Goal: Task Accomplishment & Management: Complete application form

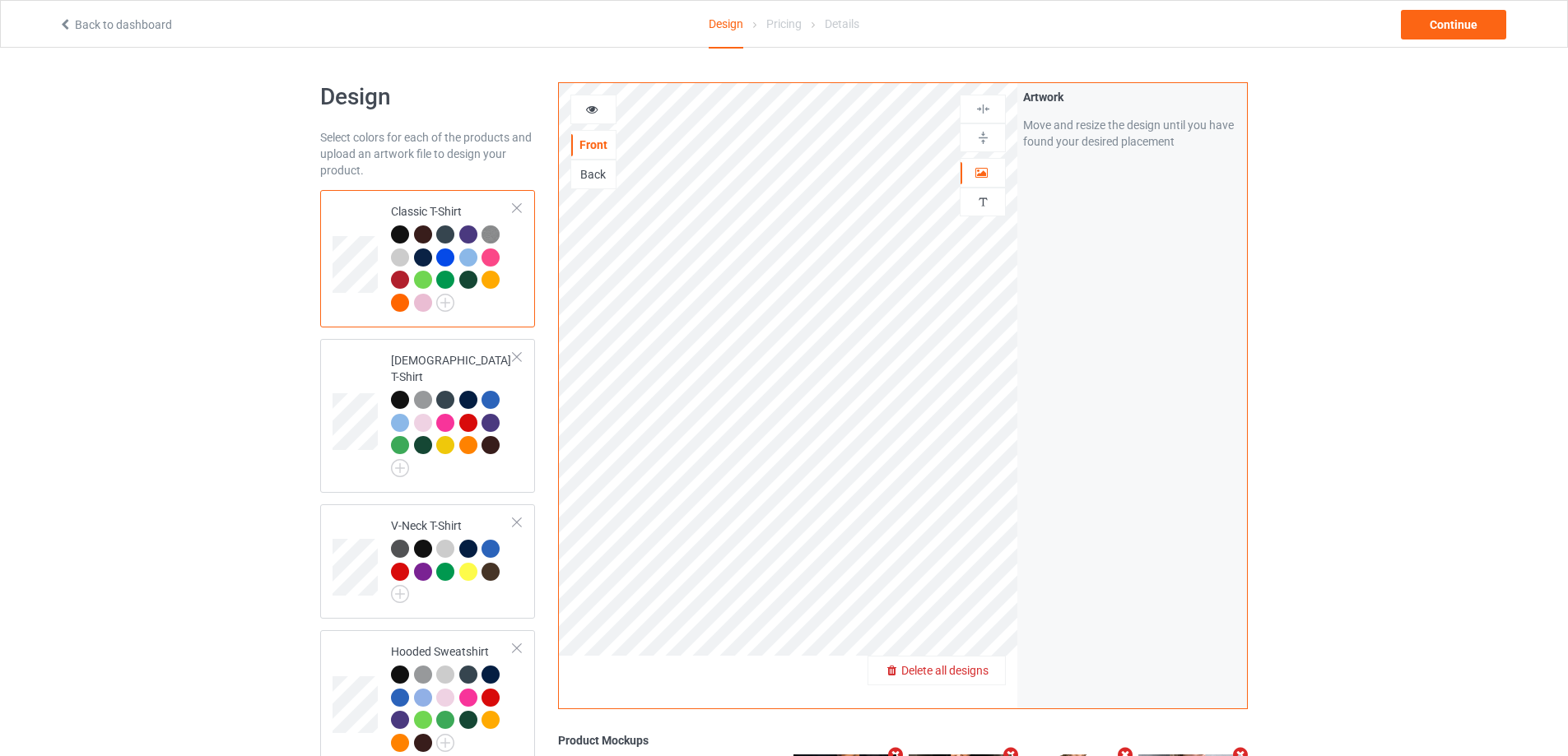
click at [979, 675] on span "Delete all designs" at bounding box center [945, 670] width 87 height 13
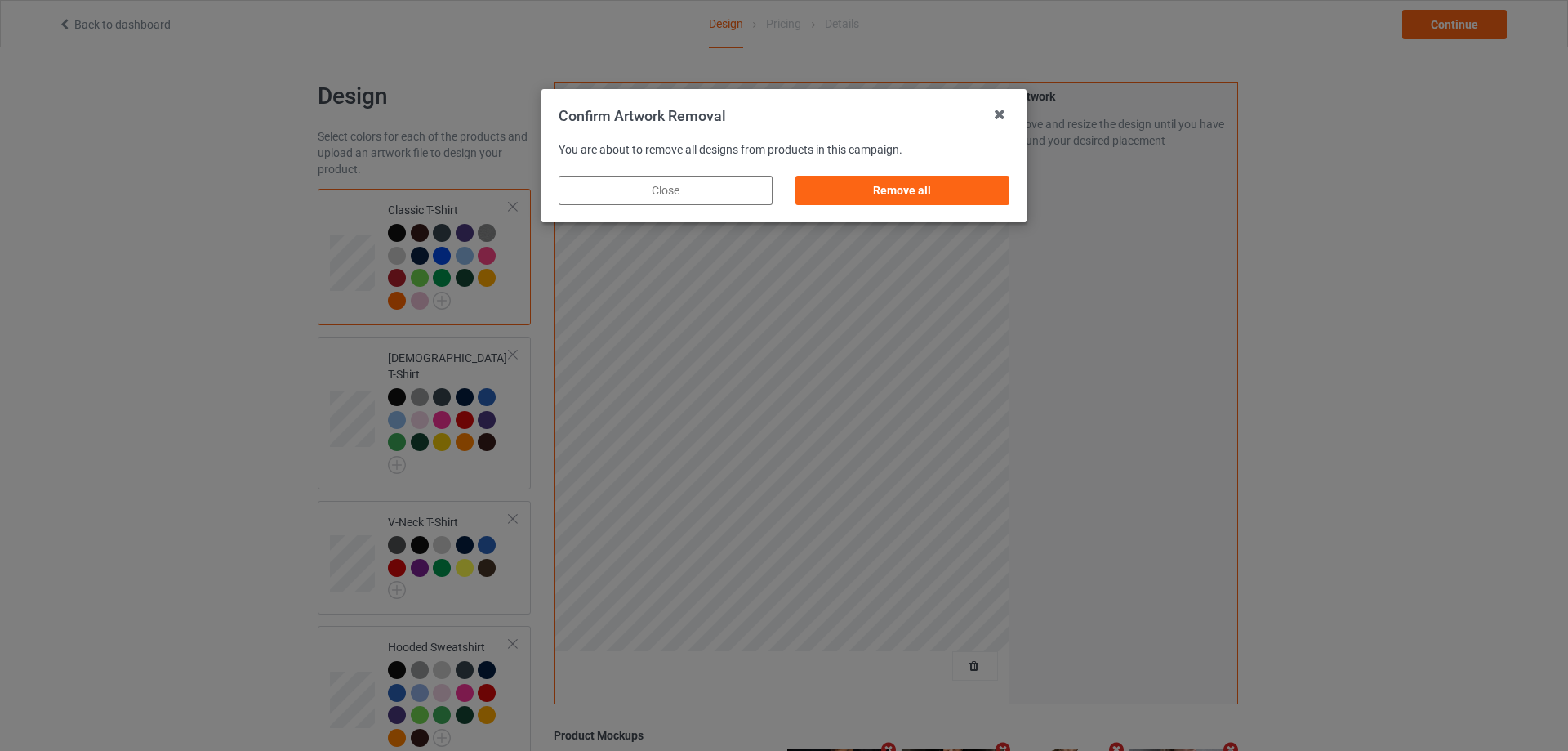
click at [963, 205] on div "Remove all" at bounding box center [902, 190] width 237 height 53
click at [962, 197] on div "Remove all" at bounding box center [902, 190] width 214 height 29
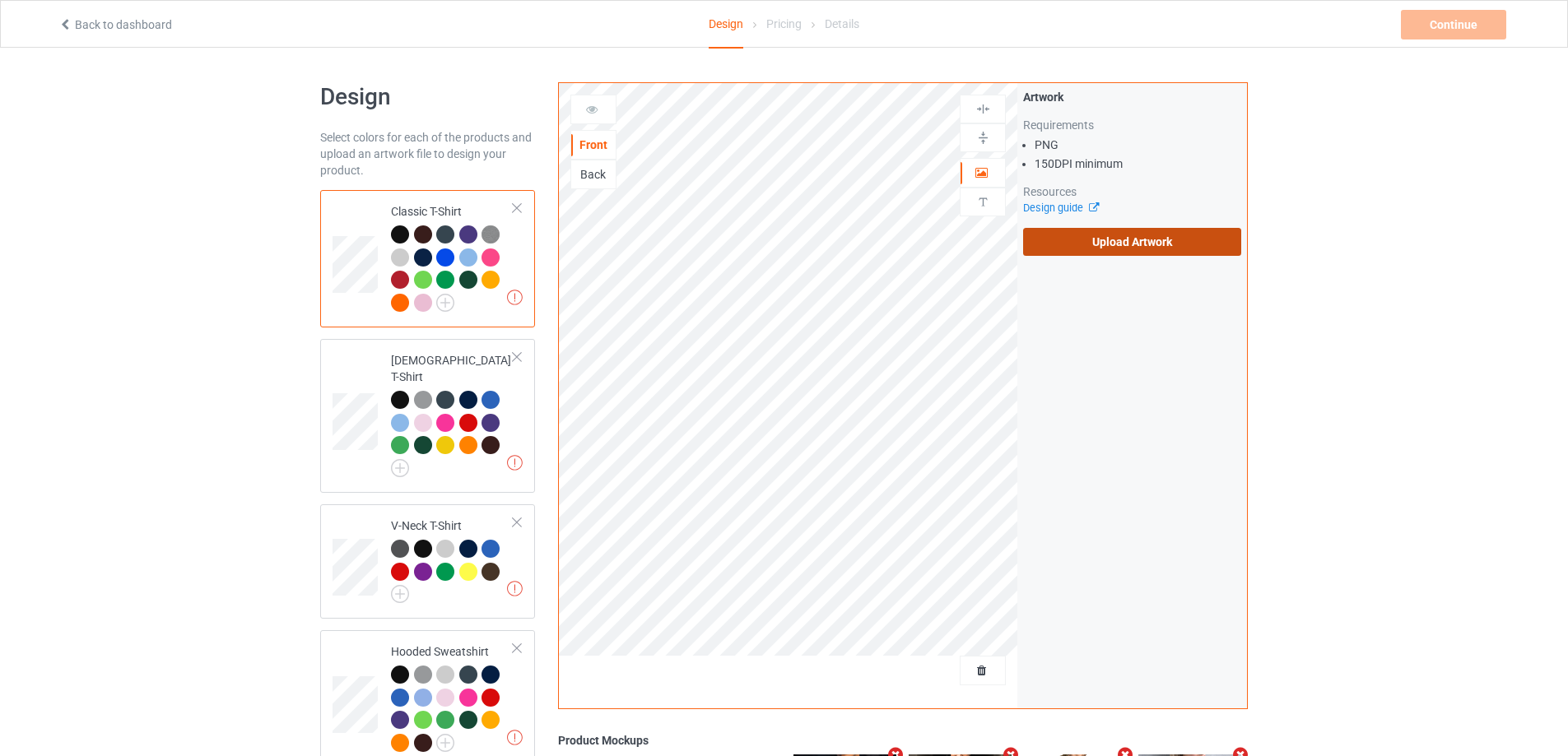
click at [1126, 234] on label "Upload Artwork" at bounding box center [1132, 242] width 218 height 28
click at [0, 0] on input "Upload Artwork" at bounding box center [0, 0] width 0 height 0
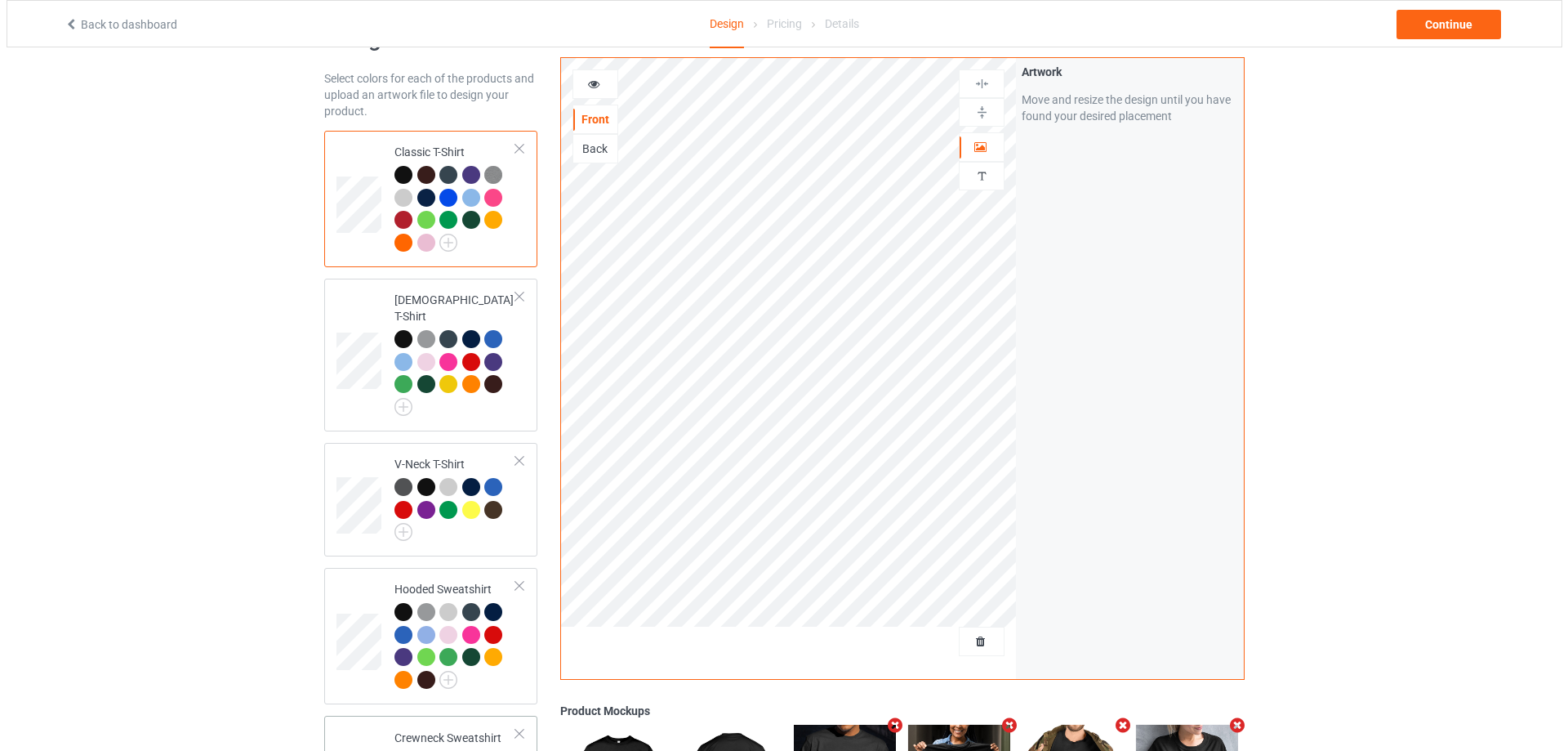
scroll to position [385, 0]
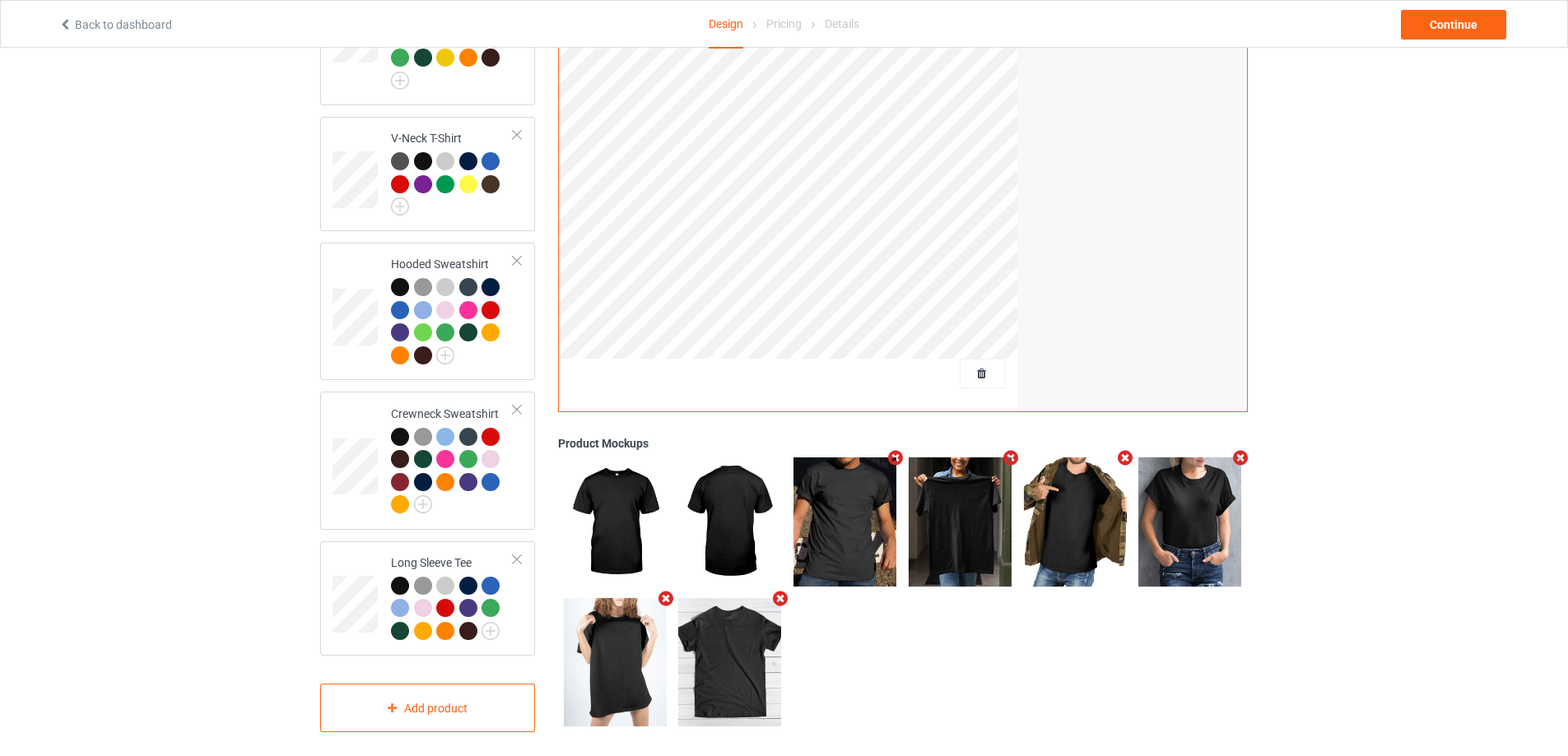
click at [1235, 450] on icon "Remove mockup" at bounding box center [1241, 458] width 21 height 18
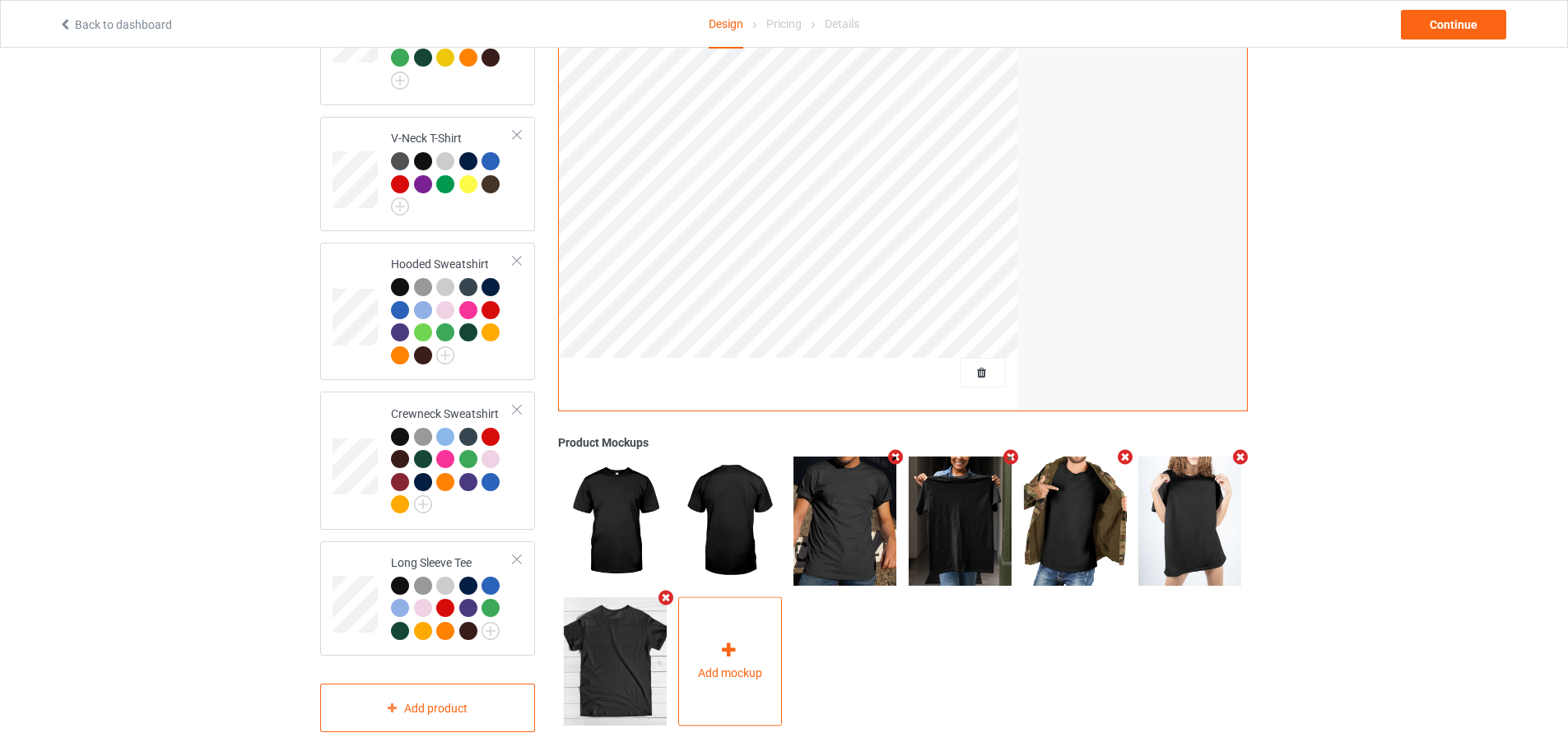
click at [717, 649] on div "Add mockup" at bounding box center [730, 662] width 104 height 129
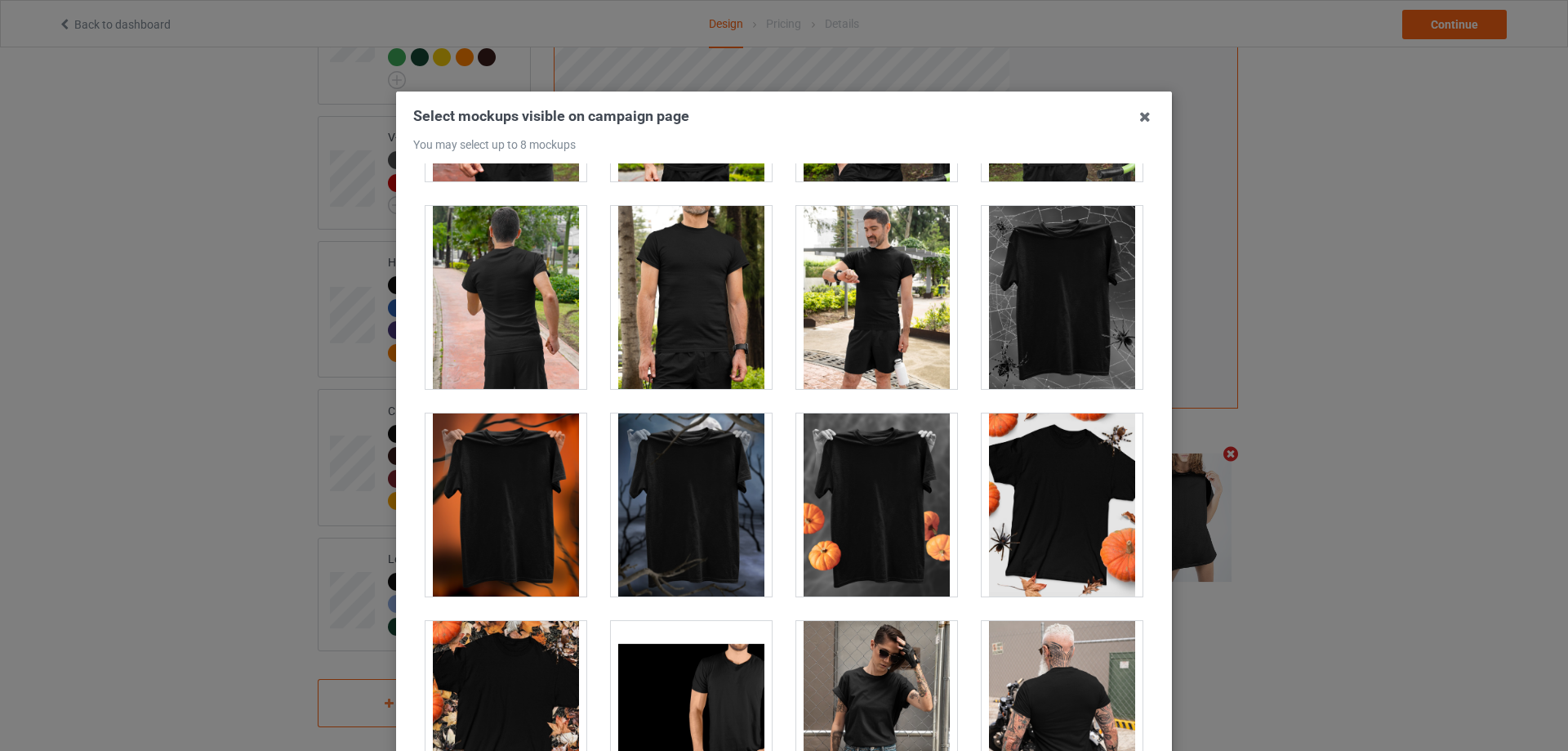
scroll to position [16034, 0]
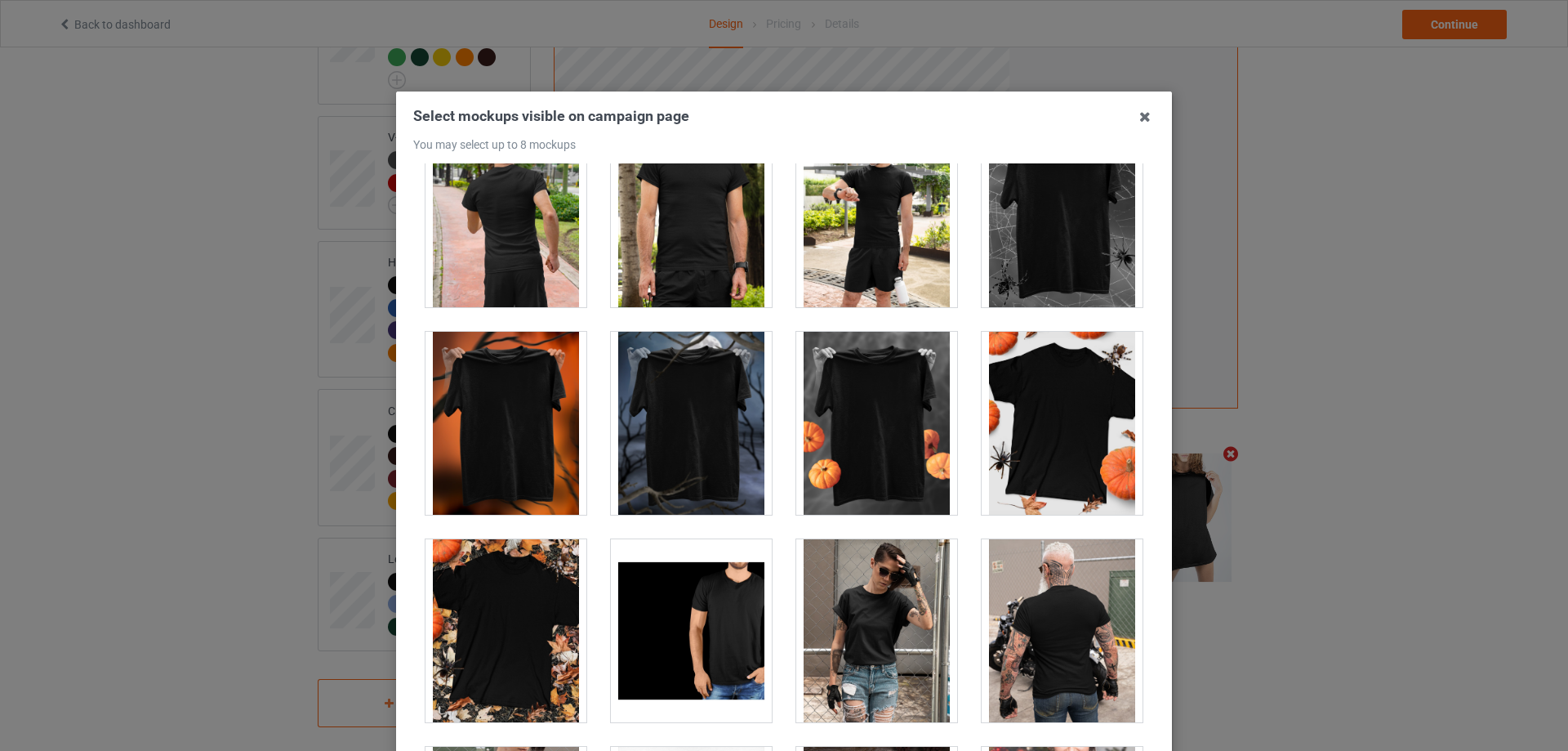
click at [851, 377] on div at bounding box center [876, 423] width 161 height 183
click at [869, 378] on div at bounding box center [876, 423] width 161 height 183
click at [699, 397] on div at bounding box center [691, 423] width 161 height 183
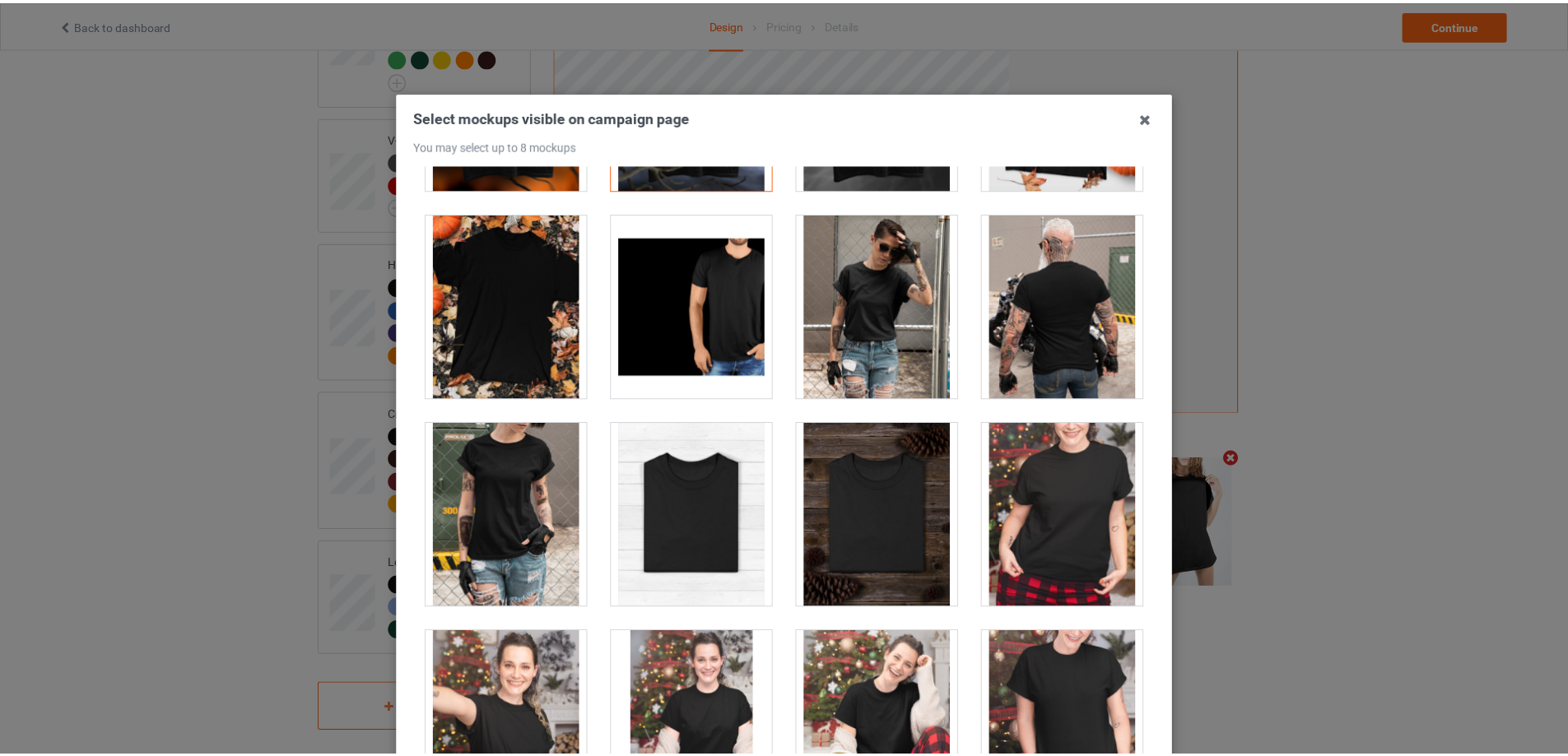
scroll to position [181, 0]
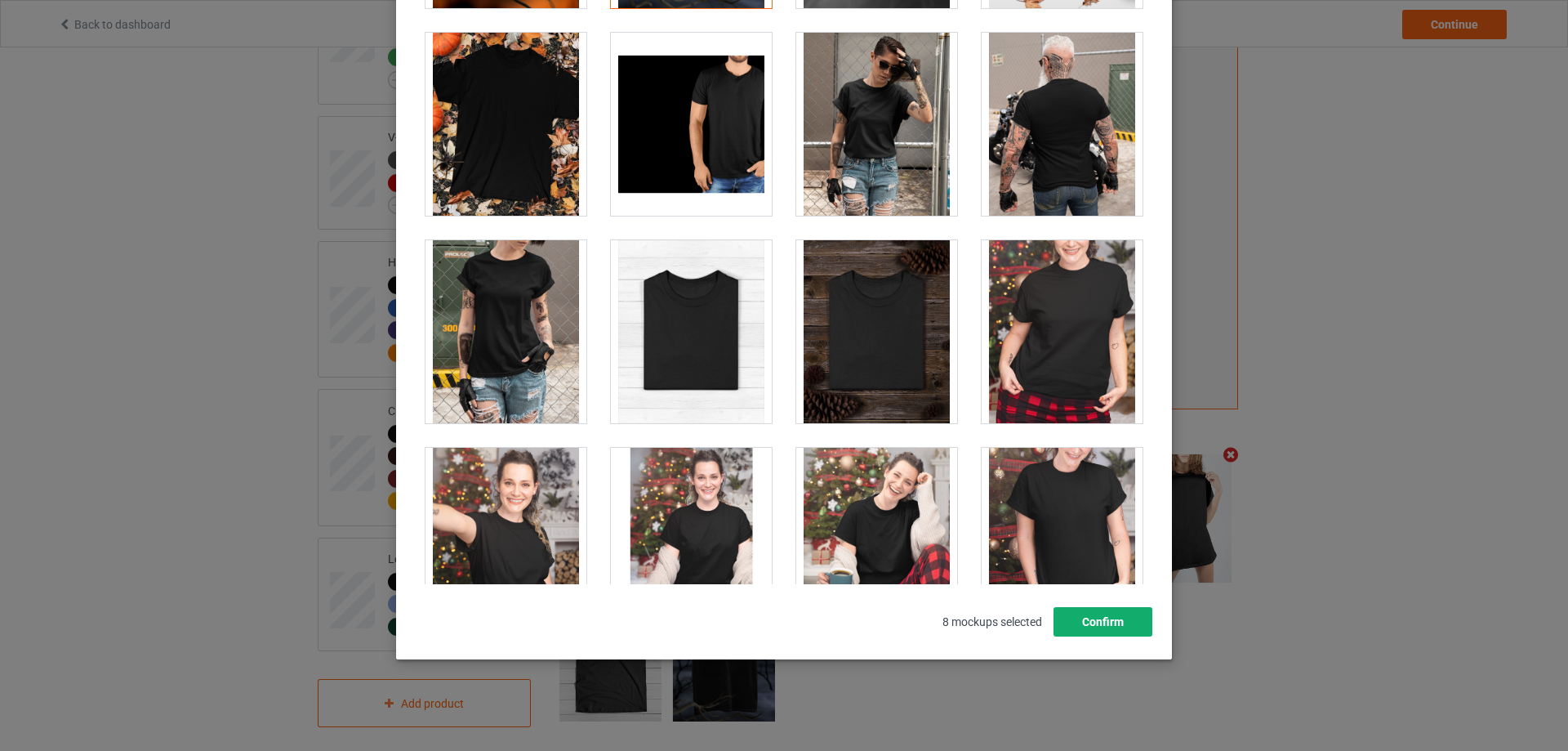
click at [1113, 619] on button "Confirm" at bounding box center [1103, 621] width 99 height 29
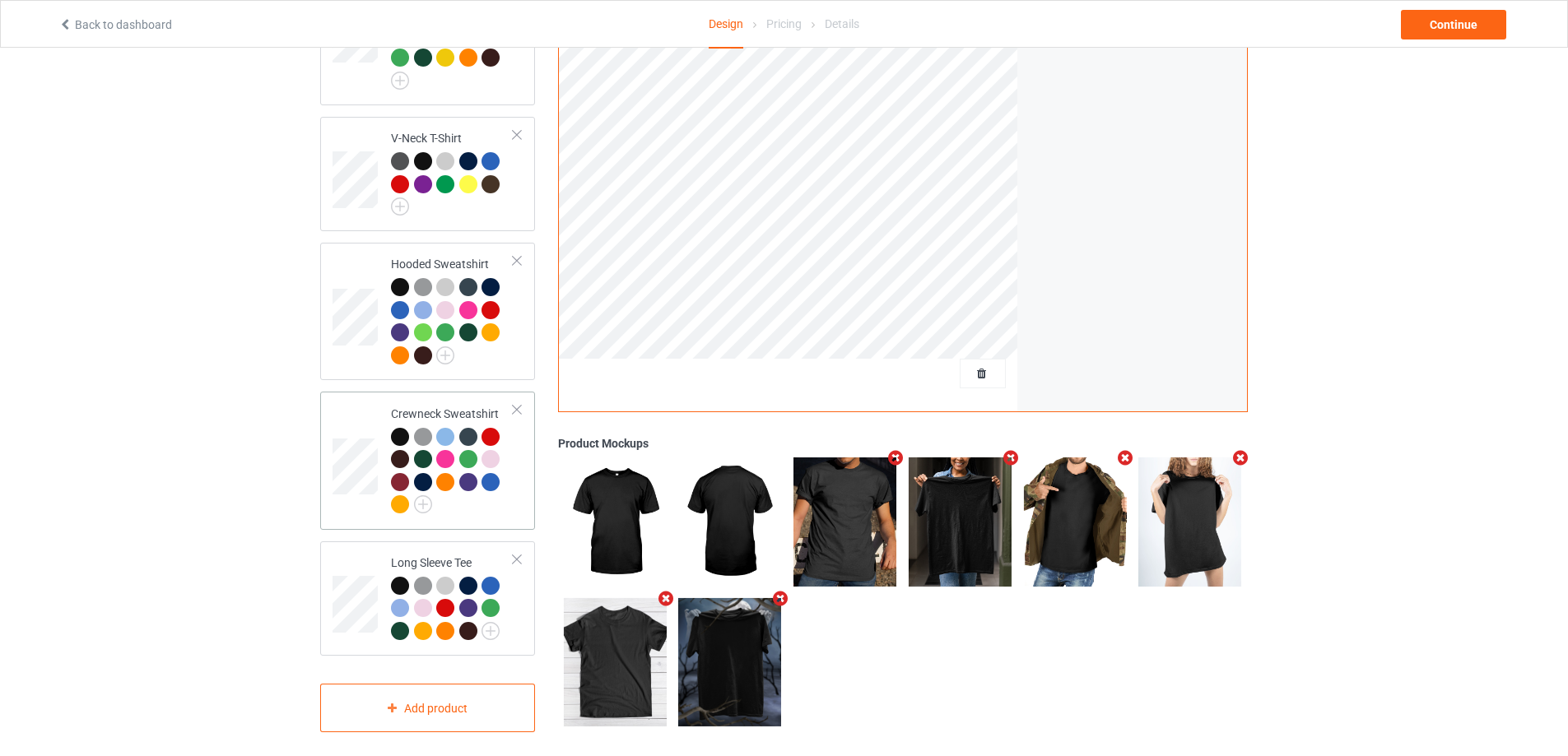
scroll to position [305, 0]
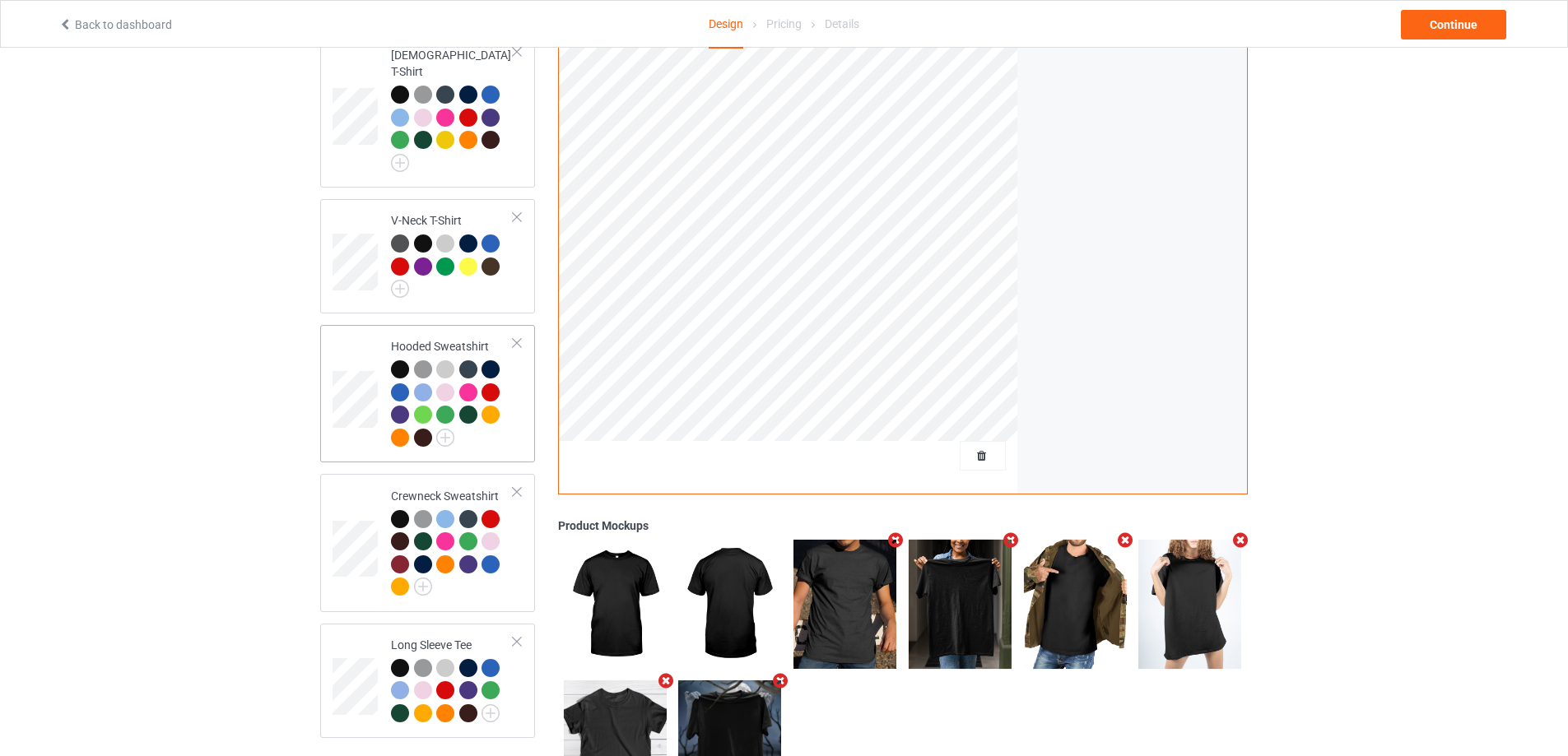
click at [520, 405] on td "Hooded Sweatshirt" at bounding box center [452, 394] width 141 height 124
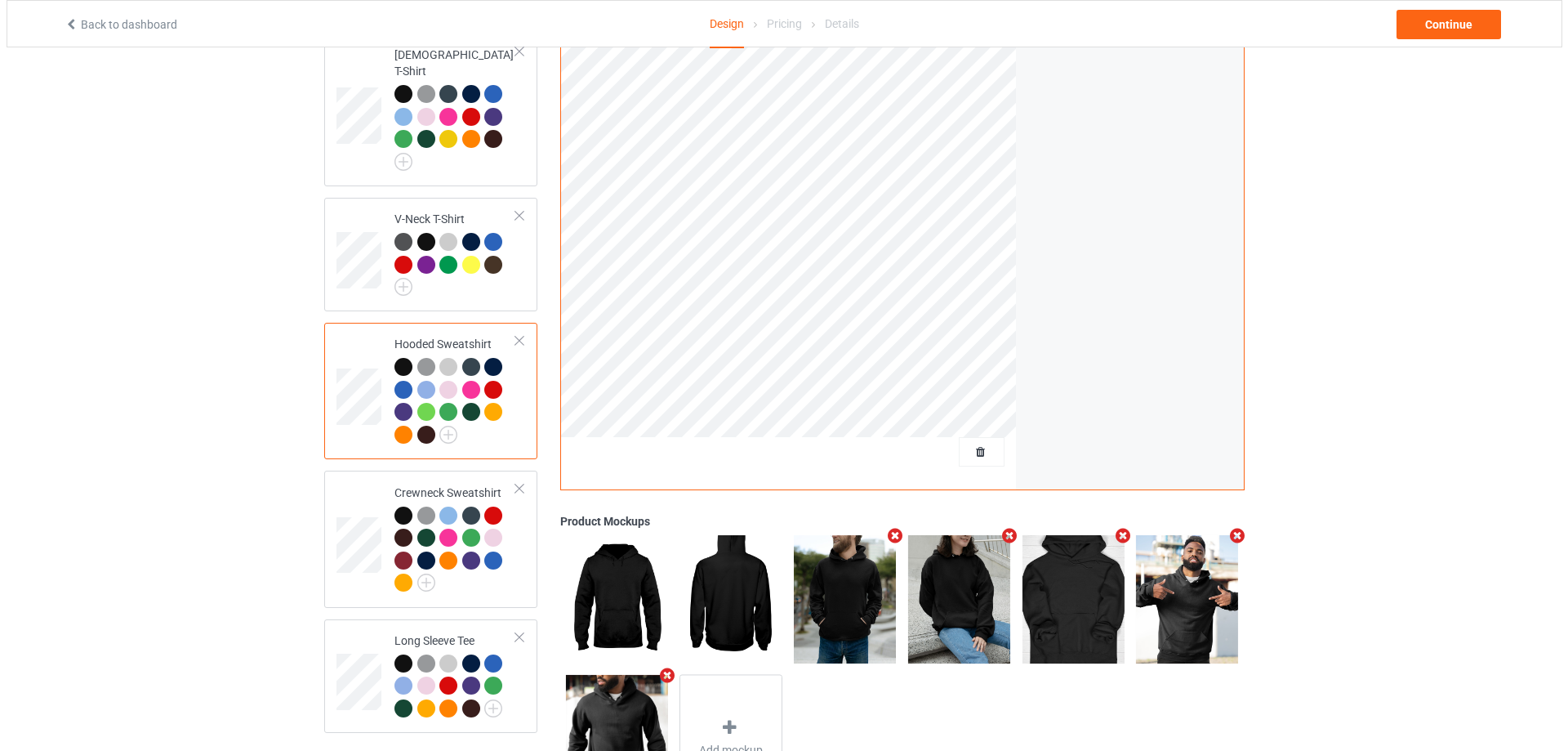
scroll to position [385, 0]
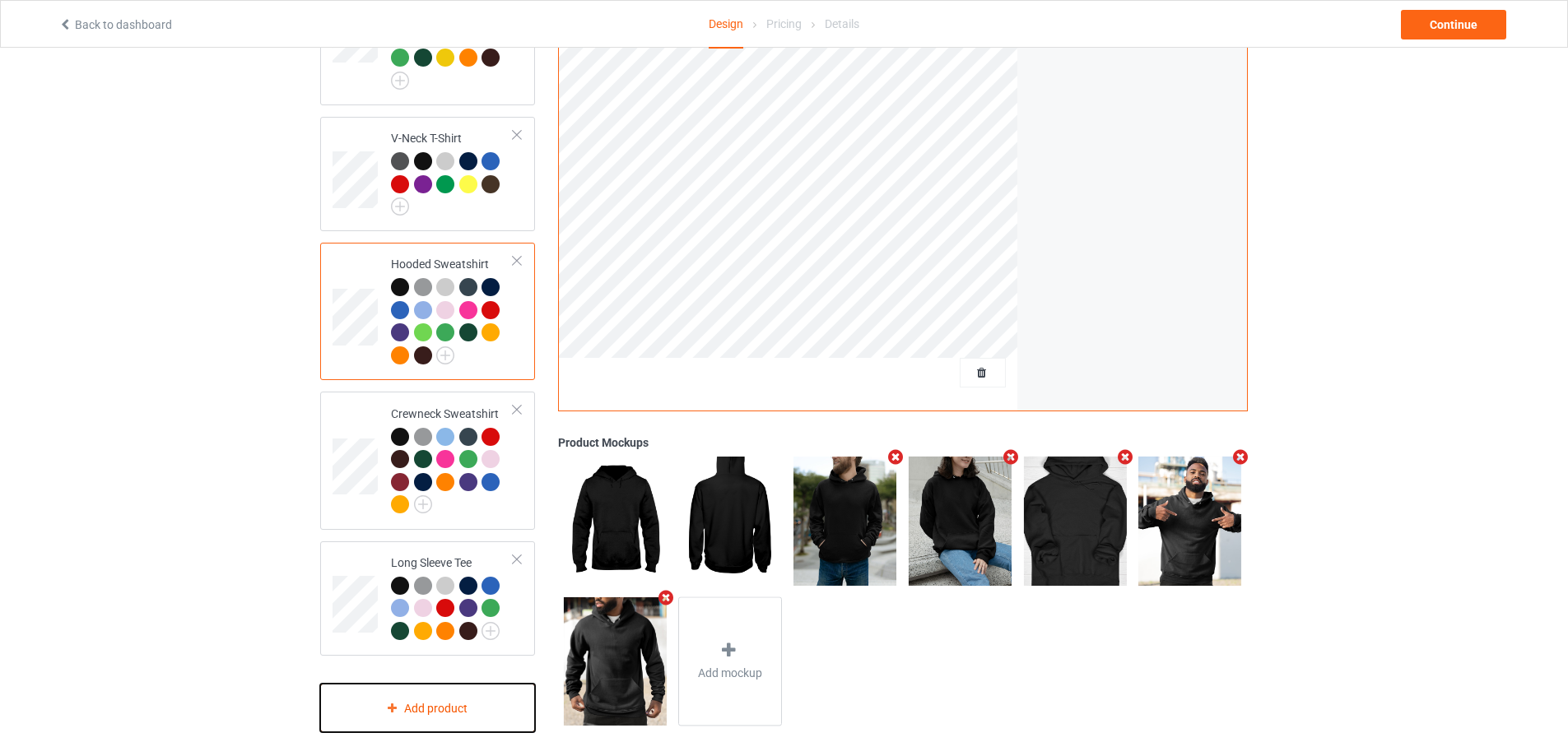
click at [410, 698] on div "Add product" at bounding box center [427, 708] width 215 height 49
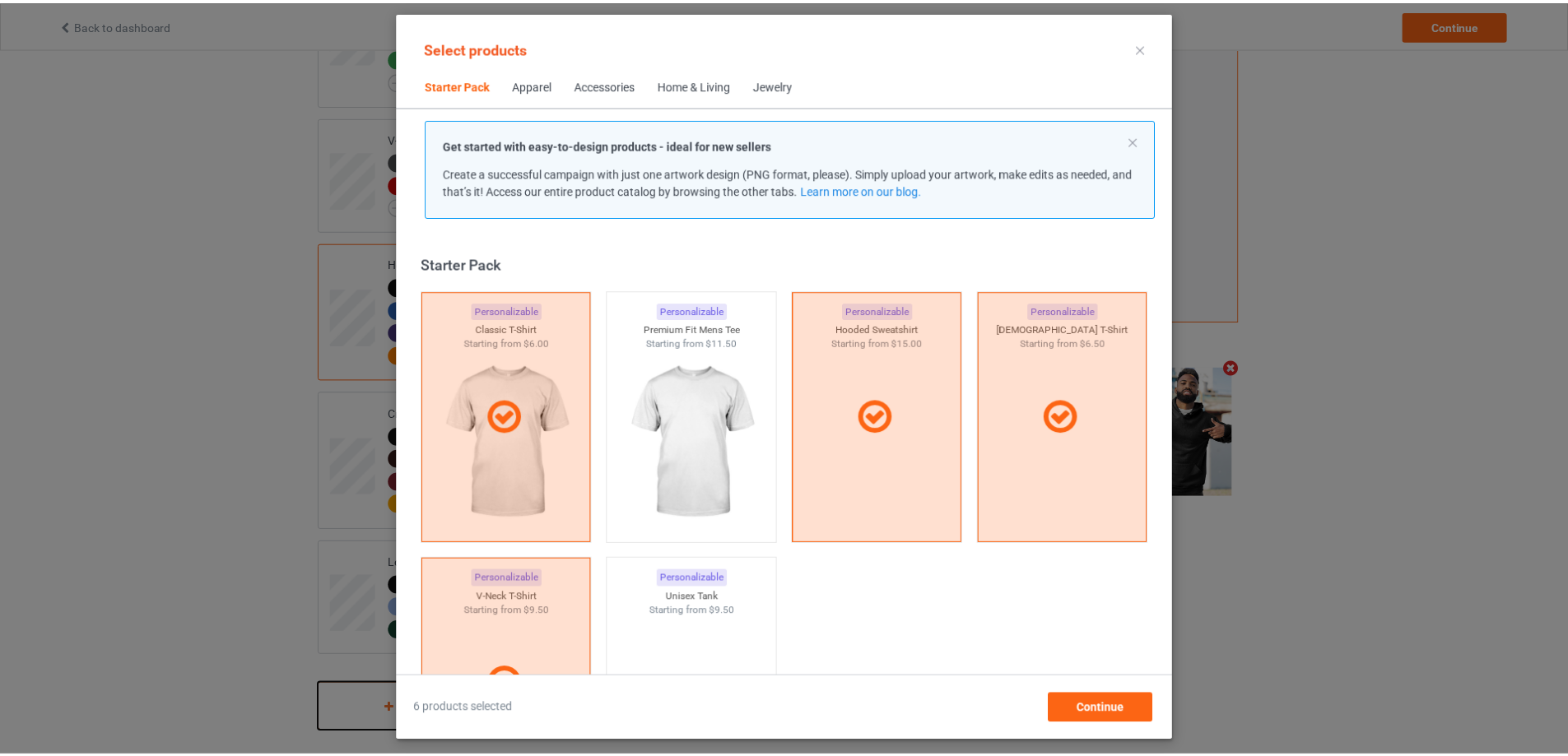
scroll to position [21, 0]
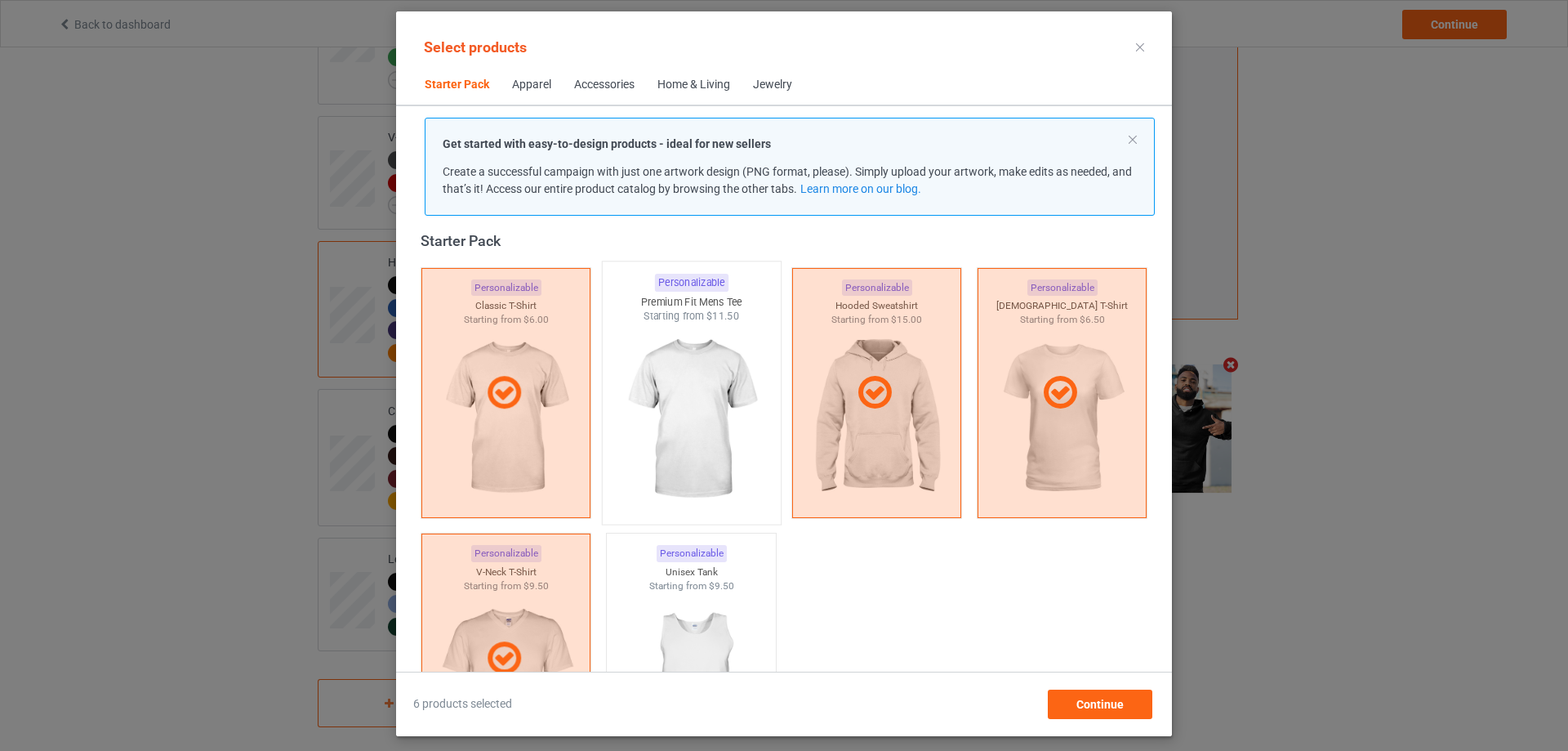
click at [697, 343] on img at bounding box center [691, 419] width 153 height 192
click at [702, 612] on img at bounding box center [691, 684] width 146 height 183
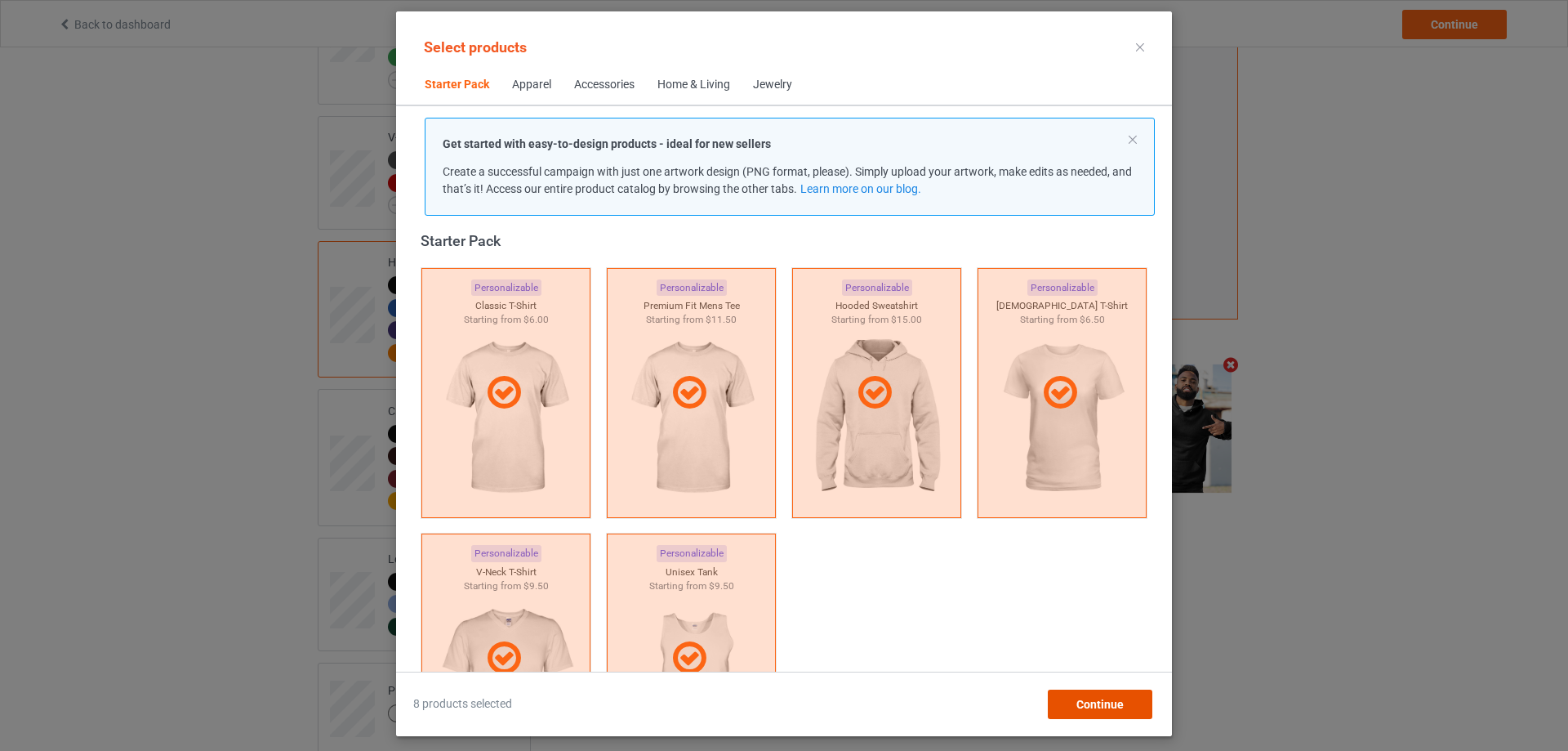
click at [1105, 703] on span "Continue" at bounding box center [1100, 704] width 47 height 13
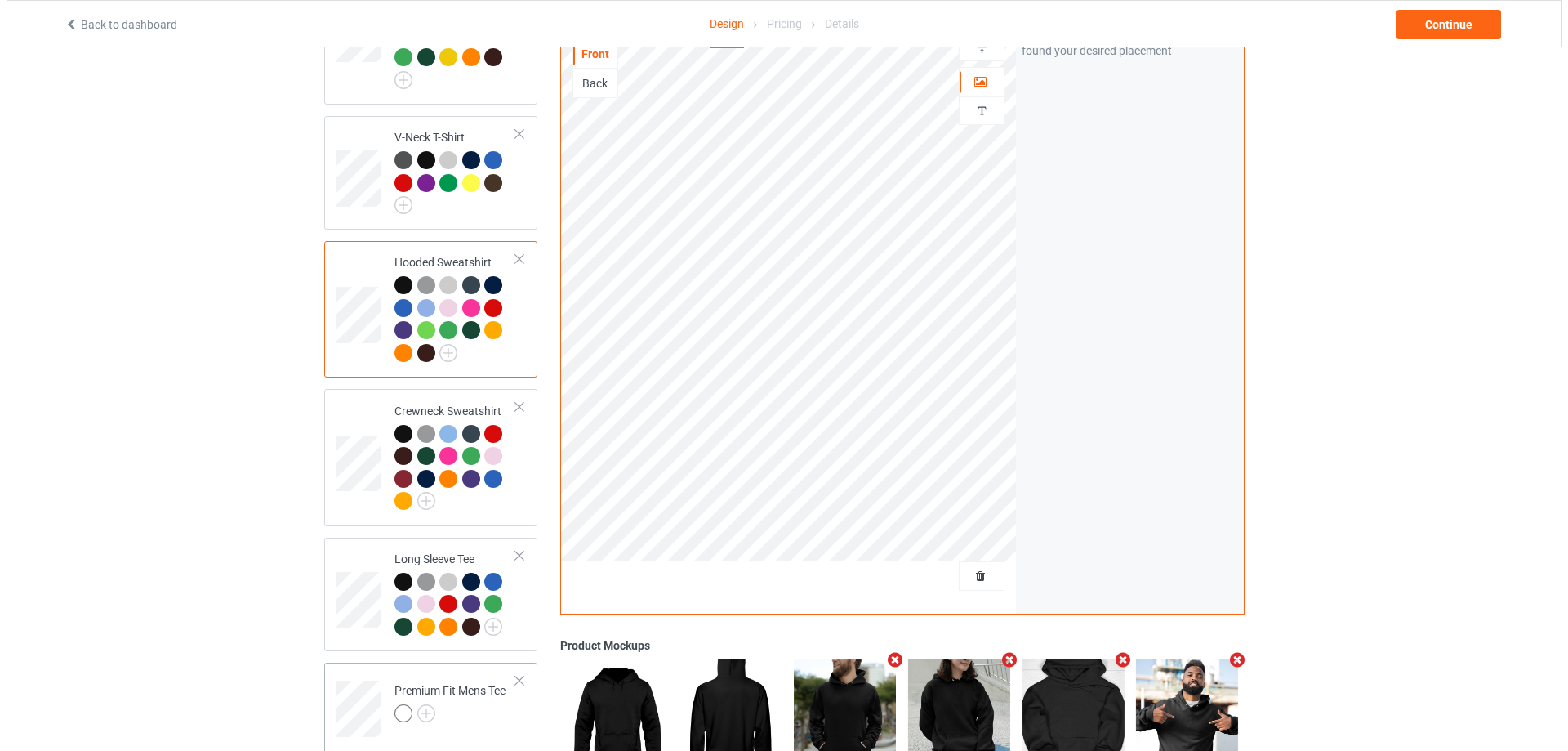
scroll to position [591, 0]
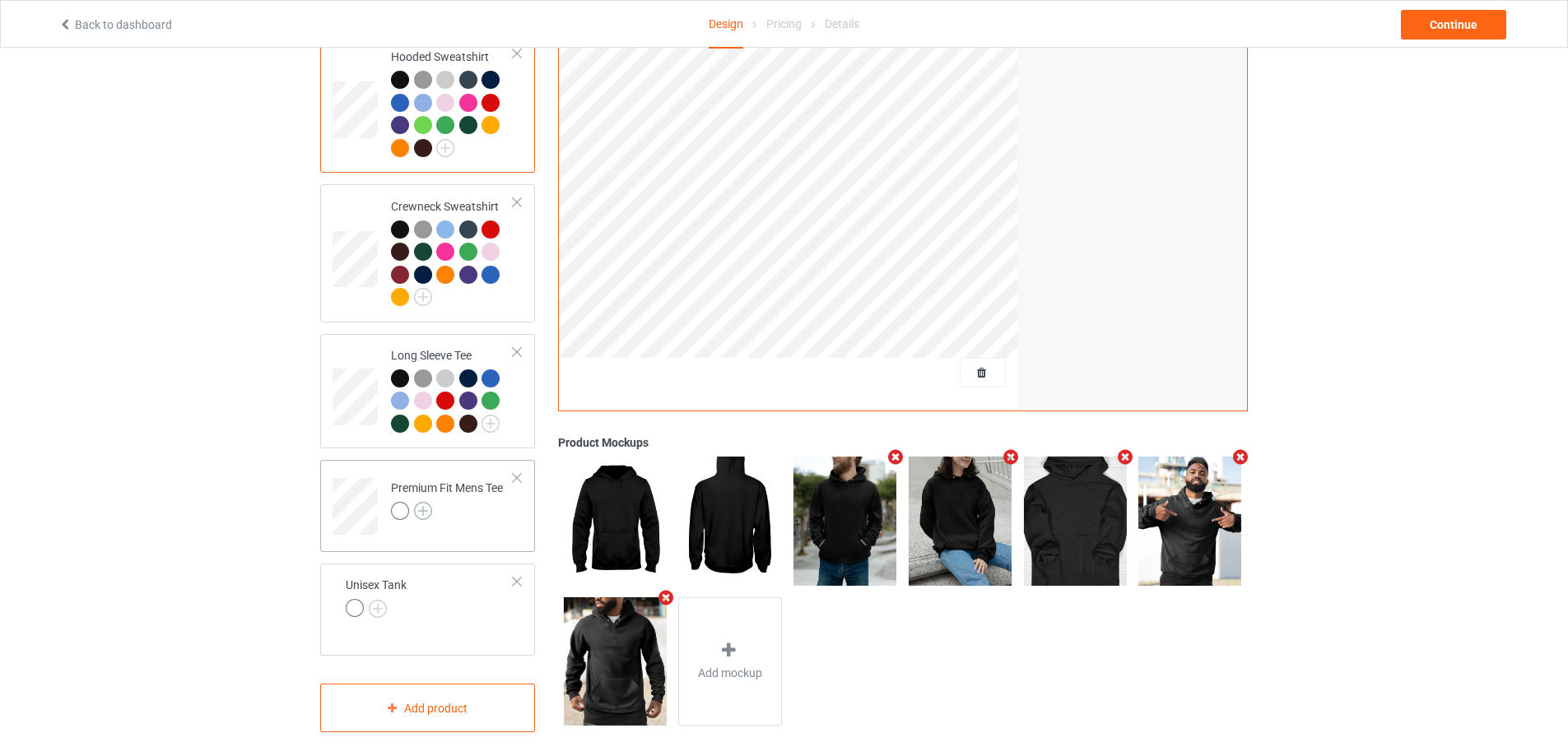
click at [422, 502] on img at bounding box center [423, 511] width 18 height 18
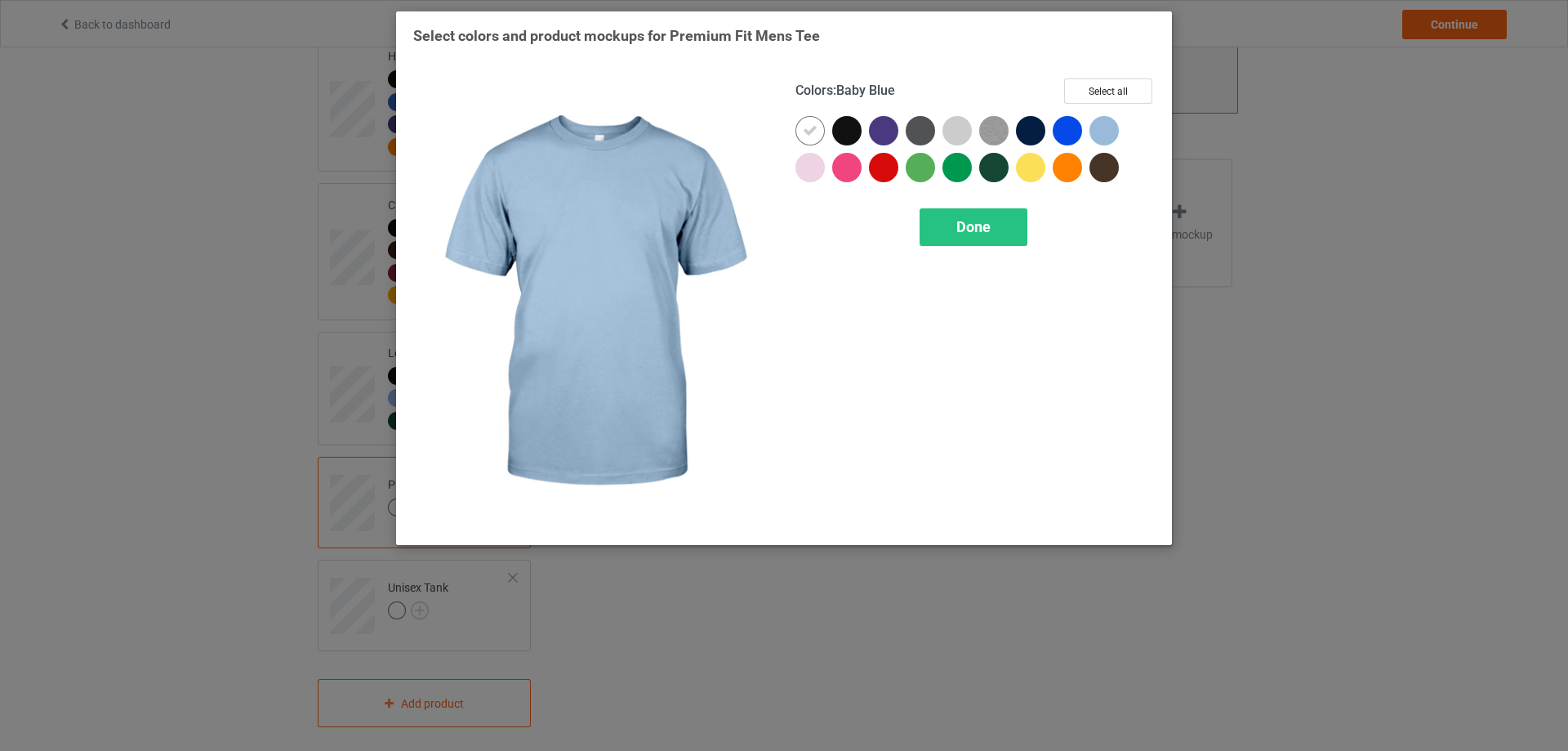
click at [1111, 104] on div "Colors : Baby Blue Select all" at bounding box center [975, 97] width 359 height 38
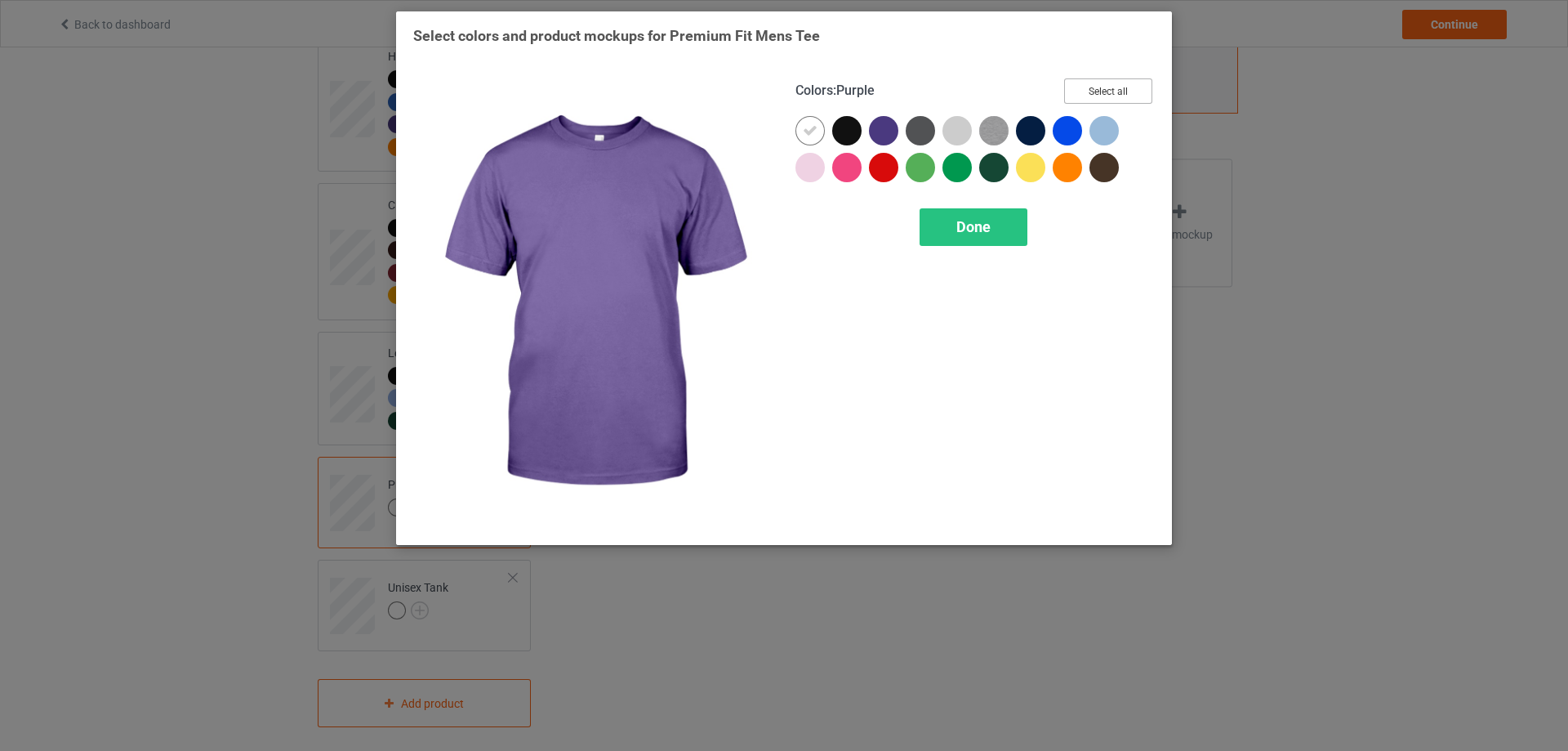
click at [1133, 96] on button "Select all" at bounding box center [1108, 91] width 88 height 25
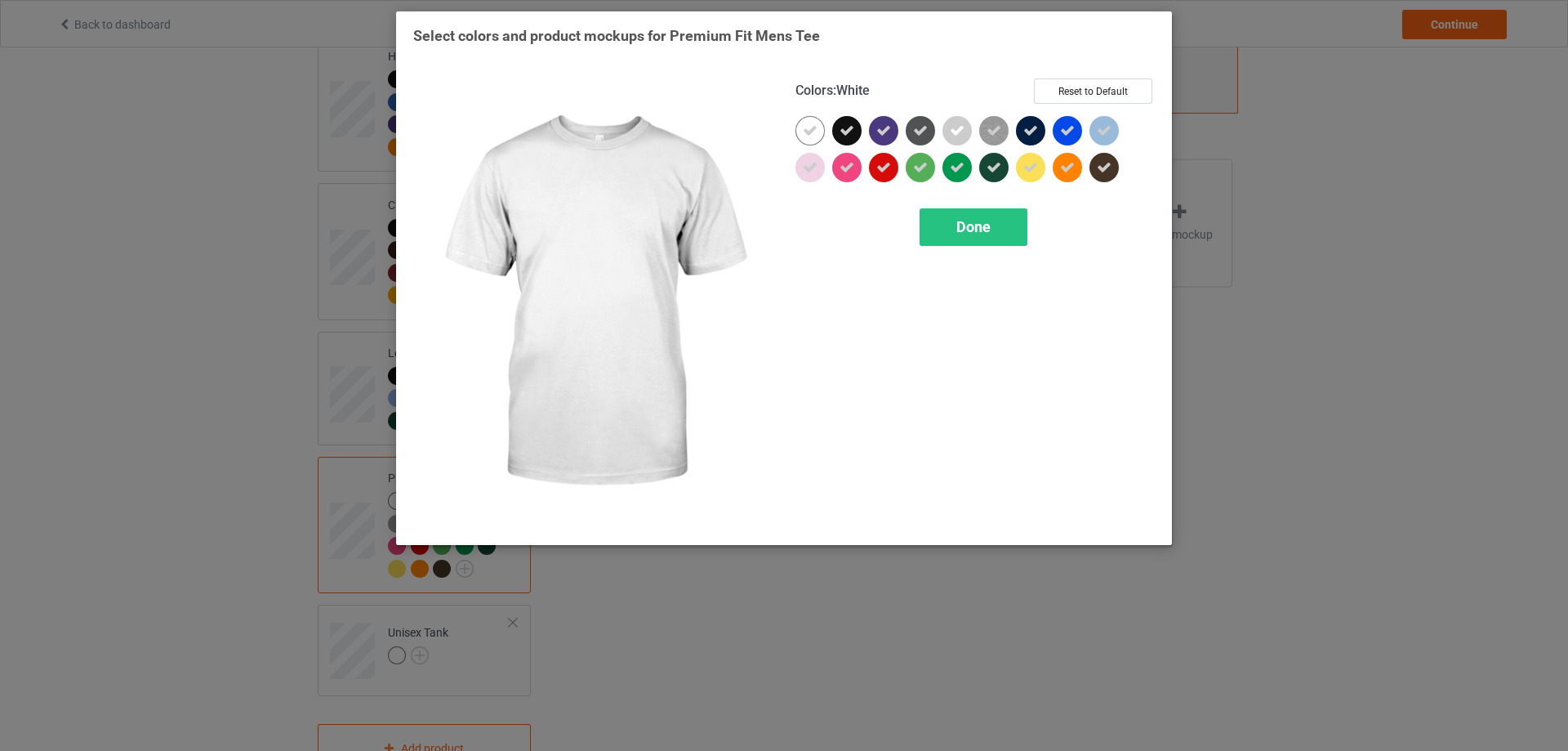
click at [818, 127] on div at bounding box center [810, 130] width 29 height 29
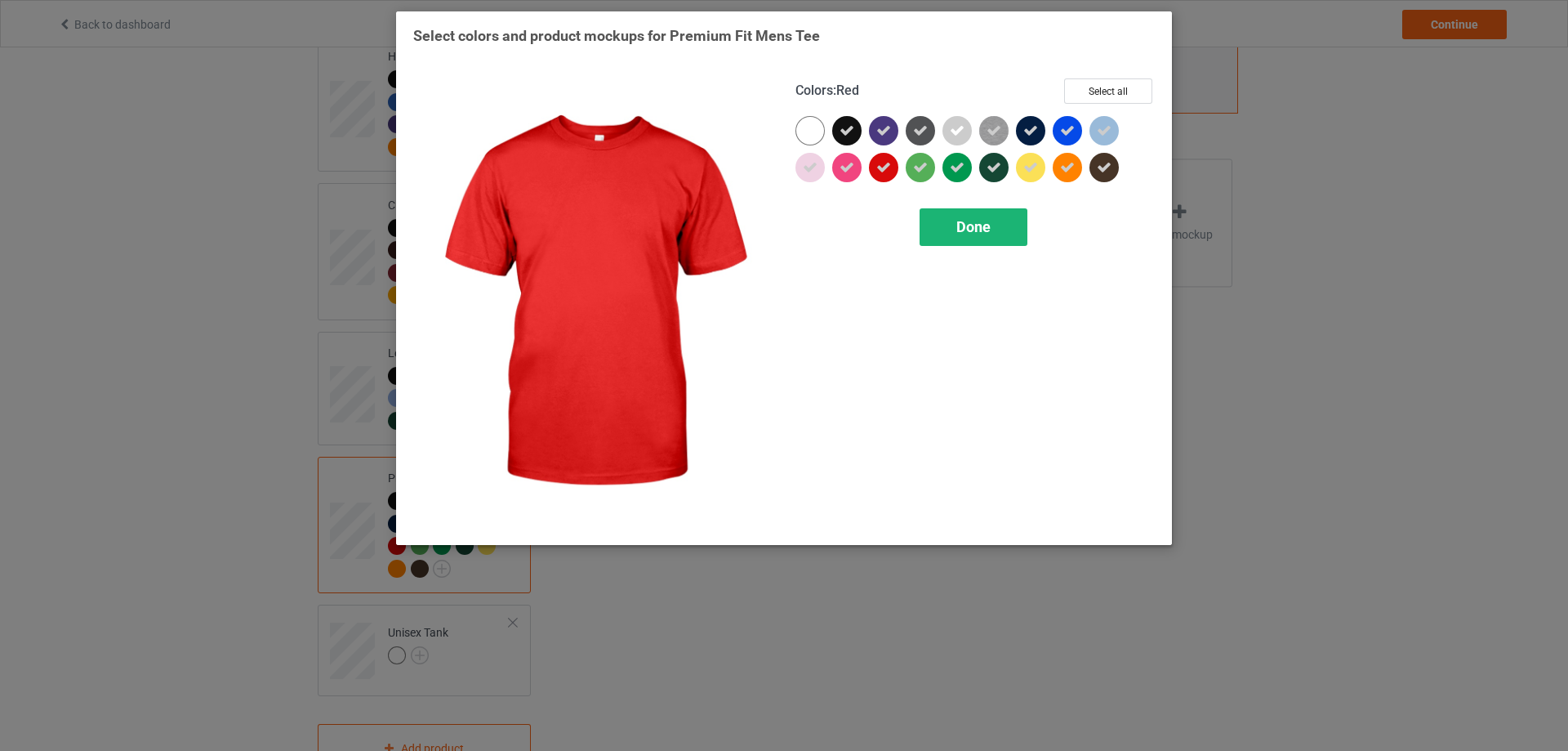
click at [951, 223] on div "Done" at bounding box center [973, 227] width 107 height 38
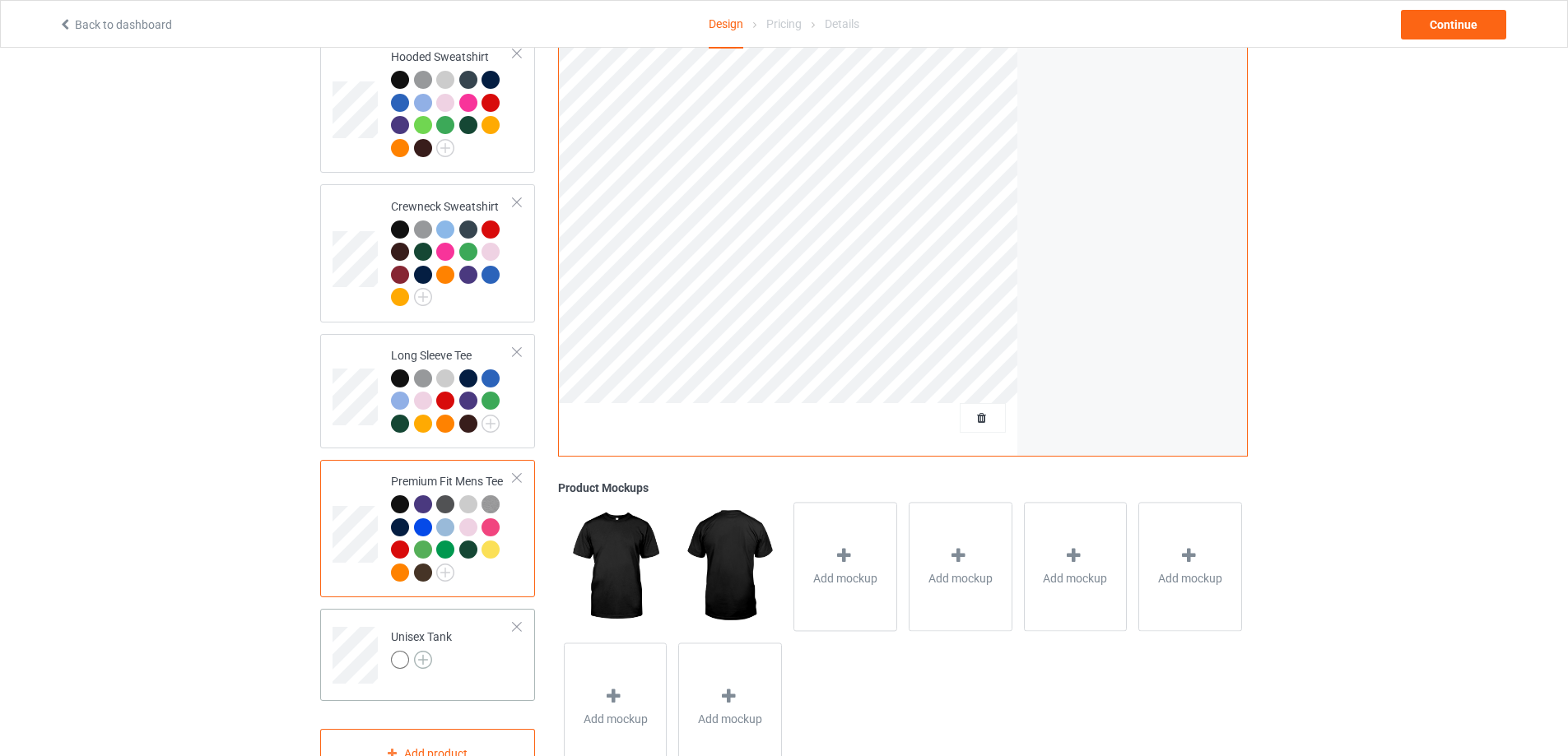
click at [426, 653] on img at bounding box center [423, 660] width 18 height 18
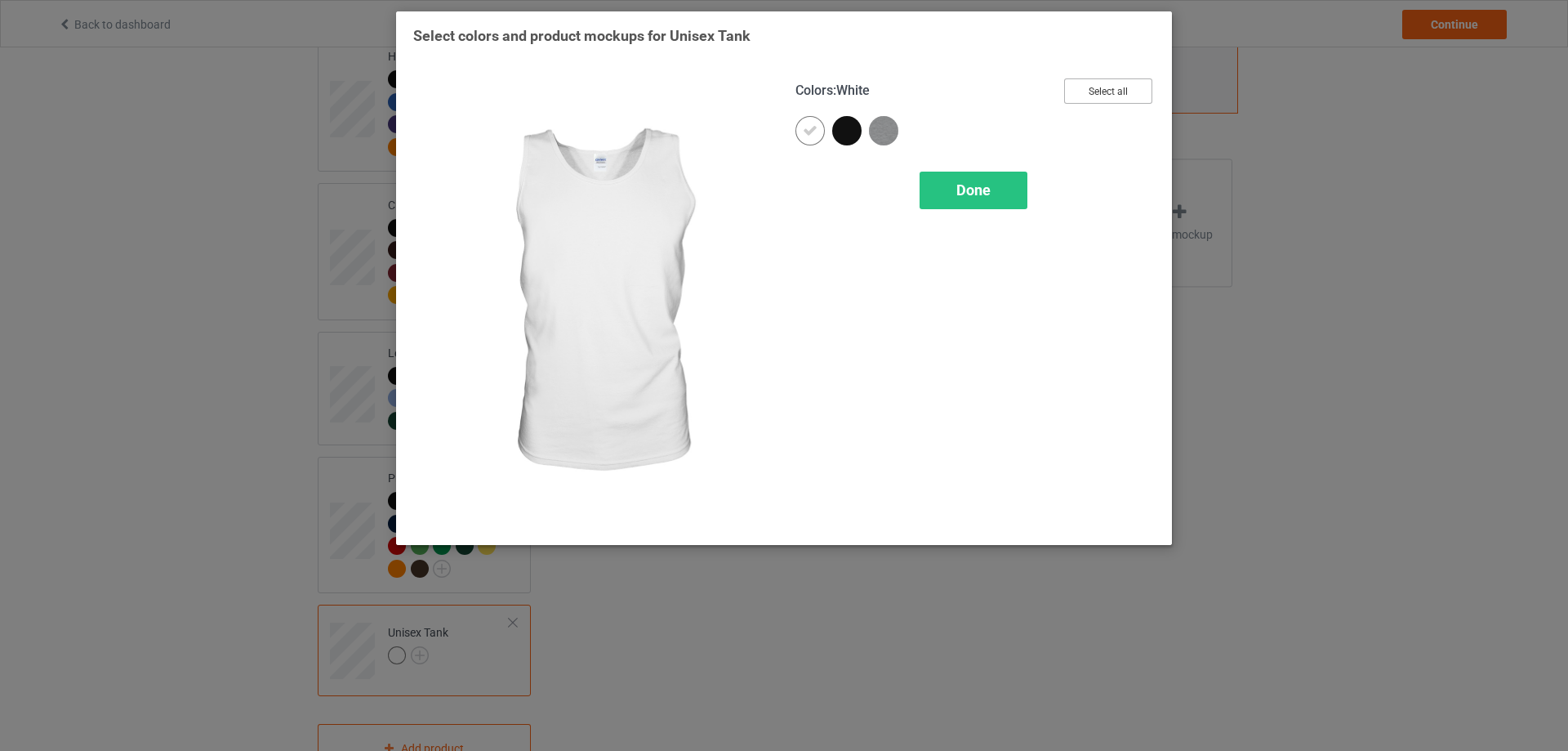
click at [1122, 85] on button "Select all" at bounding box center [1108, 91] width 88 height 25
click at [808, 135] on icon at bounding box center [811, 131] width 15 height 15
click at [964, 193] on span "Done" at bounding box center [973, 190] width 34 height 18
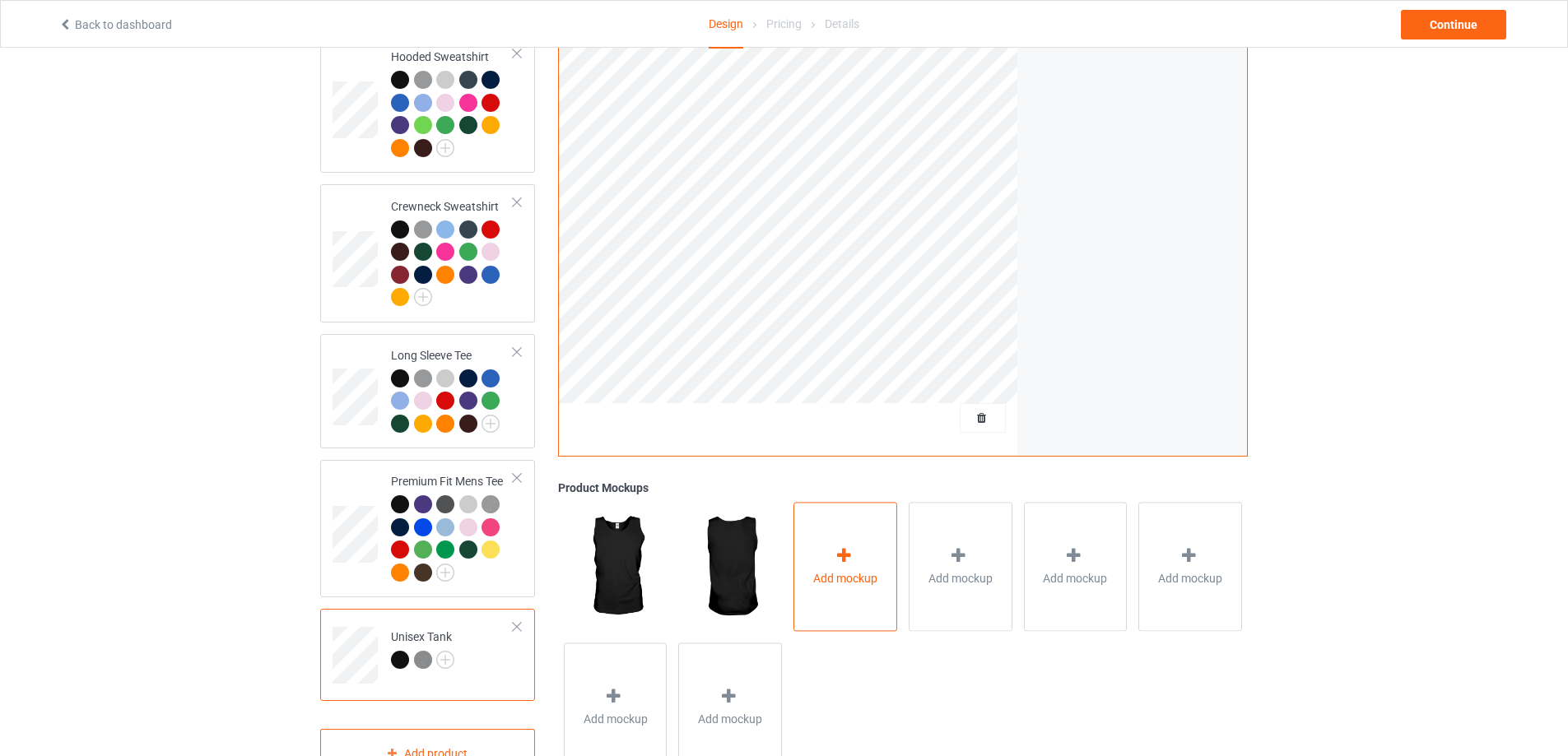
click at [802, 549] on div "Add mockup" at bounding box center [845, 566] width 104 height 129
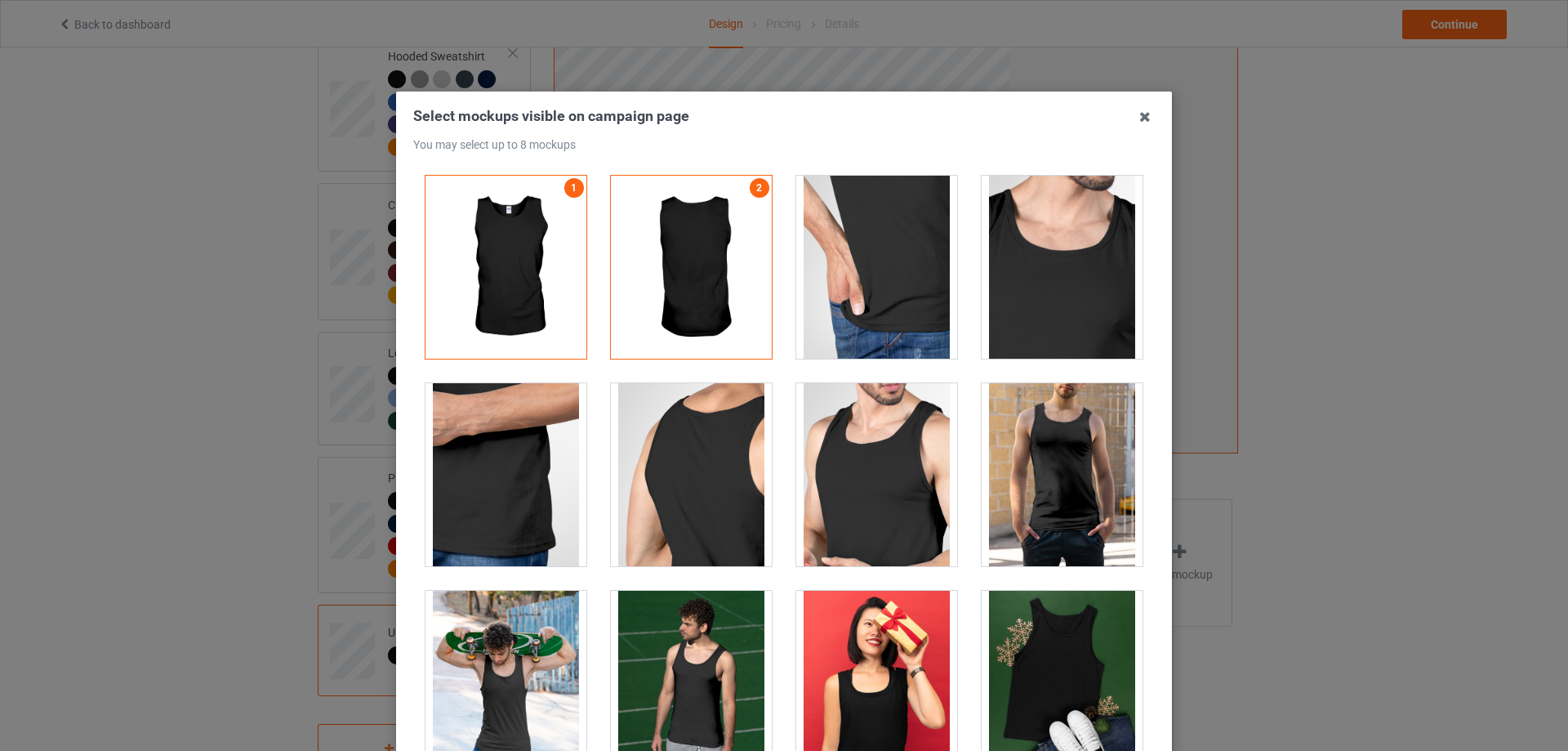
scroll to position [327, 0]
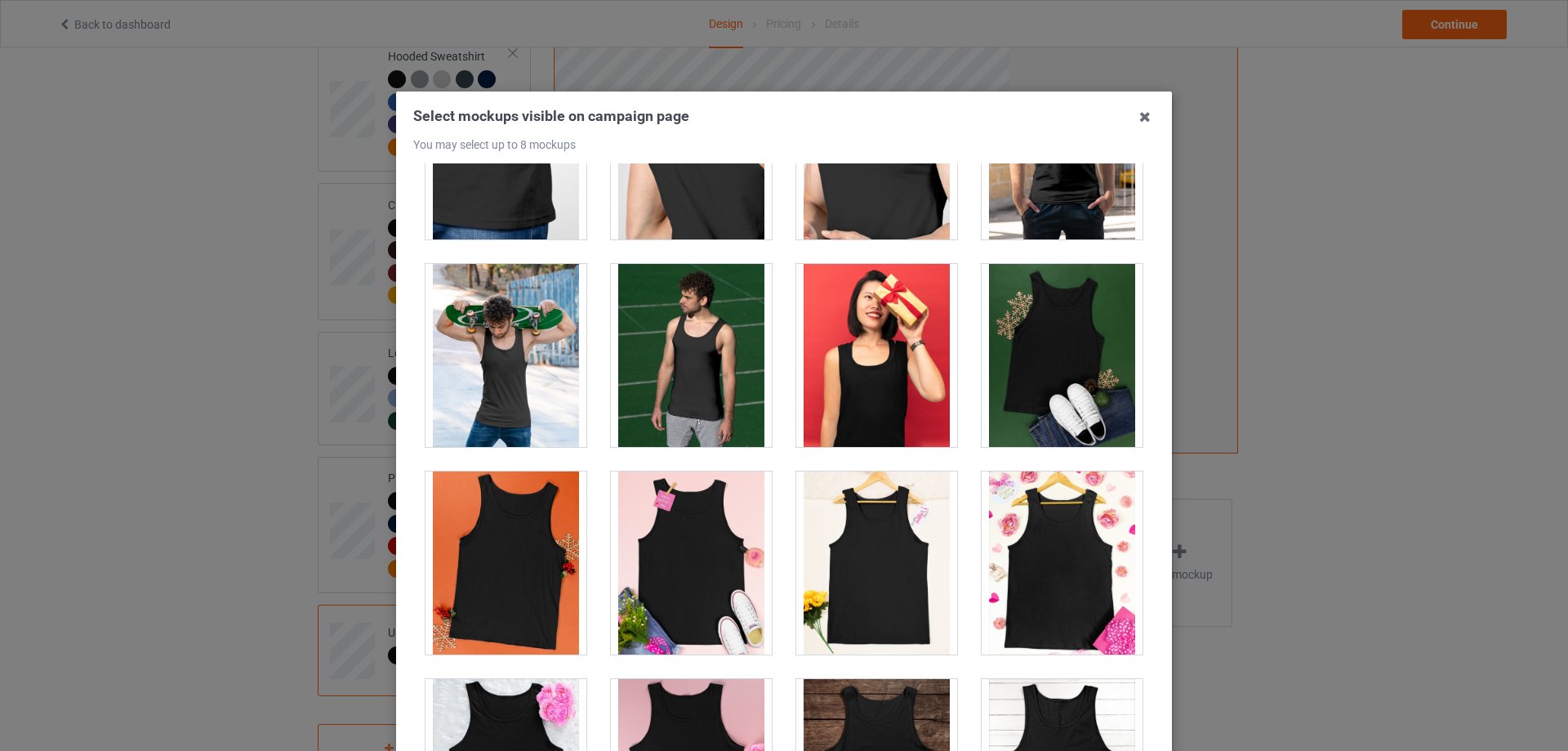
click at [1039, 208] on div at bounding box center [1061, 148] width 161 height 183
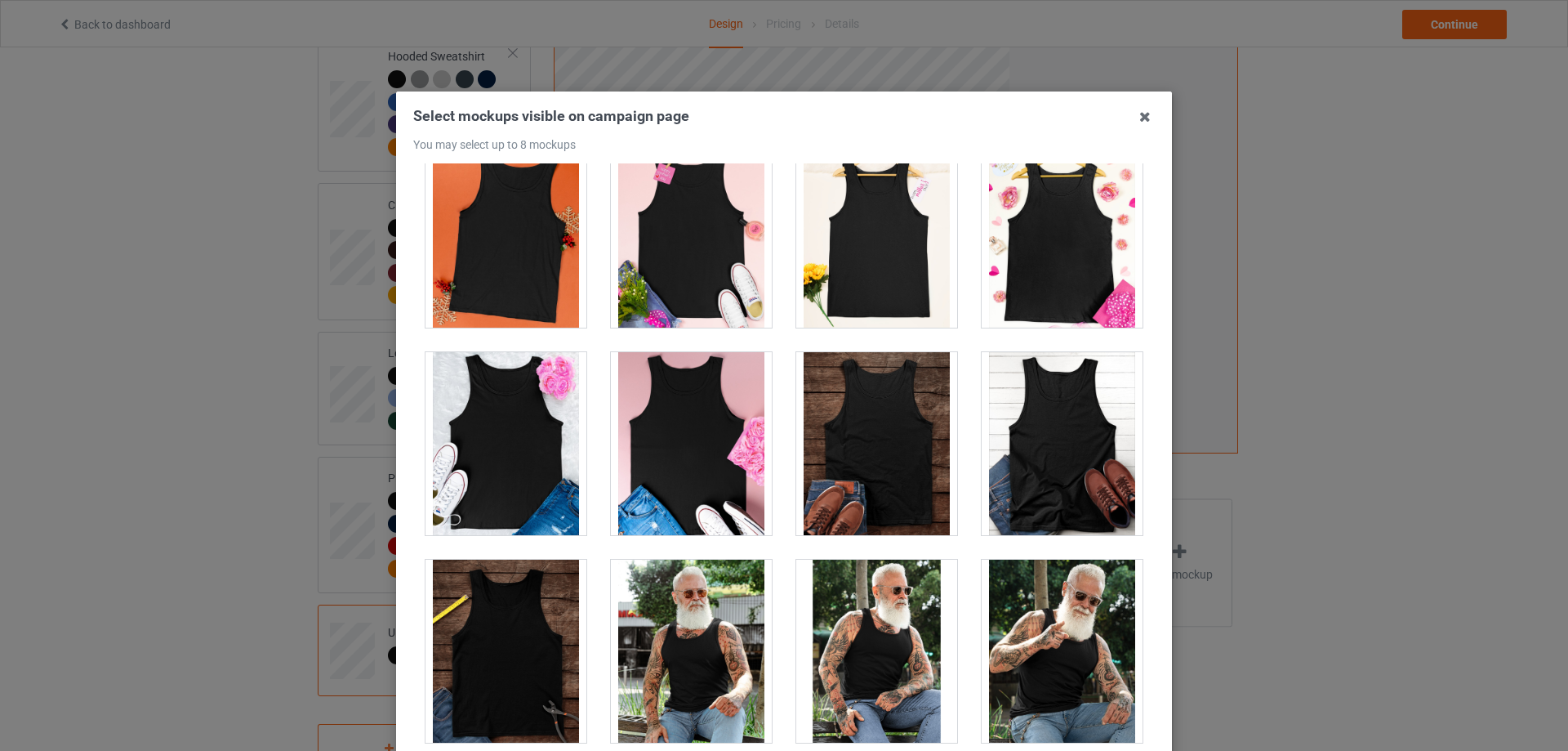
scroll to position [735, 0]
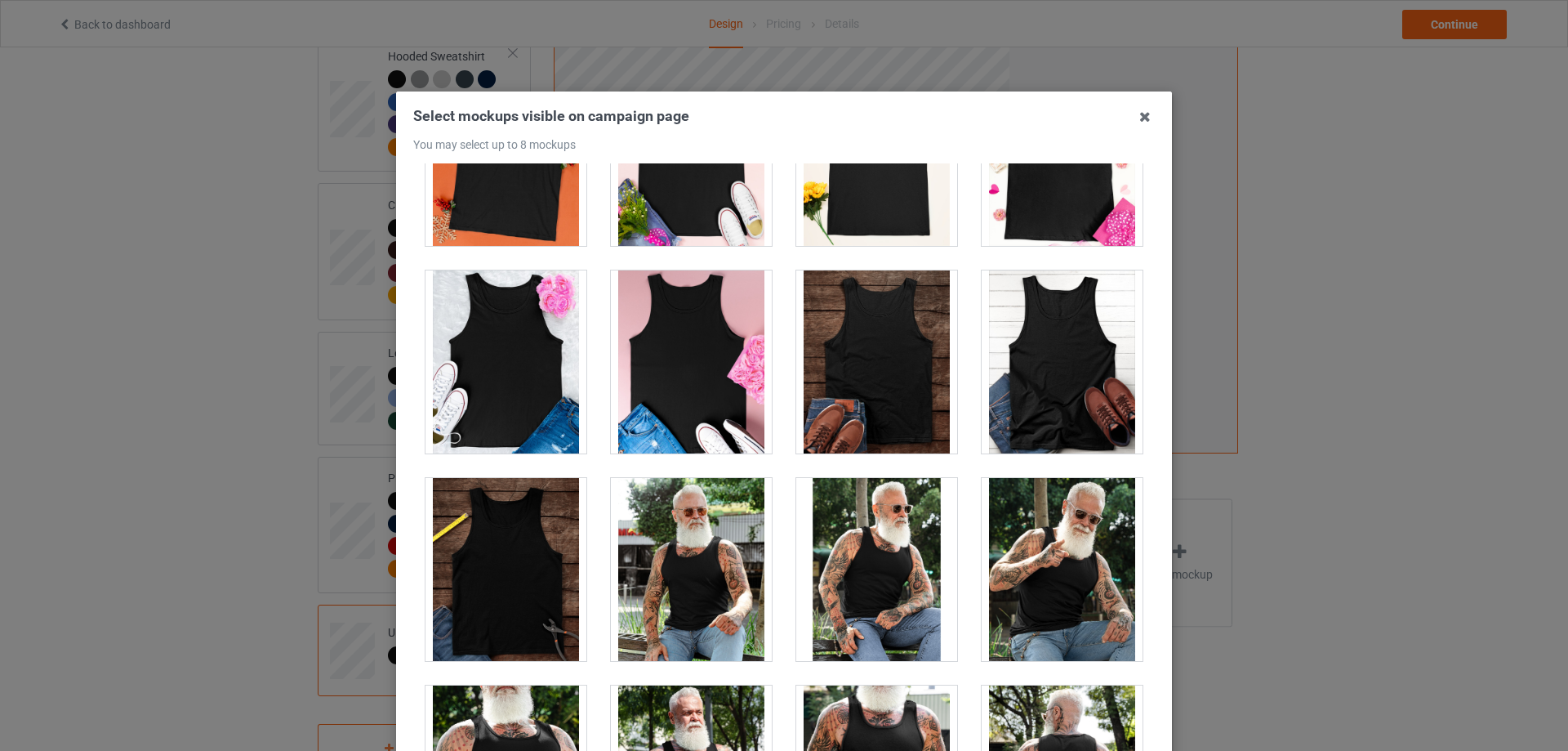
click at [868, 384] on div at bounding box center [876, 363] width 161 height 183
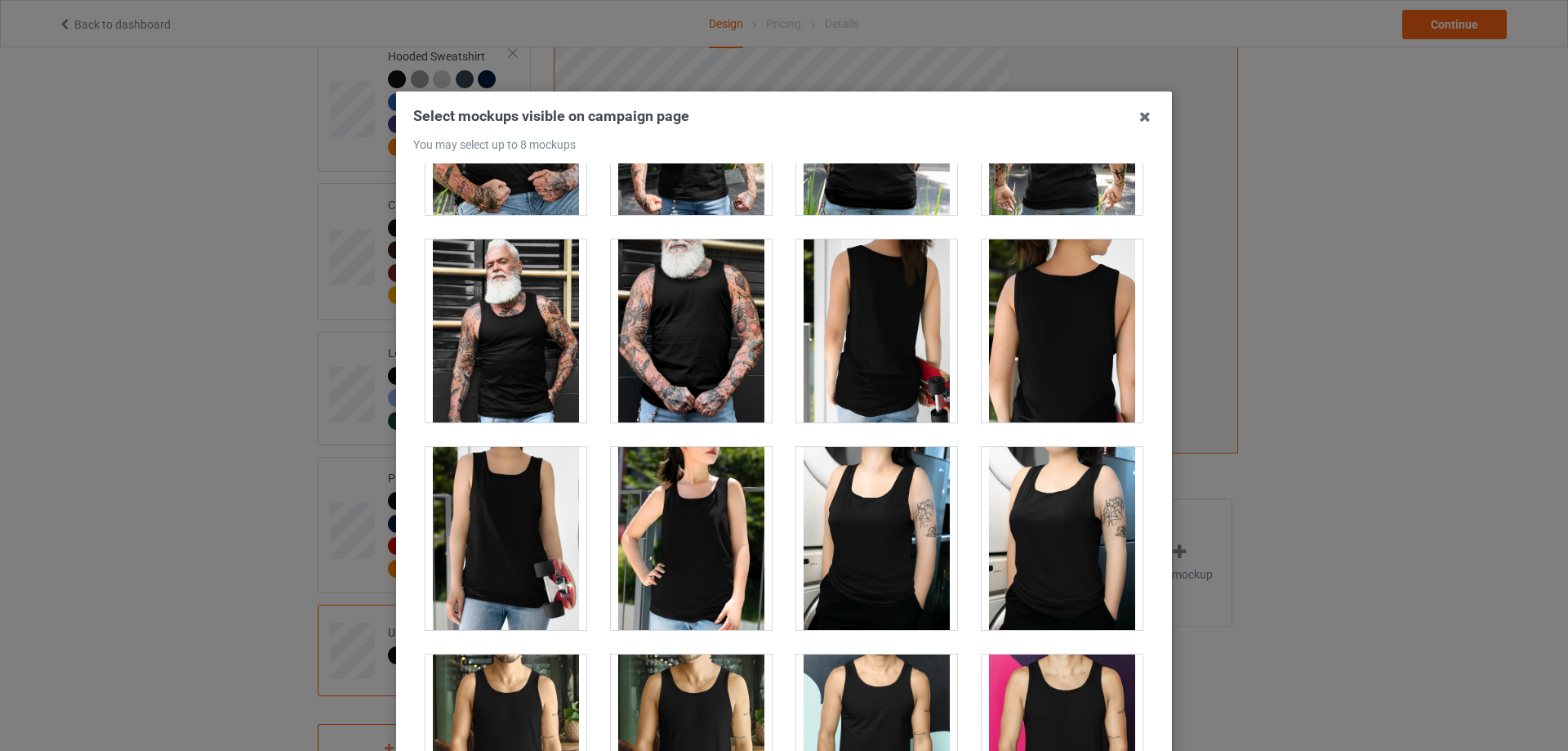
scroll to position [1553, 0]
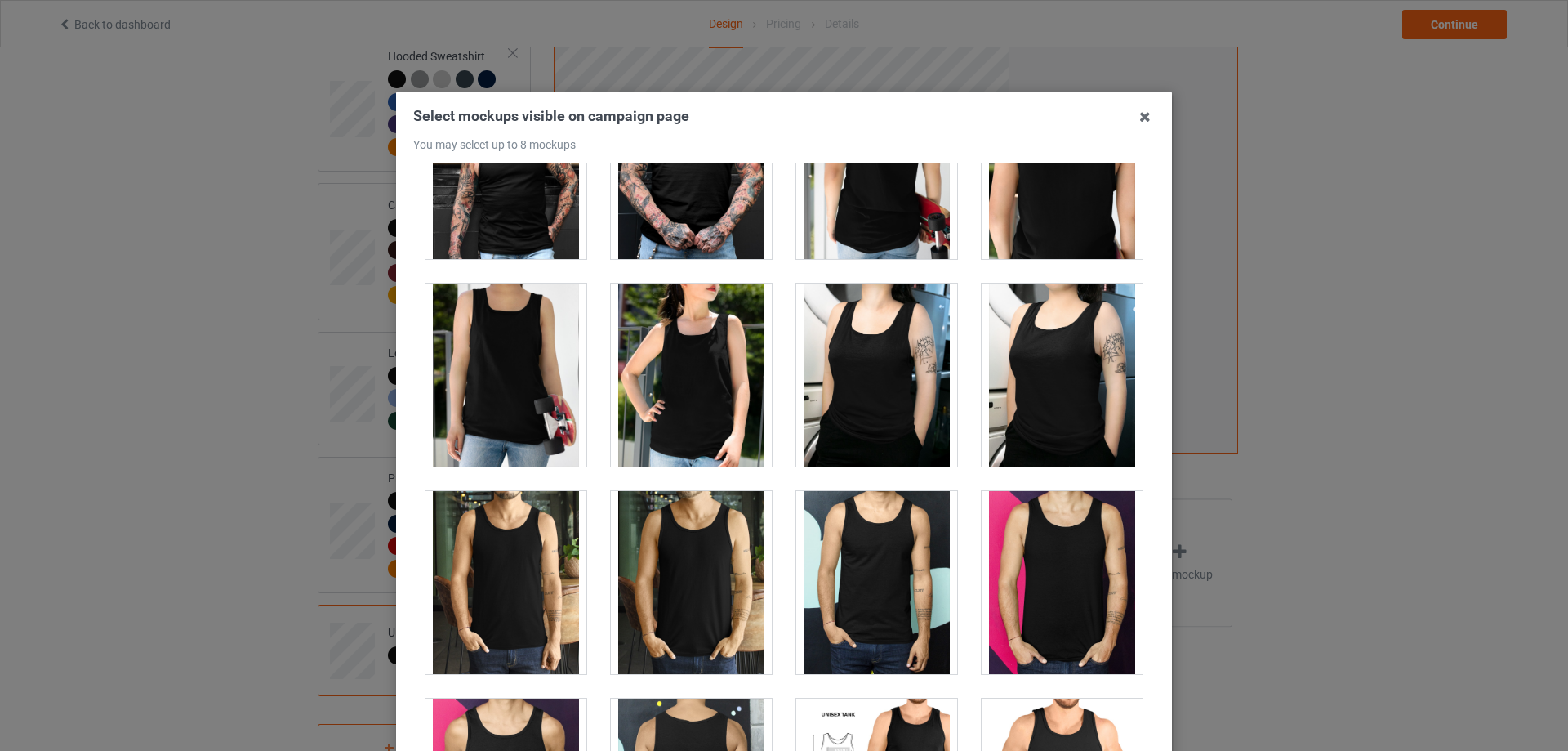
click at [684, 383] on div at bounding box center [691, 375] width 161 height 183
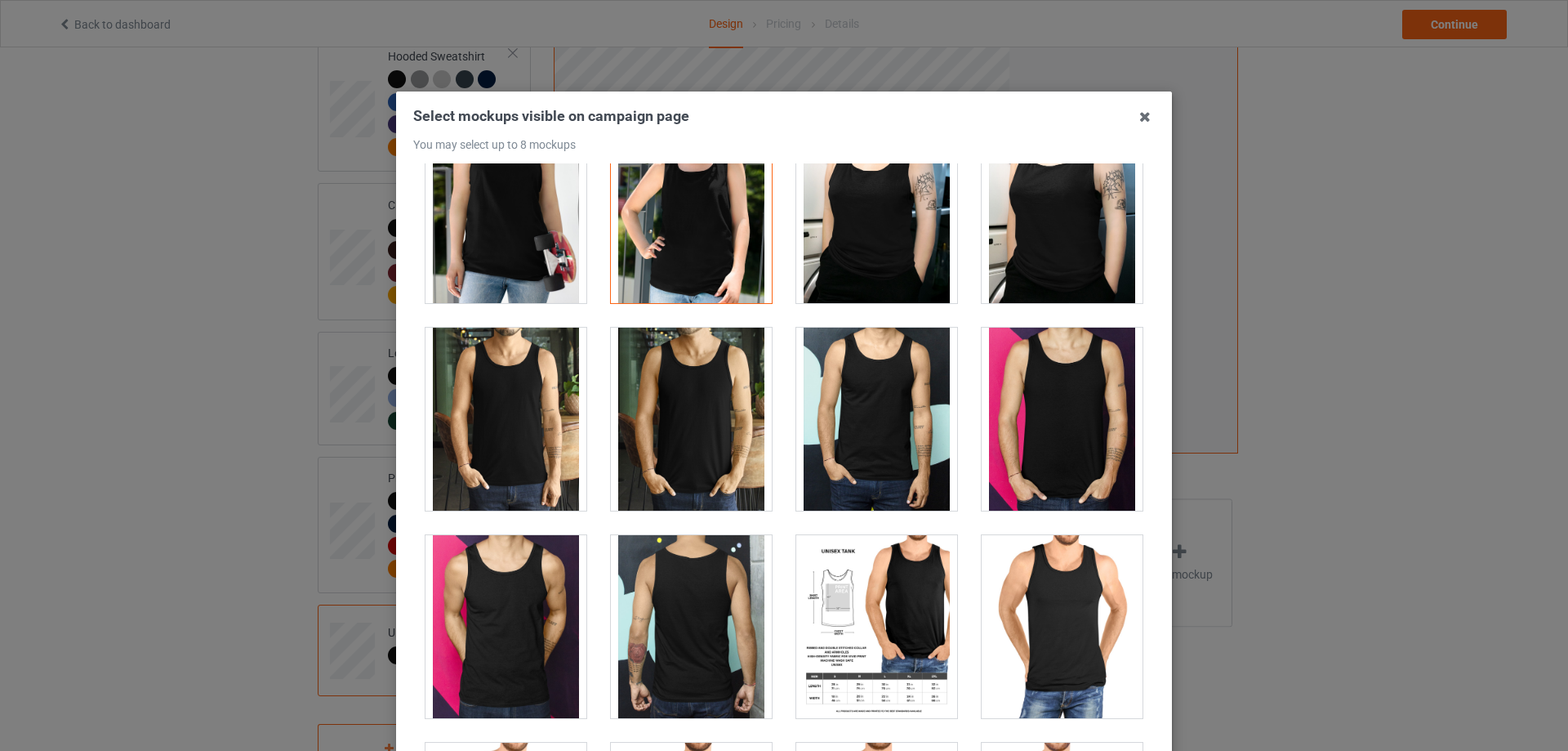
scroll to position [1798, 0]
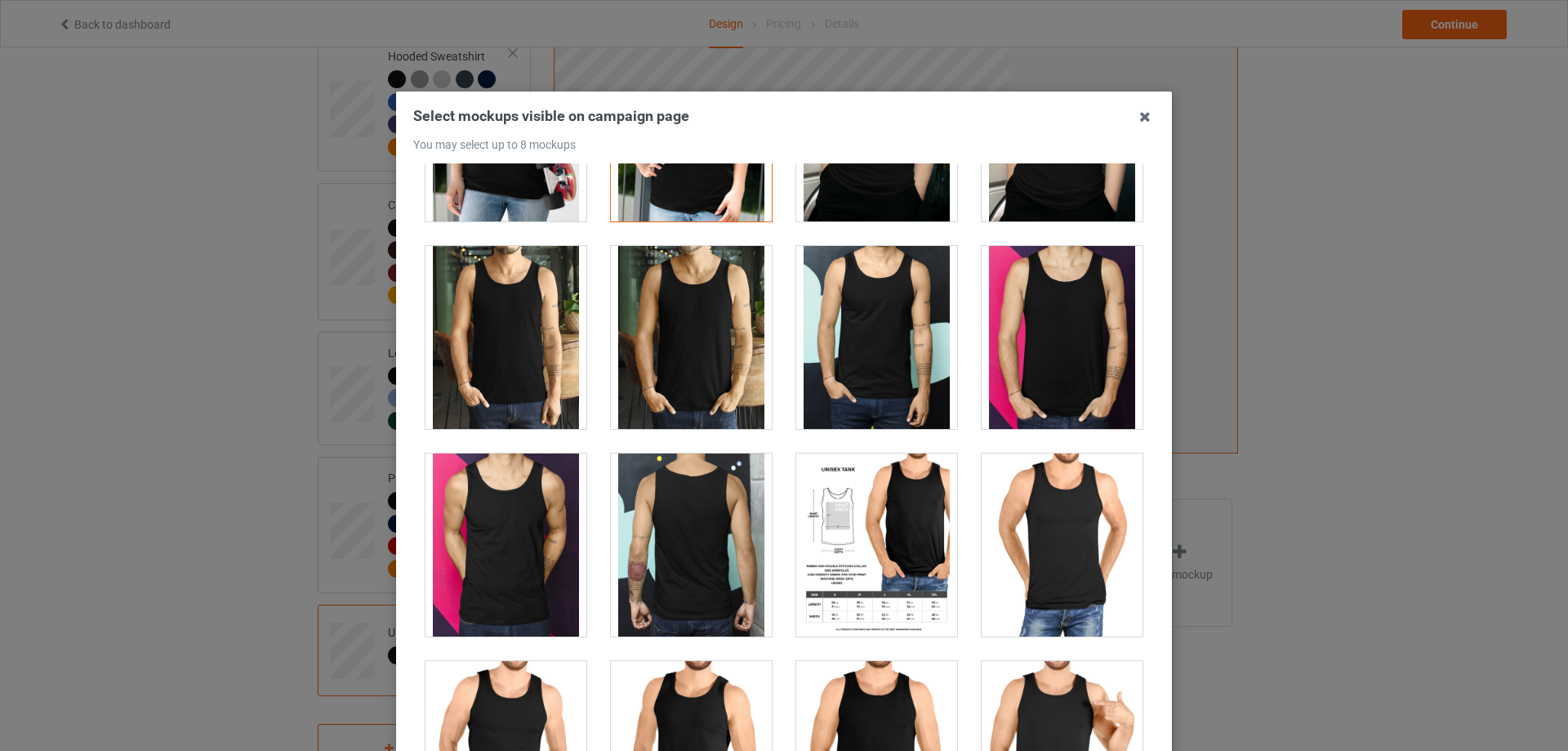
click at [535, 501] on div at bounding box center [506, 545] width 161 height 183
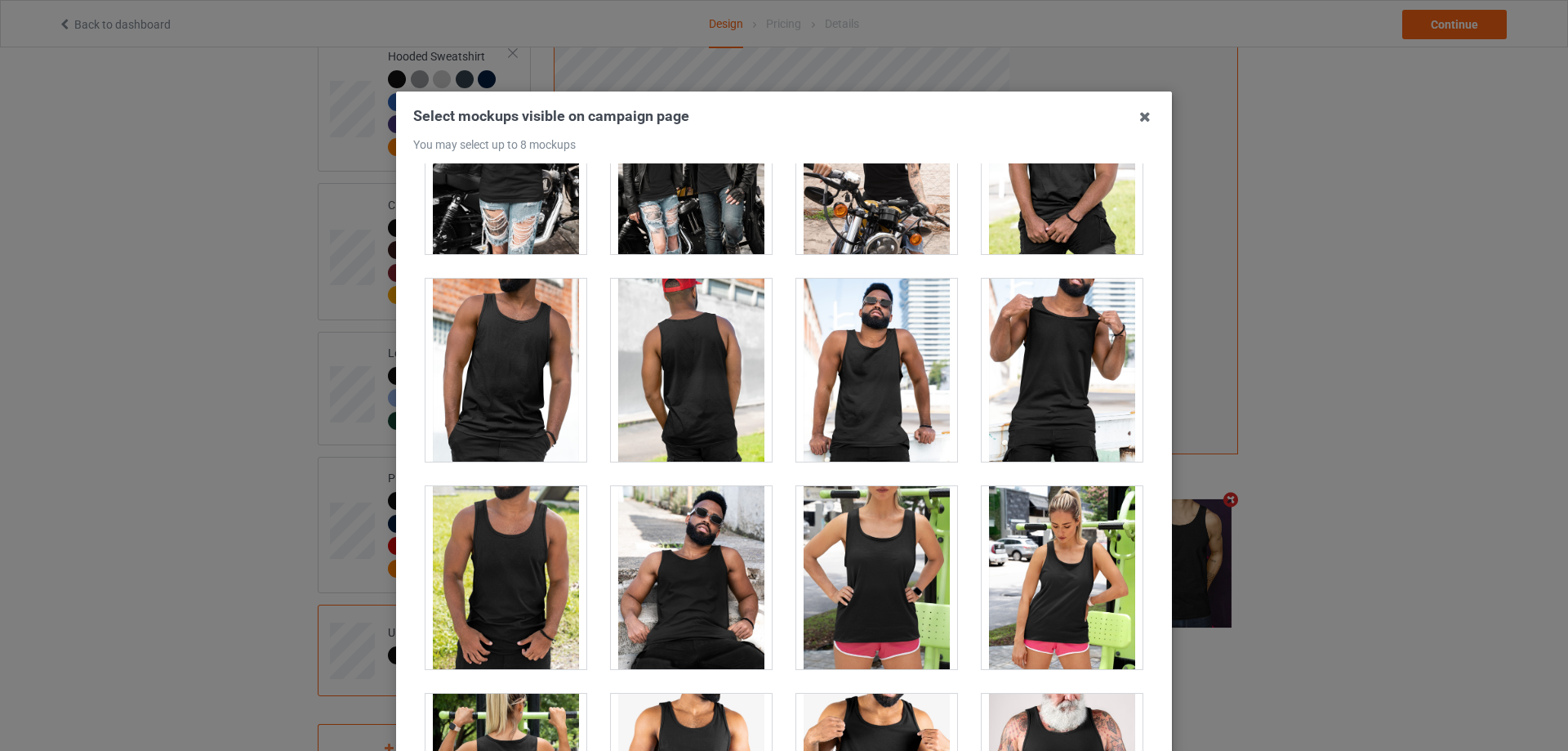
scroll to position [3966, 0]
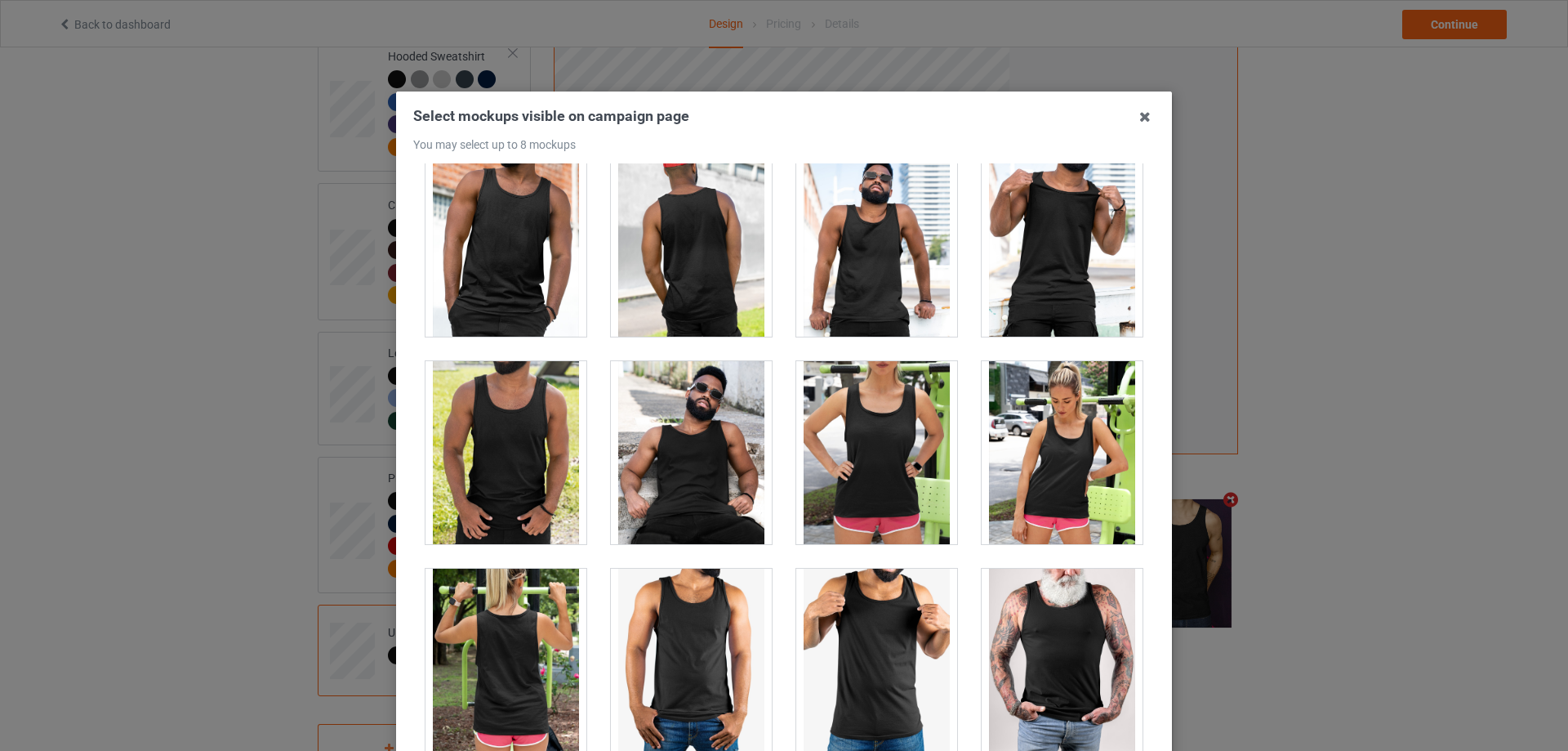
click at [858, 427] on div at bounding box center [876, 453] width 161 height 183
click at [856, 644] on div at bounding box center [876, 660] width 161 height 183
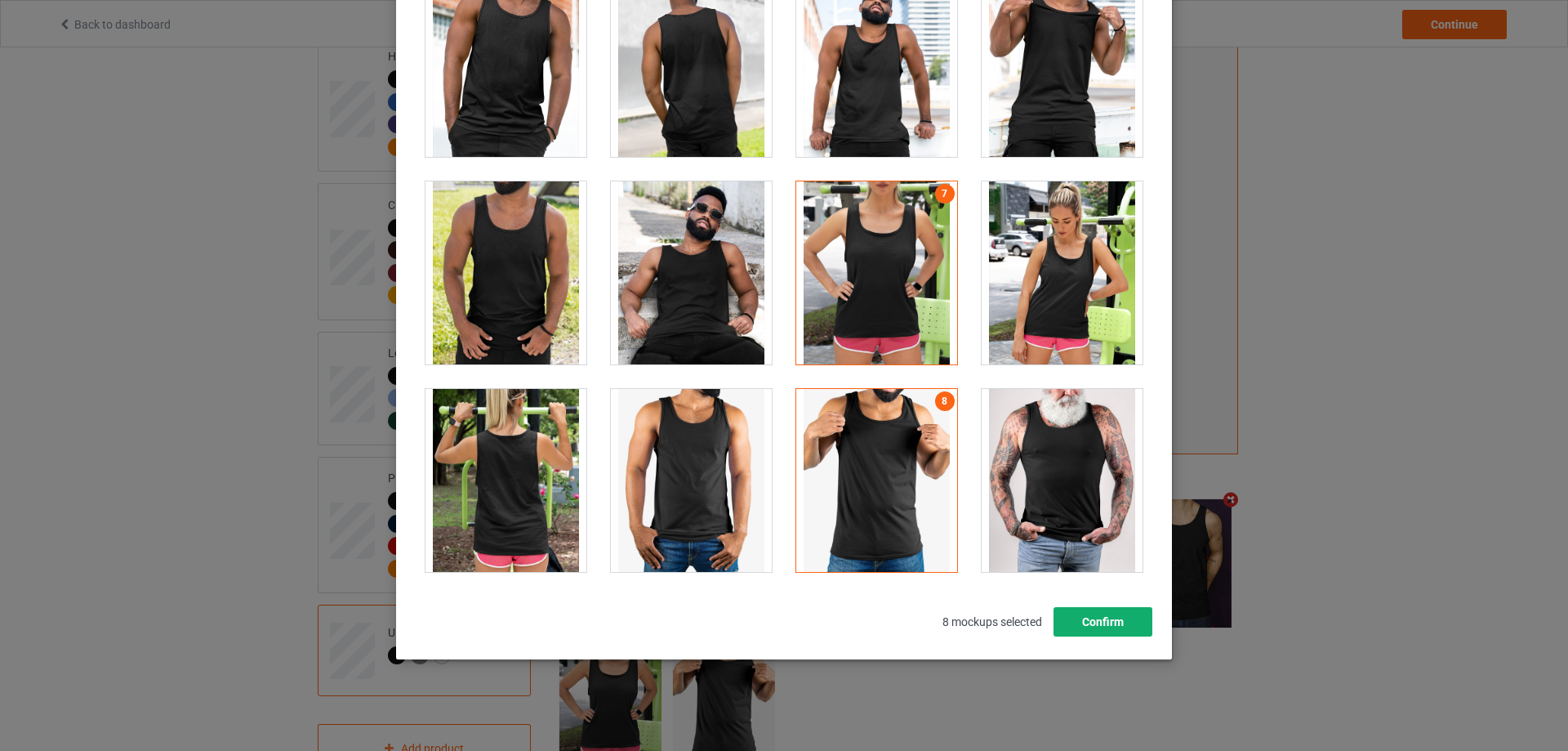
click at [1079, 626] on button "Confirm" at bounding box center [1103, 621] width 99 height 29
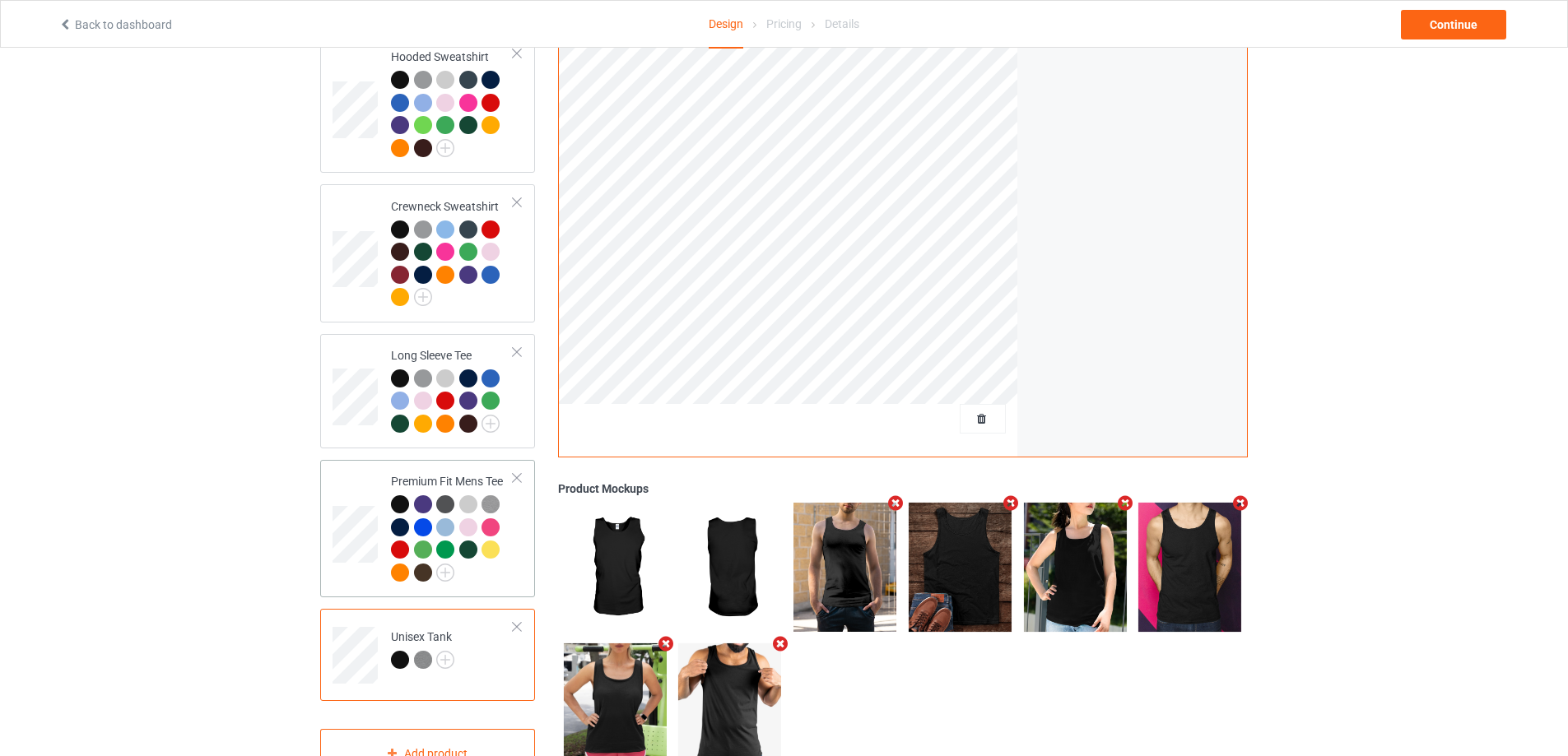
click at [504, 567] on div at bounding box center [452, 540] width 123 height 91
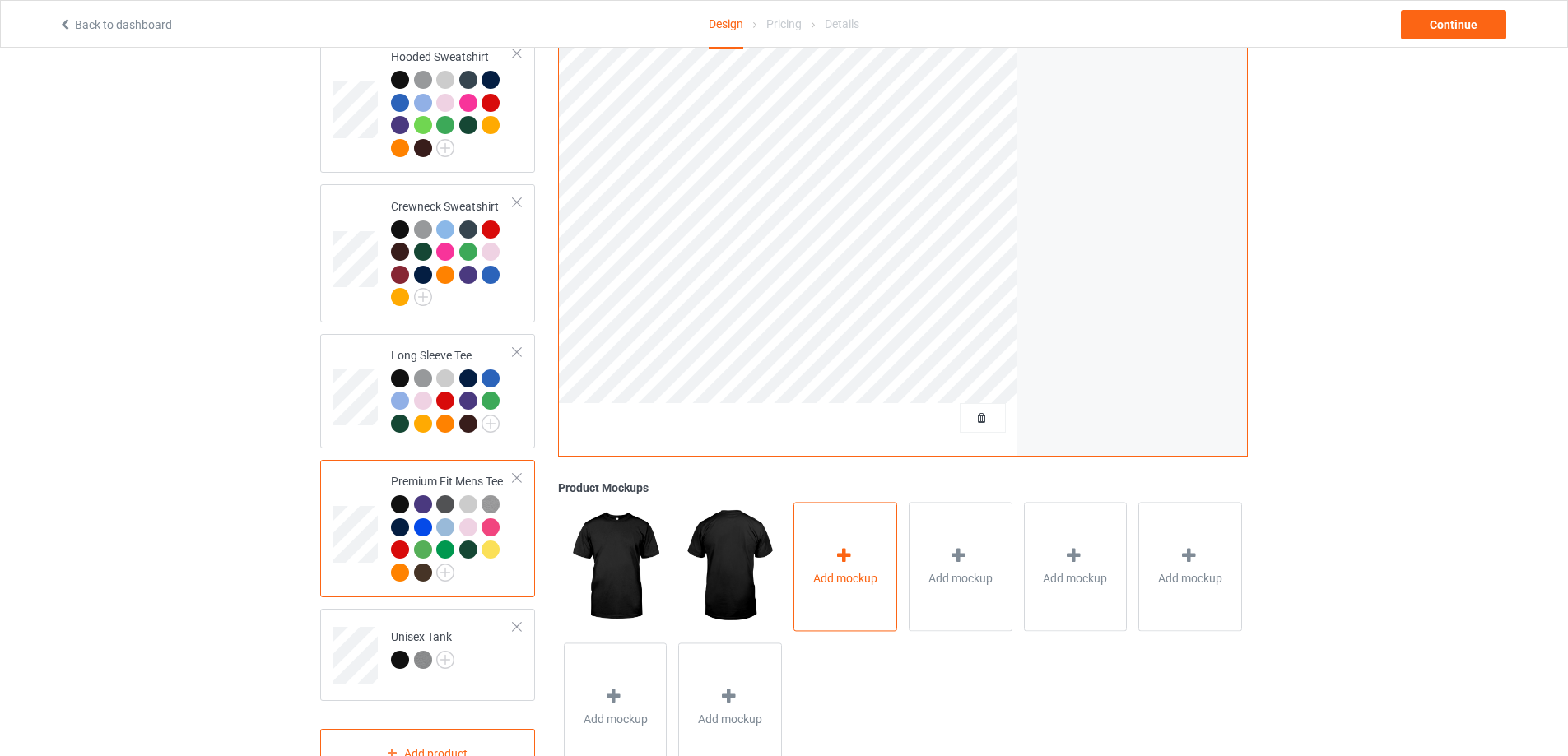
click at [802, 561] on div "Add mockup" at bounding box center [845, 566] width 104 height 129
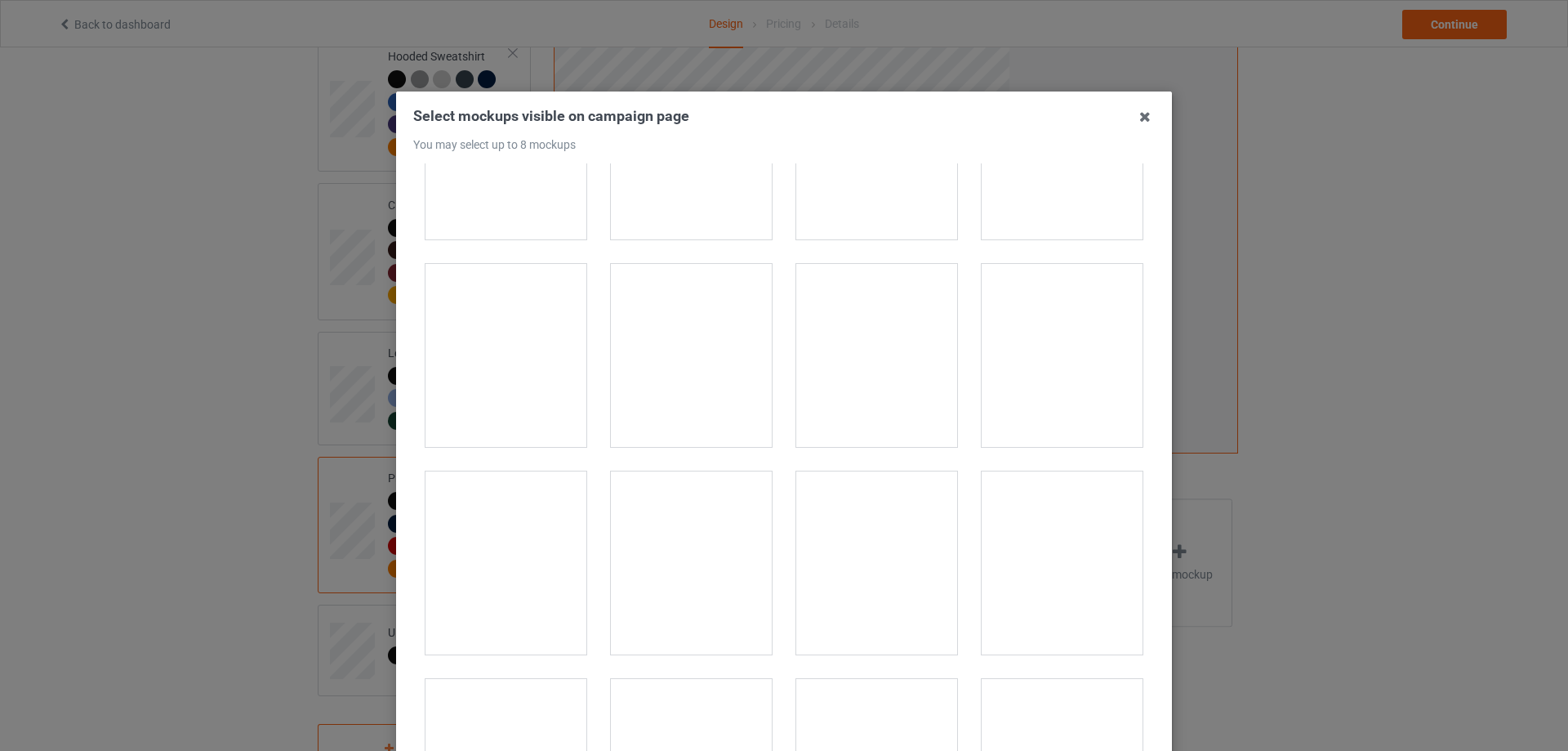
scroll to position [572, 0]
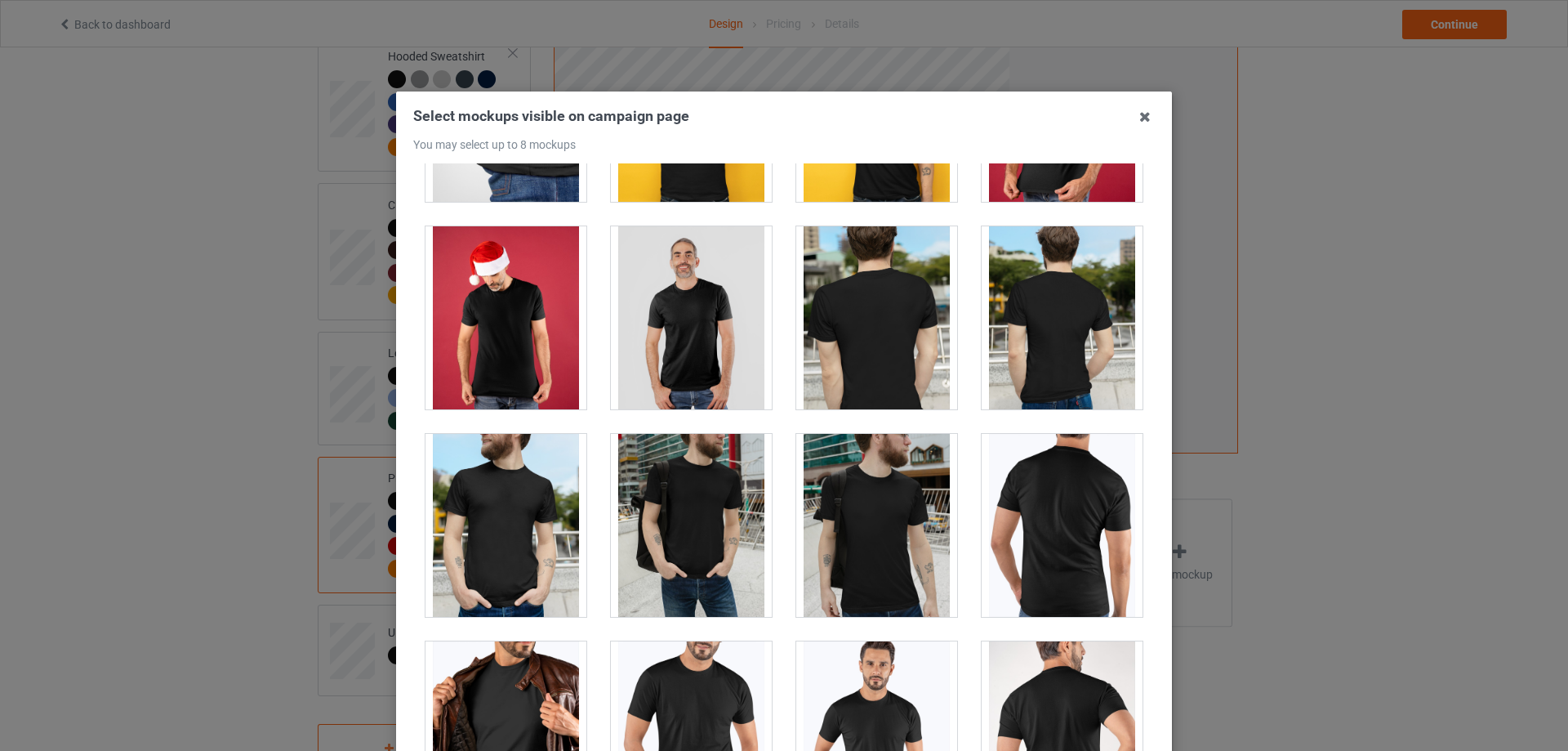
click at [700, 358] on div at bounding box center [691, 318] width 161 height 183
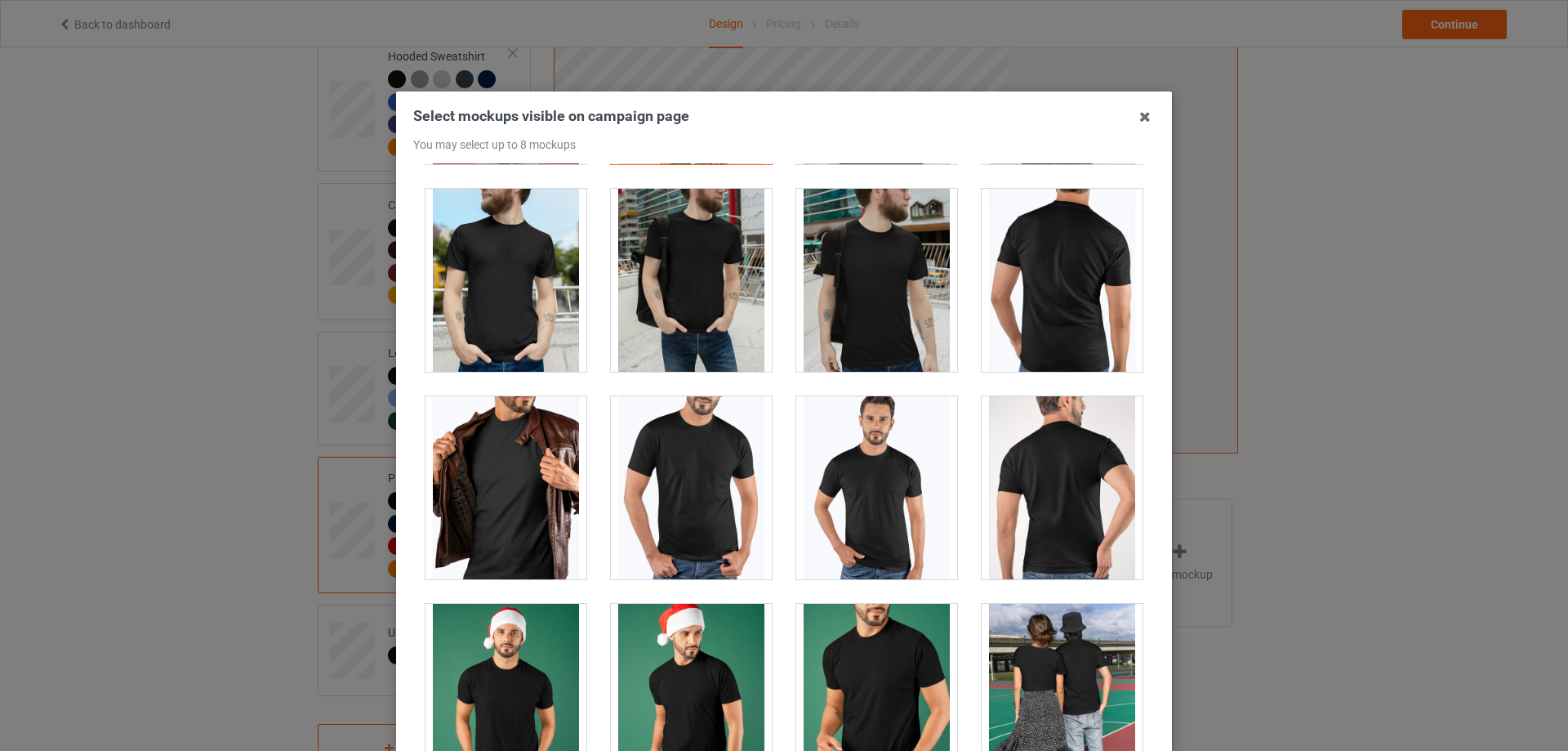
click at [709, 488] on div at bounding box center [691, 488] width 161 height 183
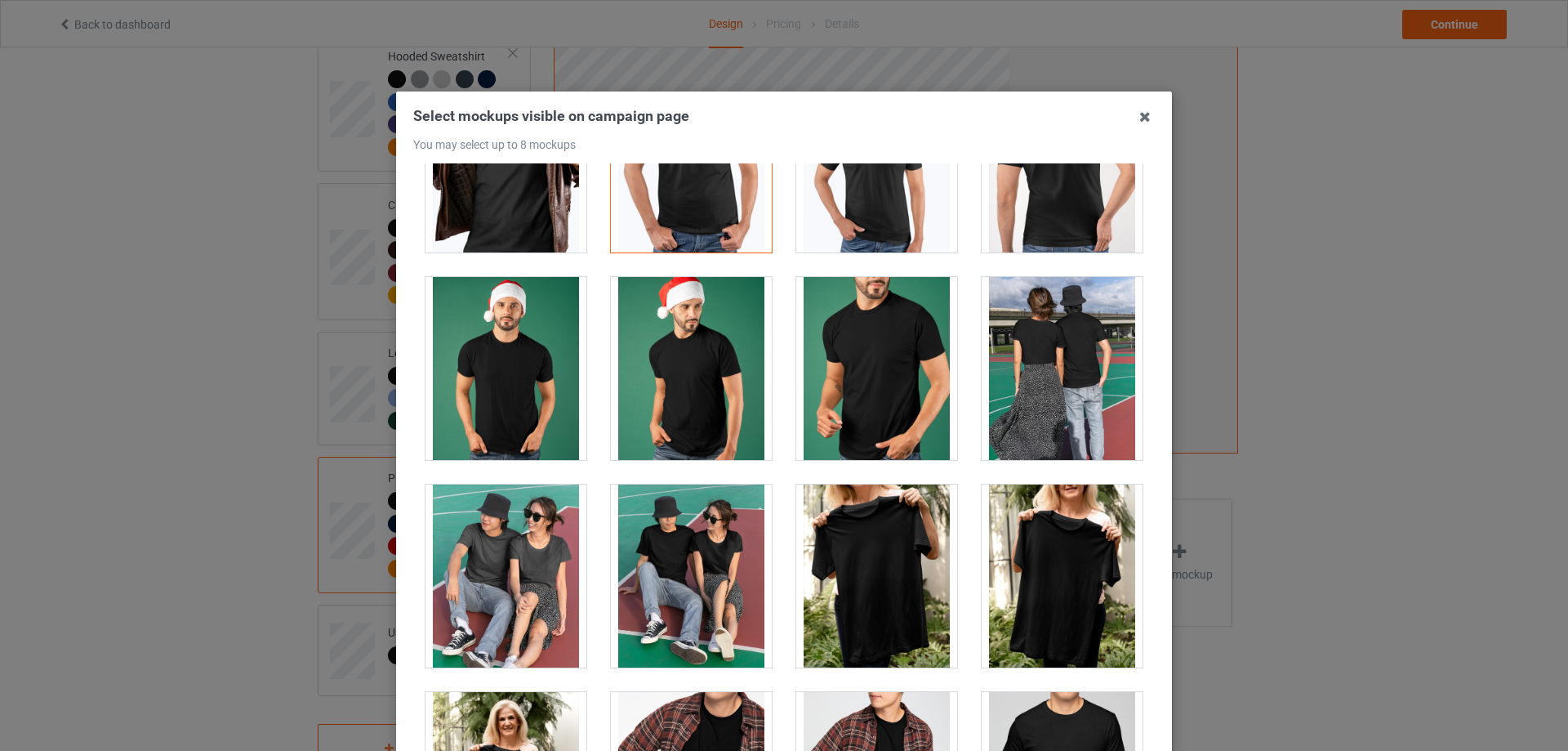
scroll to position [1226, 0]
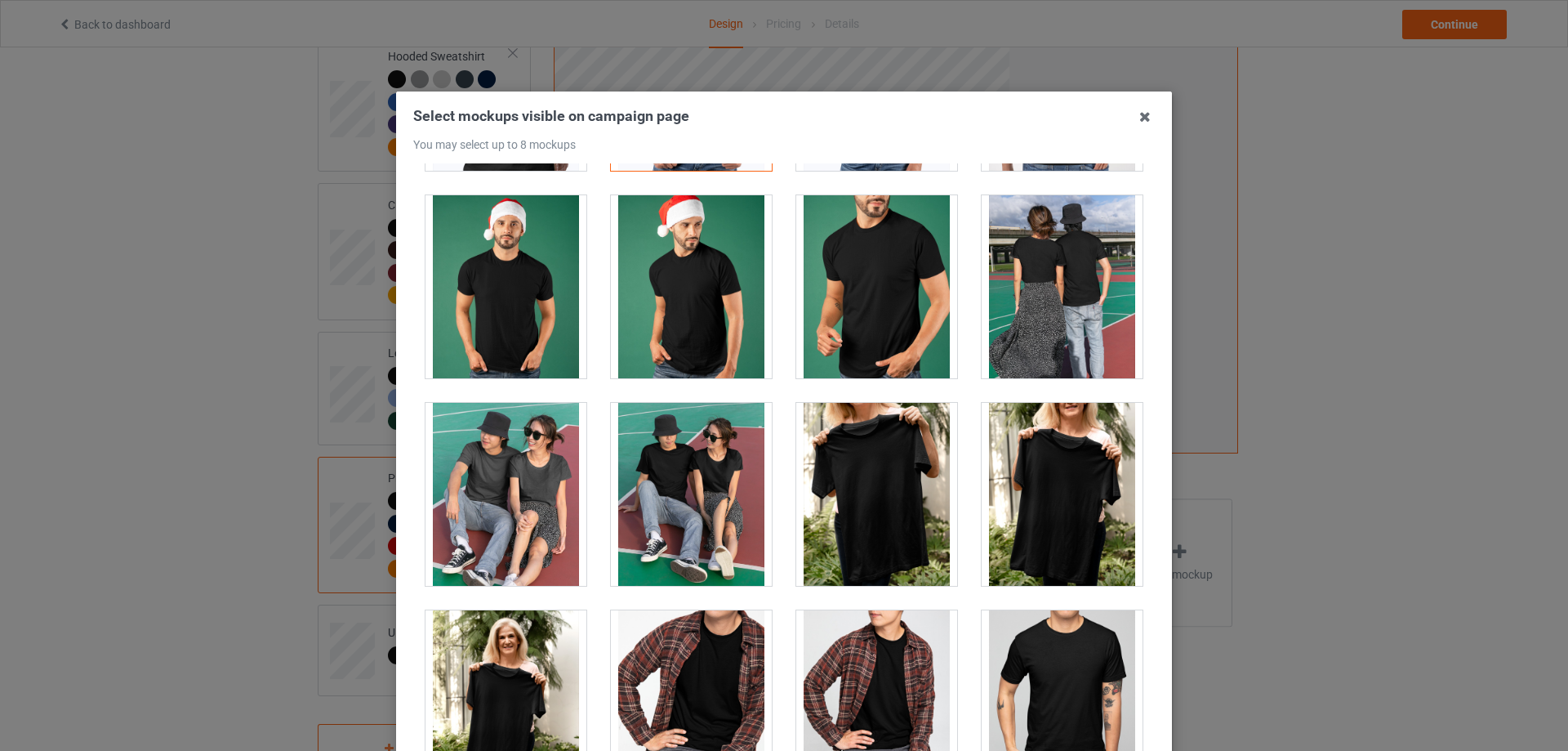
click at [1032, 467] on div at bounding box center [1061, 494] width 161 height 183
click at [1063, 469] on div at bounding box center [1061, 494] width 161 height 183
click at [825, 469] on div at bounding box center [876, 494] width 161 height 183
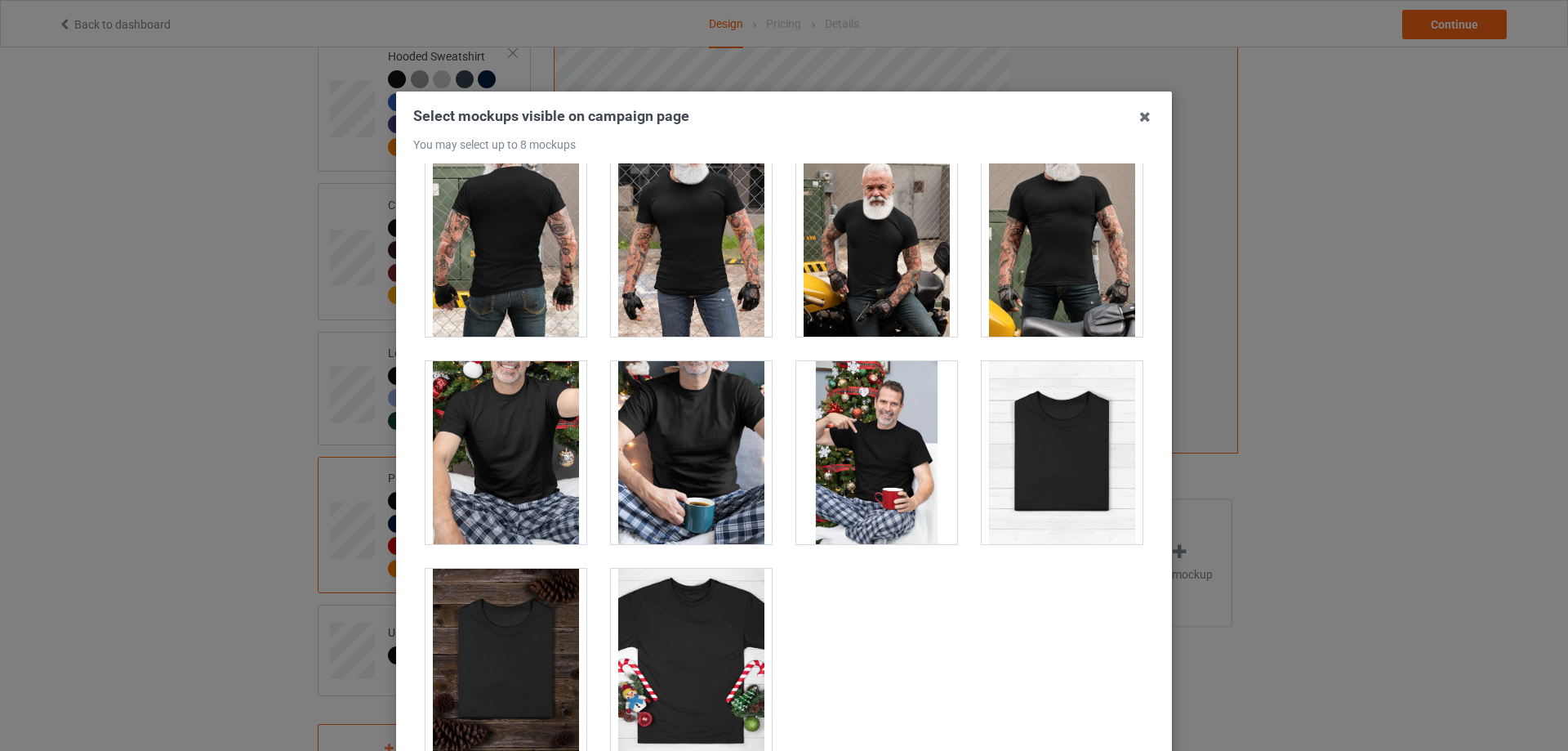
scroll to position [180, 0]
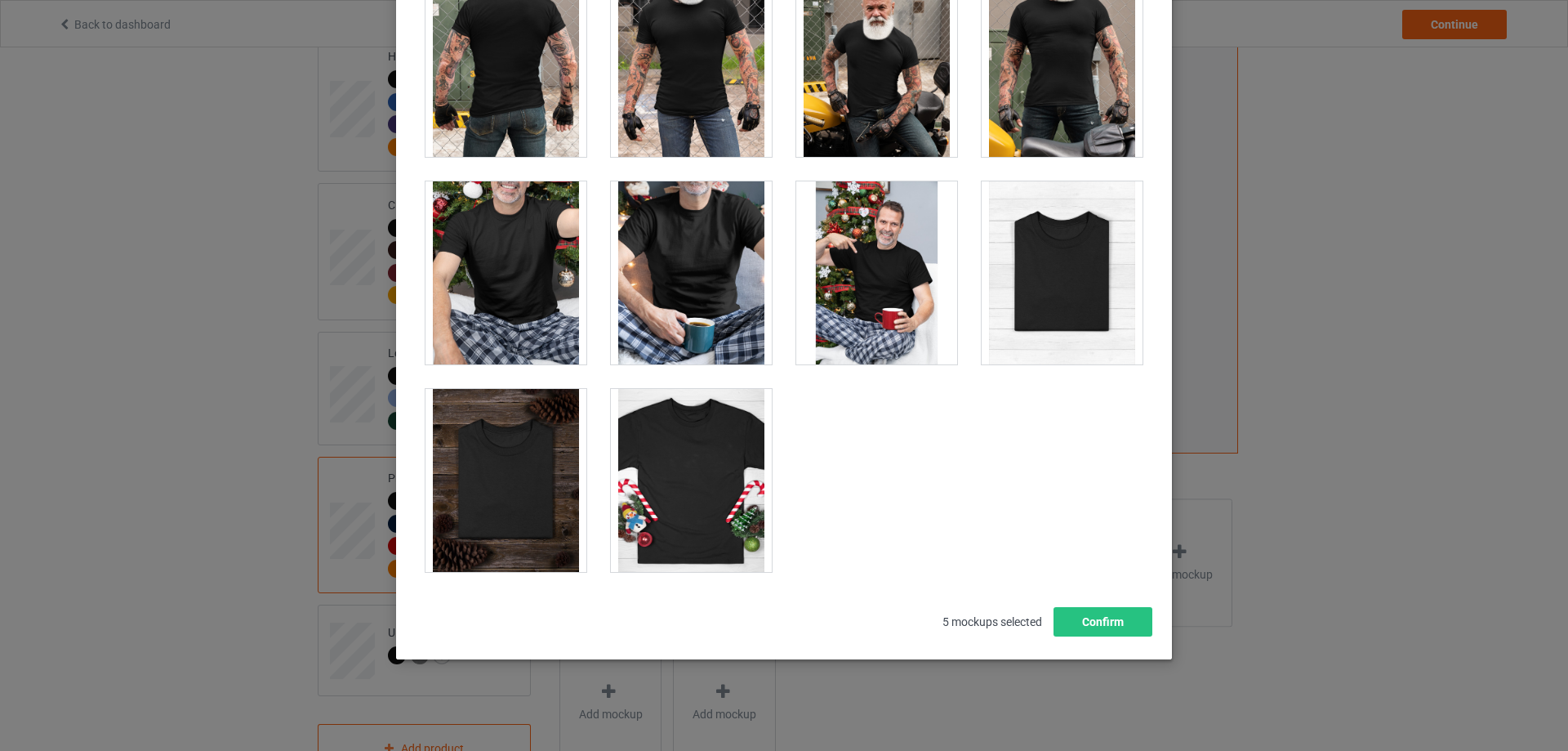
click at [1071, 322] on div at bounding box center [1061, 273] width 161 height 183
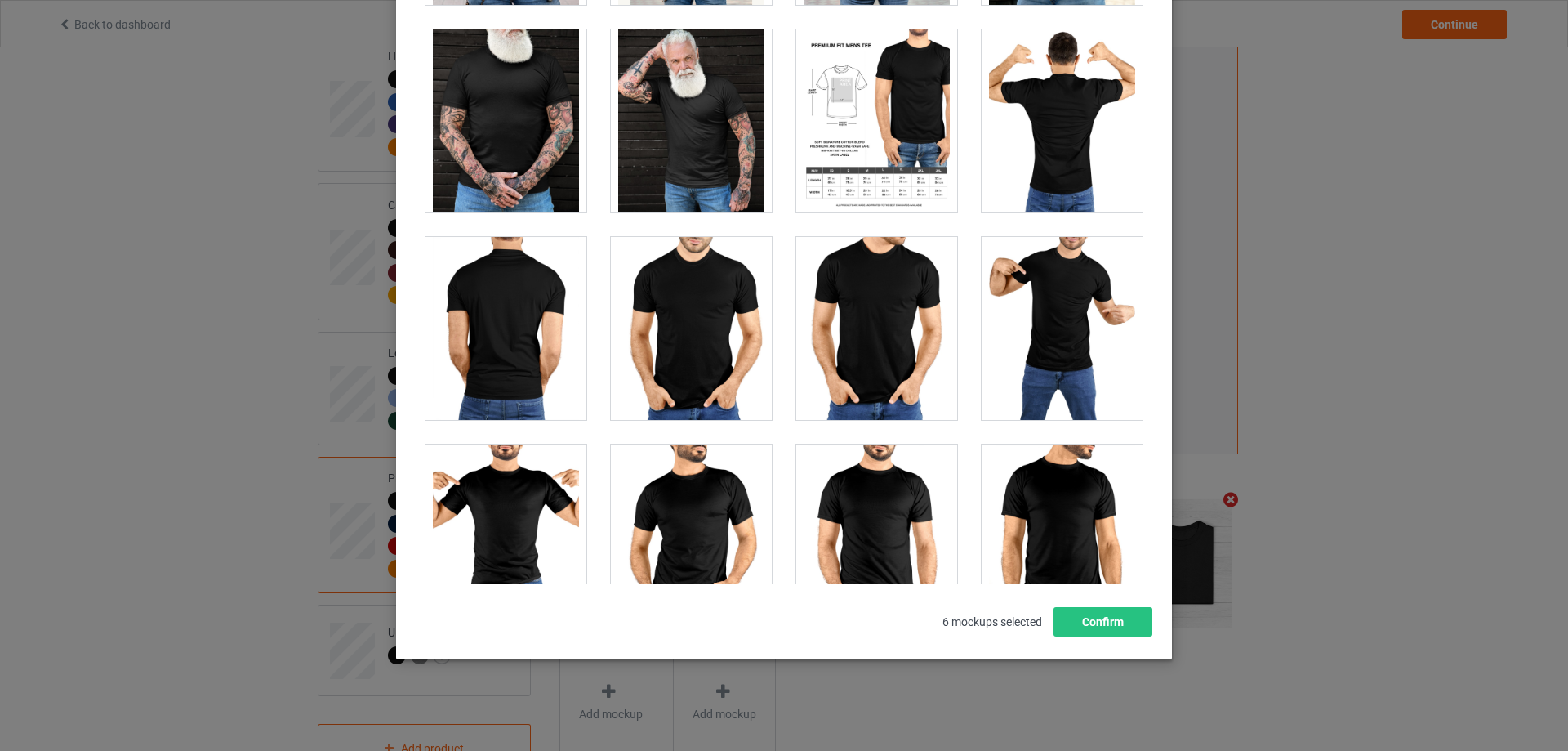
scroll to position [3614, 0]
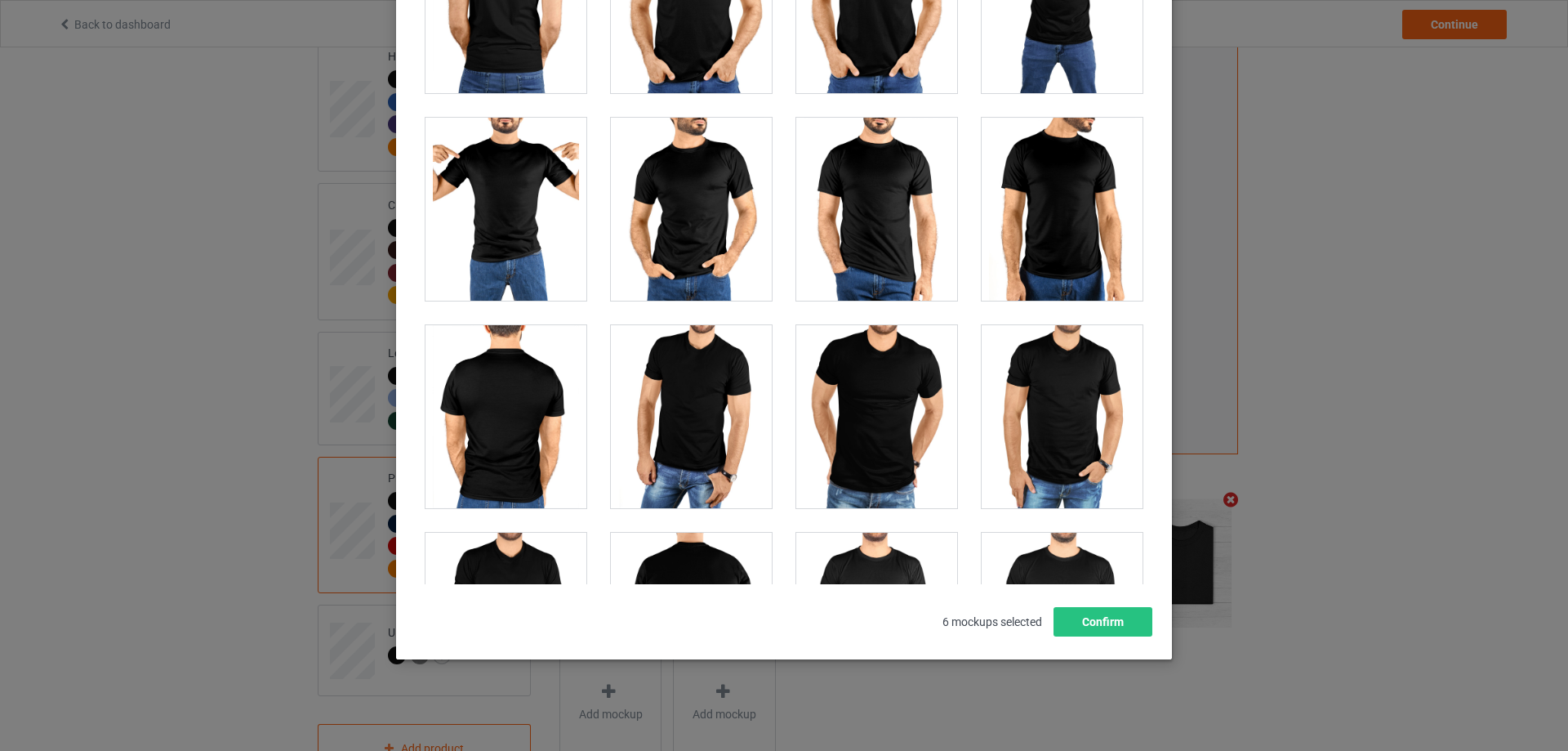
click at [1066, 230] on div at bounding box center [1061, 209] width 161 height 183
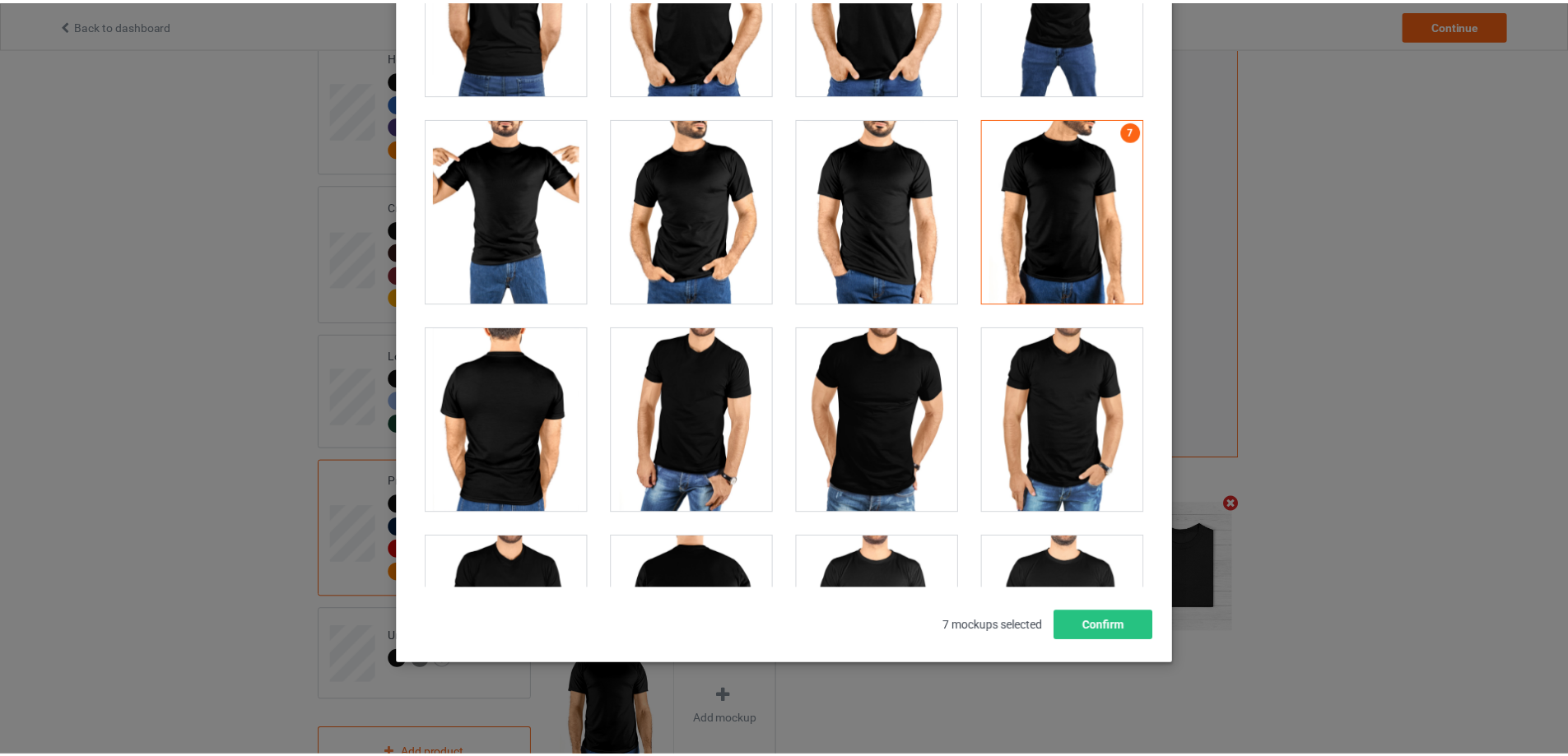
scroll to position [3803, 0]
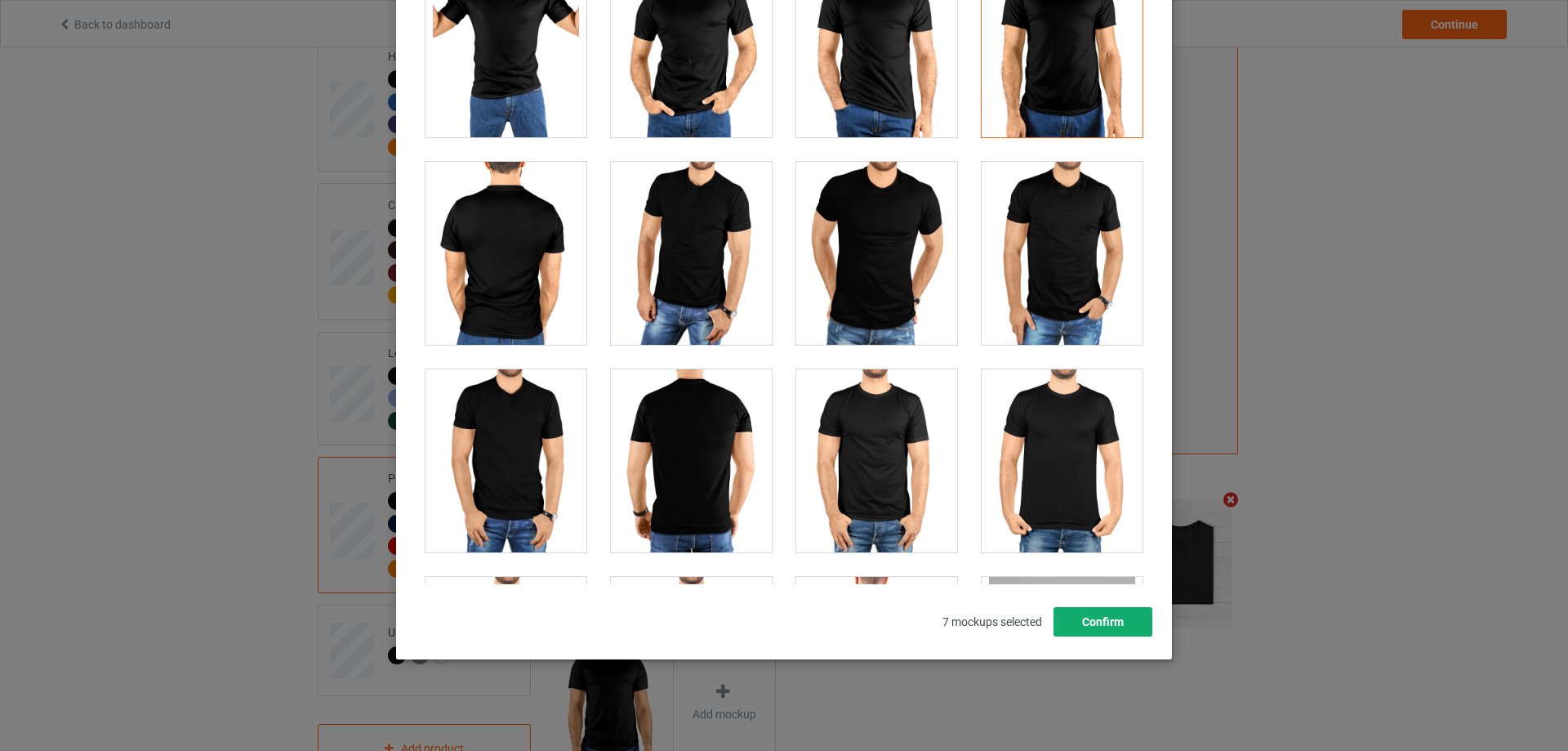
click at [1106, 626] on button "Confirm" at bounding box center [1103, 621] width 99 height 29
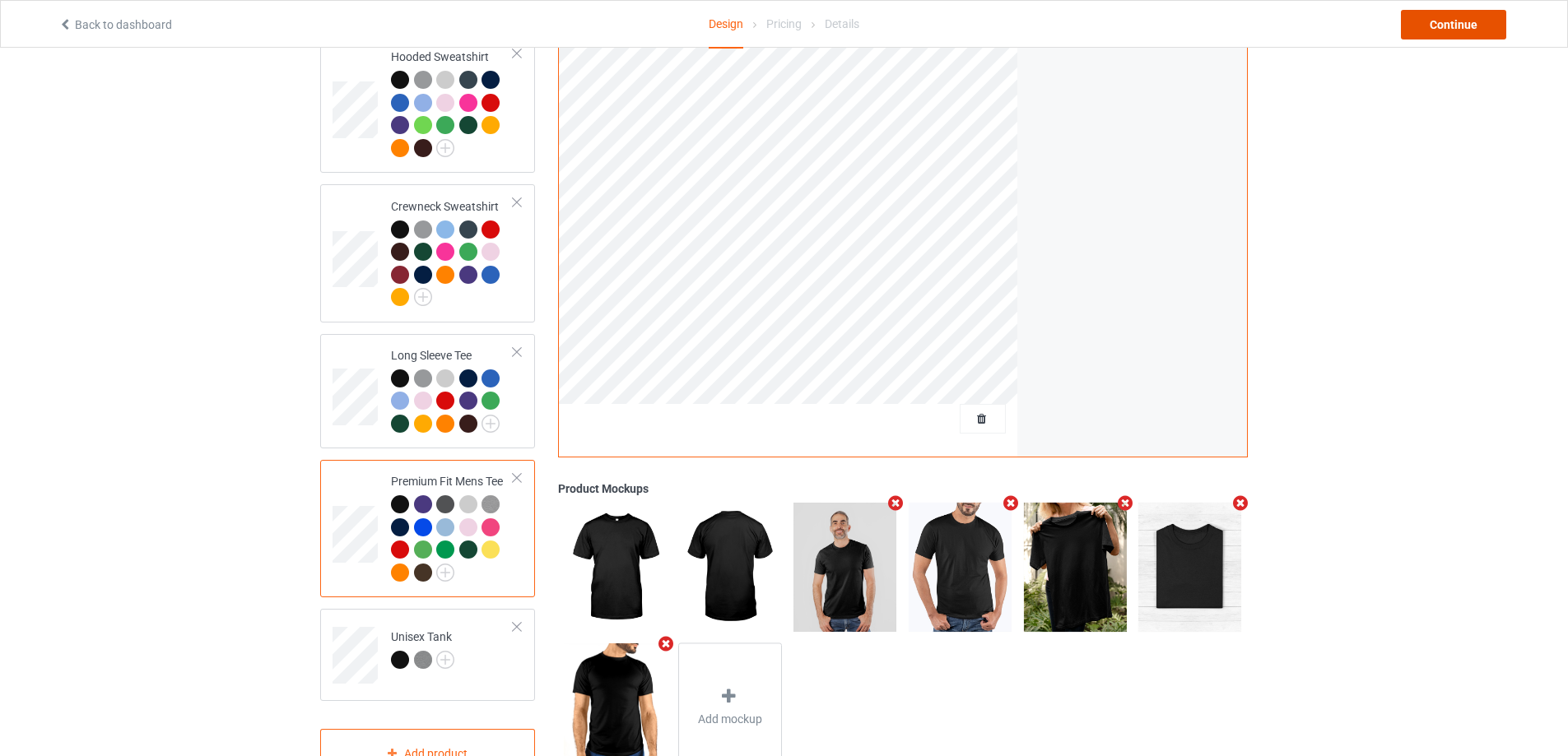
click at [1452, 38] on div "Continue" at bounding box center [1453, 24] width 105 height 29
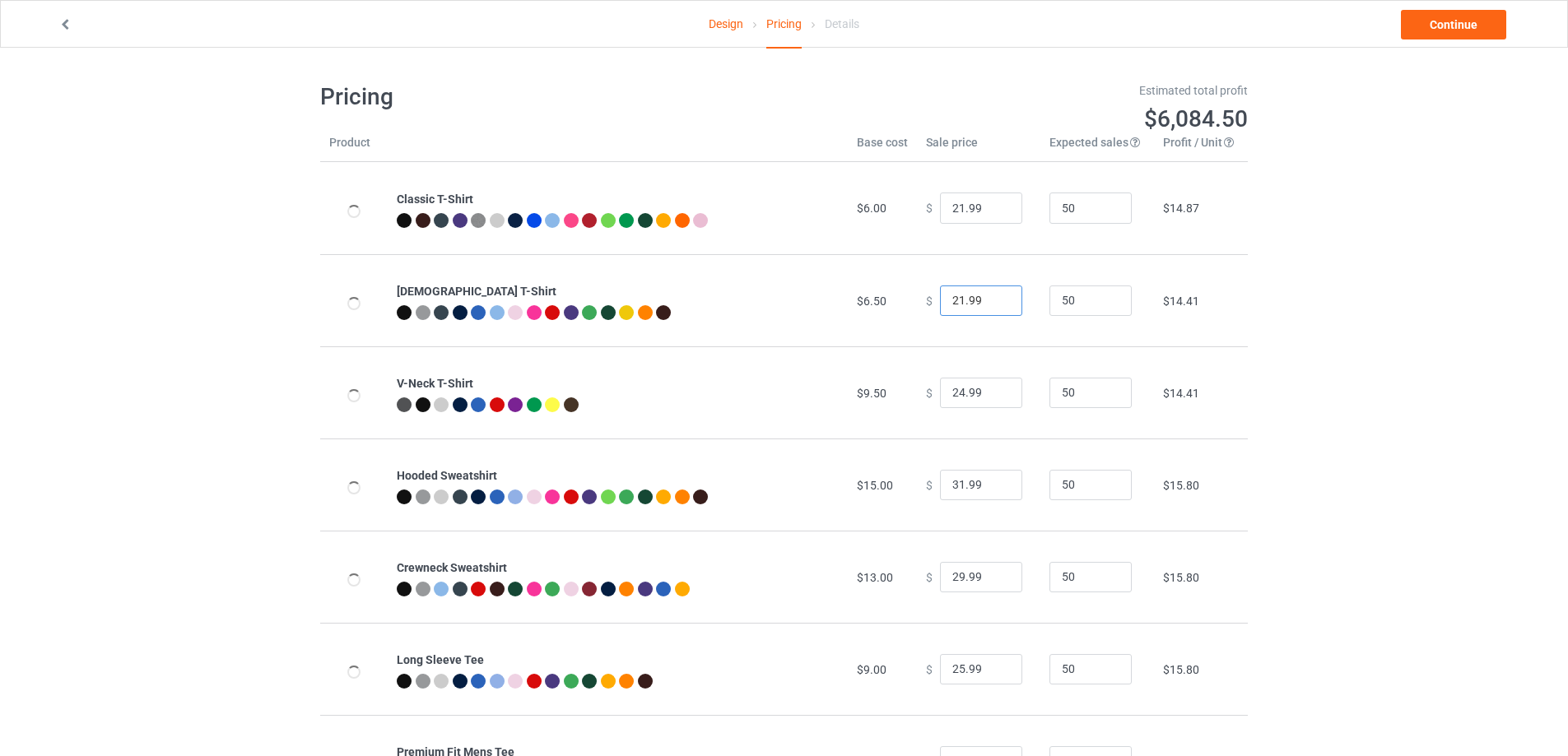
click at [956, 302] on input "21.99" at bounding box center [981, 300] width 82 height 31
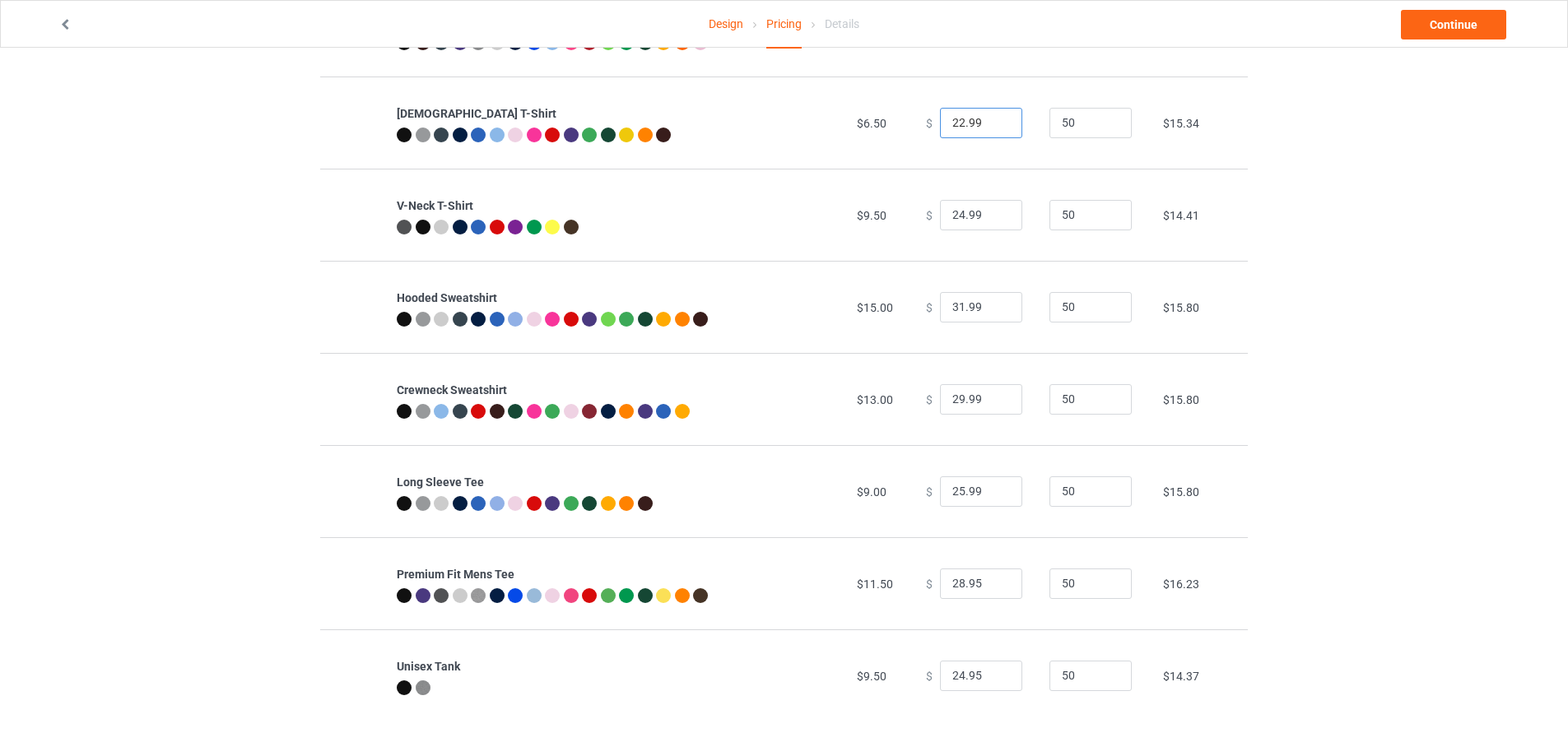
type input "22.99"
click at [965, 579] on input "28.95" at bounding box center [981, 583] width 82 height 31
type input "28.99"
click at [967, 672] on input "24.95" at bounding box center [981, 675] width 82 height 31
type input "24.99"
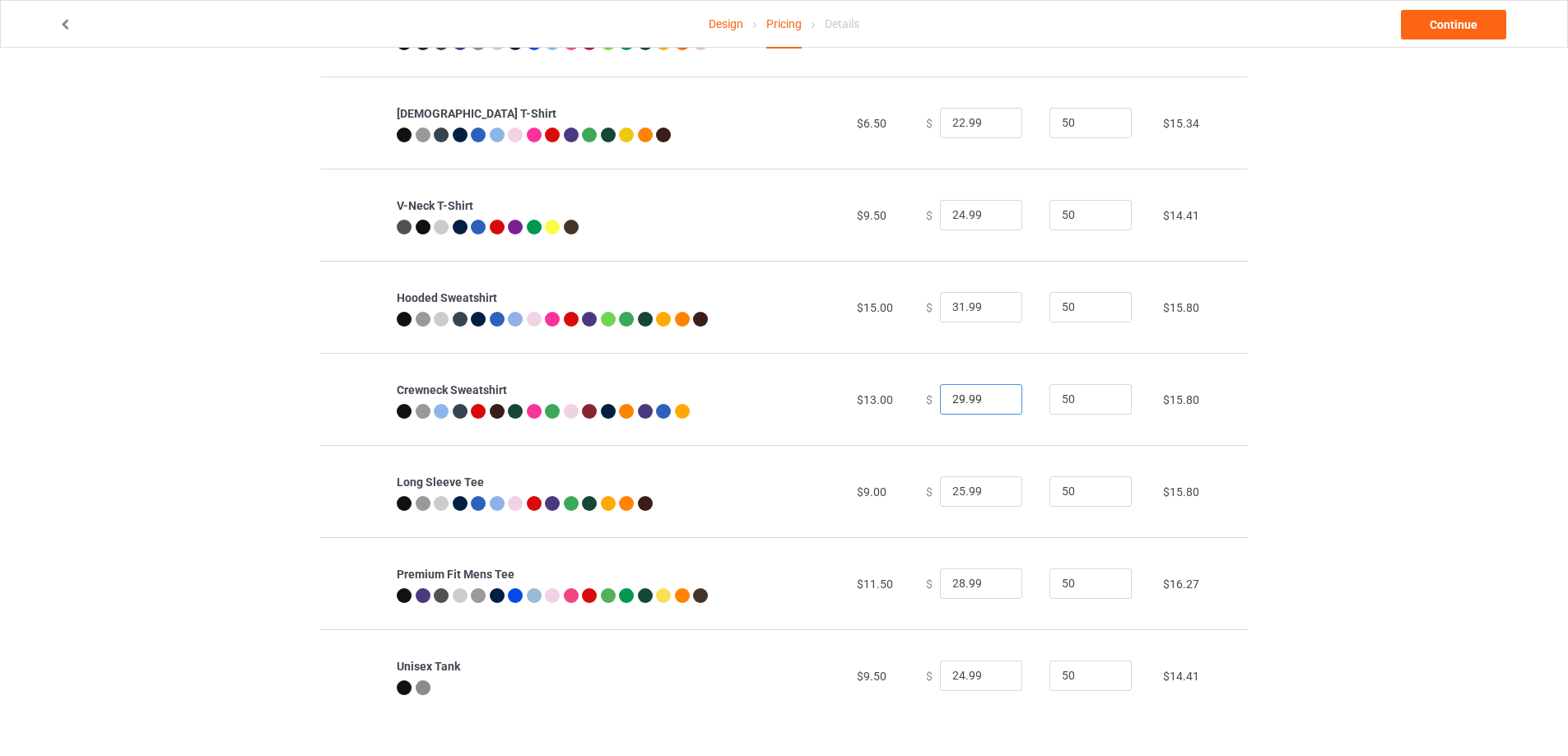
drag, startPoint x: 953, startPoint y: 404, endPoint x: 943, endPoint y: 404, distance: 10.0
click at [943, 404] on input "29.99" at bounding box center [981, 399] width 82 height 31
type input "30.99"
click at [954, 308] on input "31.99" at bounding box center [981, 307] width 82 height 31
type input "32.99"
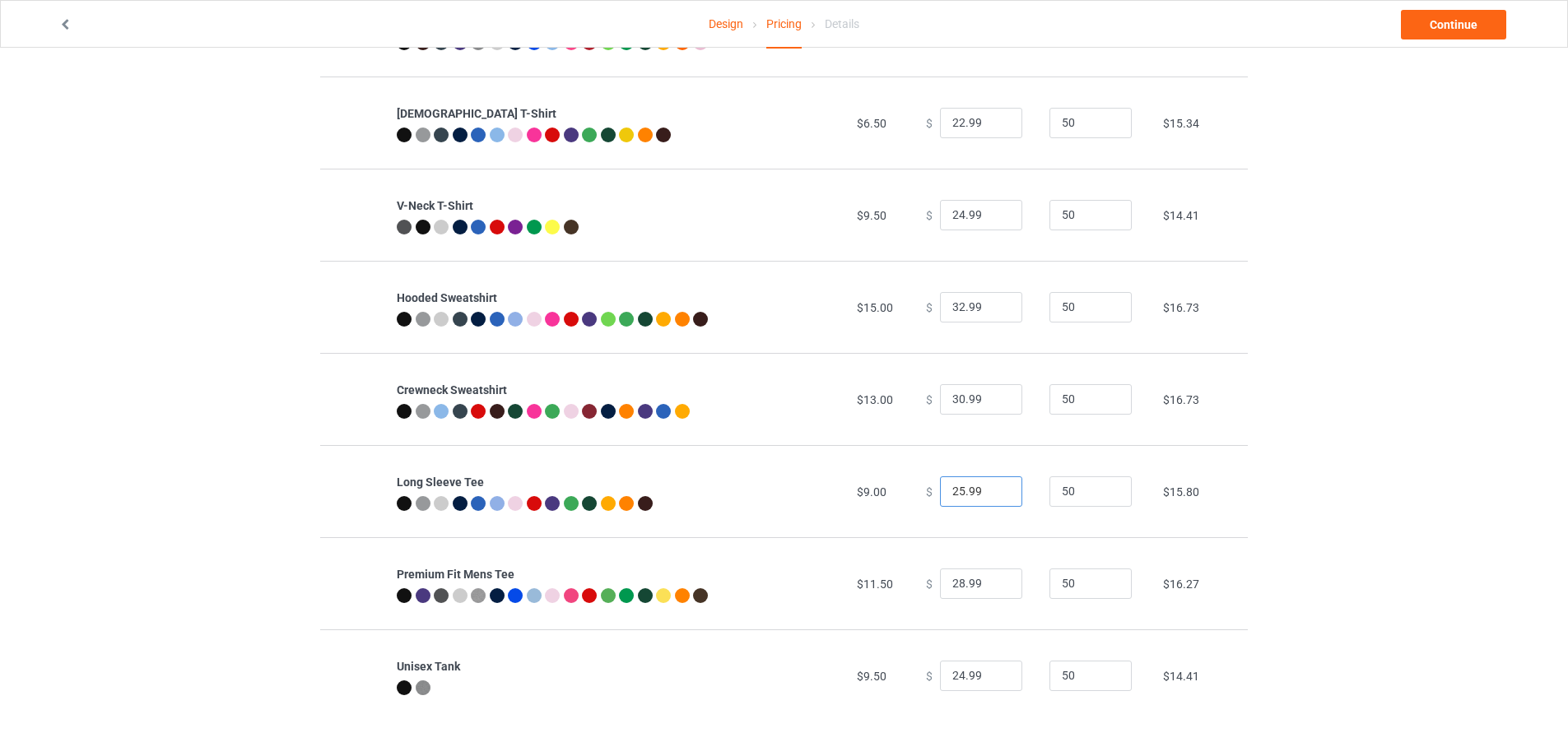
click at [953, 488] on input "25.99" at bounding box center [981, 492] width 82 height 31
type input "26.99"
click at [1450, 29] on link "Continue" at bounding box center [1453, 24] width 105 height 29
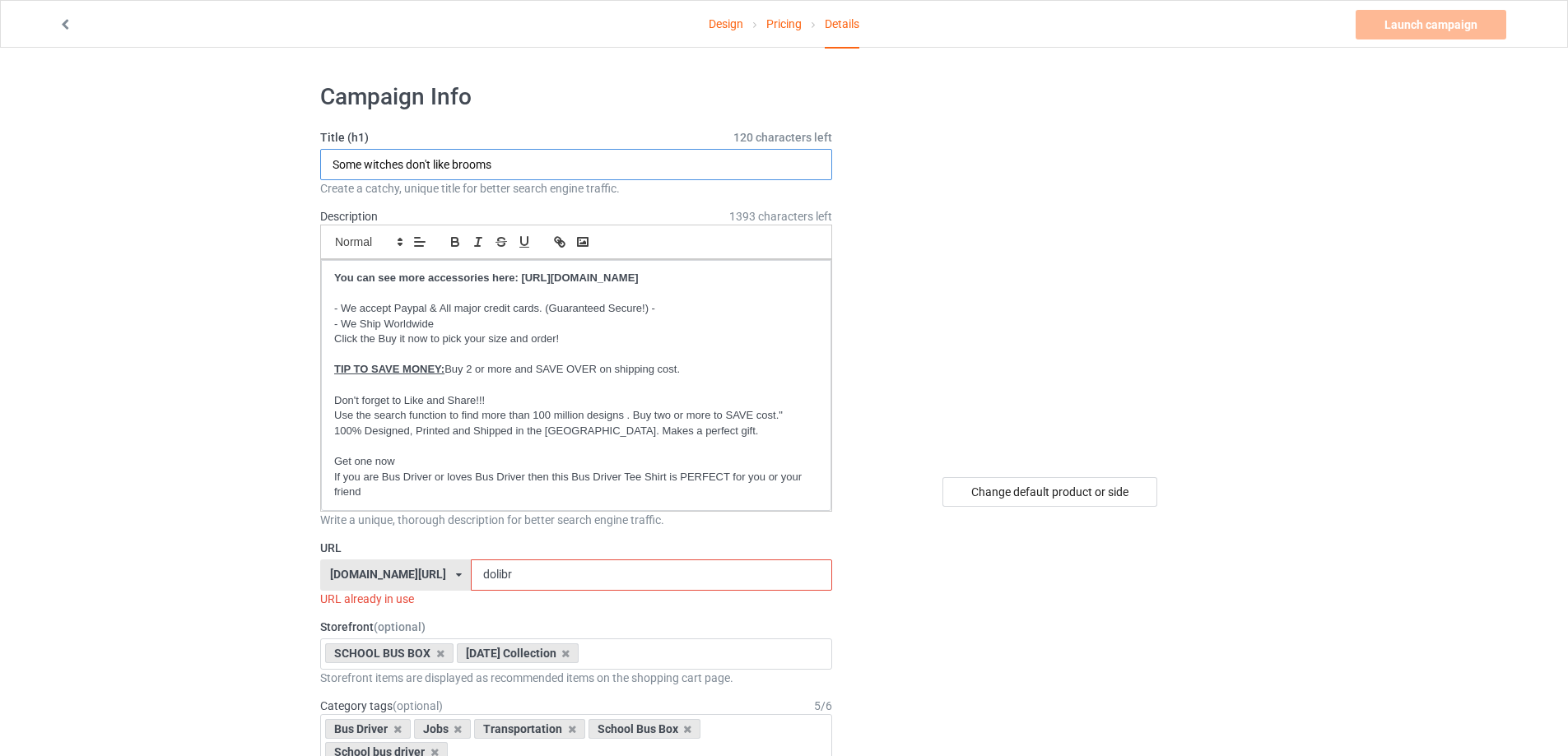
click at [605, 169] on input "Some witches don't like brooms" at bounding box center [576, 164] width 512 height 31
type input "We're more than just bus driver friends - we're like a really small gang"
click at [570, 581] on input "dolibr" at bounding box center [651, 575] width 360 height 31
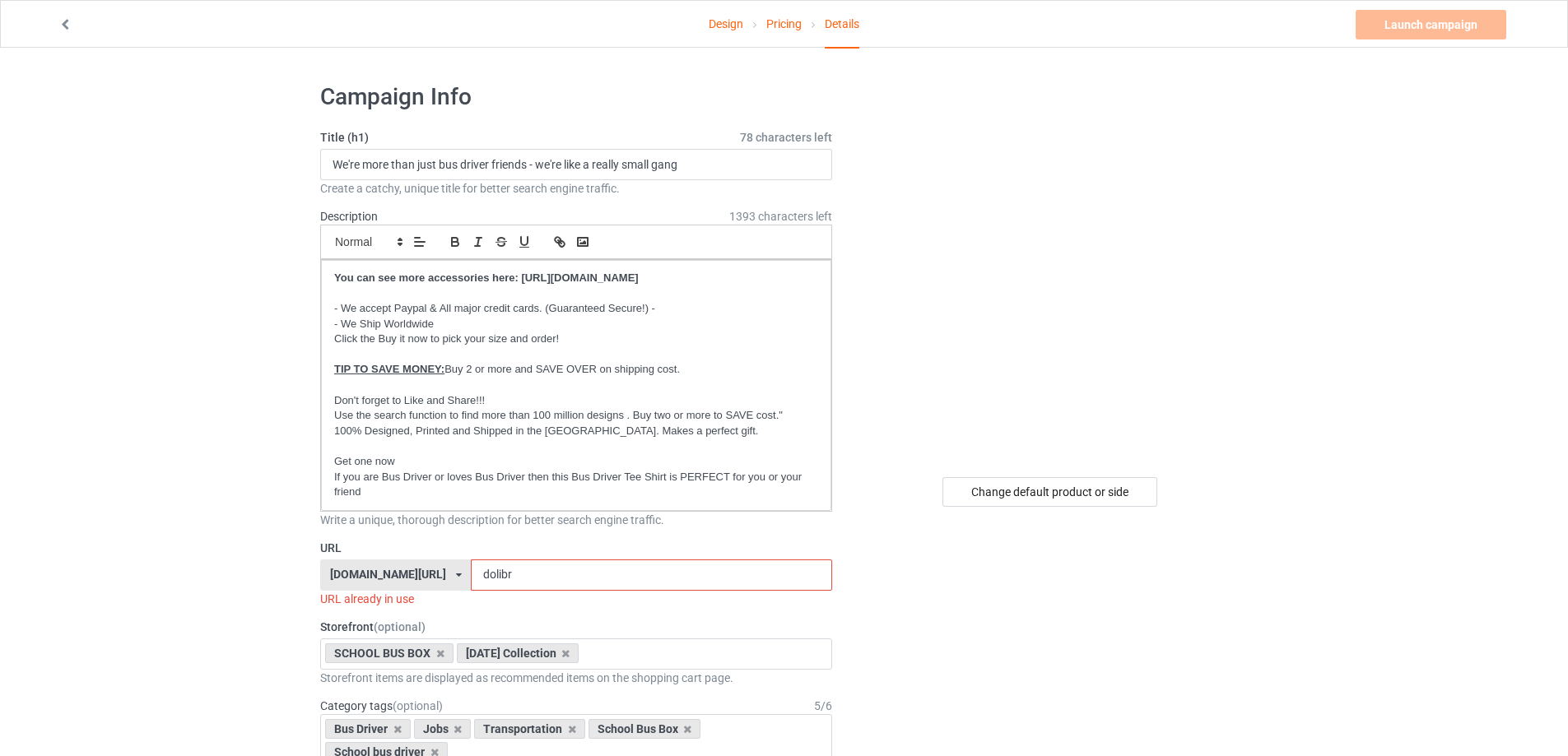
click at [570, 581] on input "dolibr" at bounding box center [651, 575] width 360 height 31
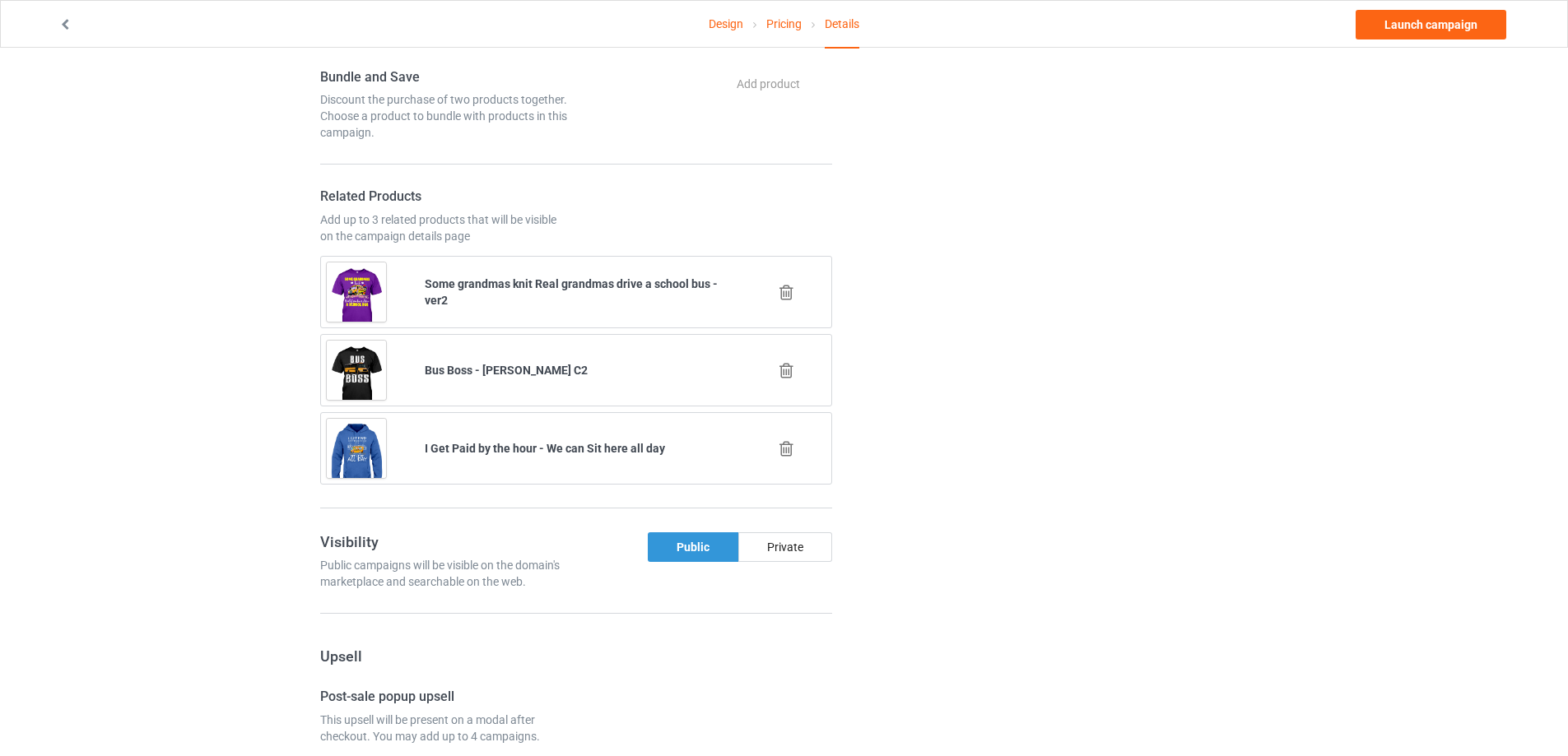
scroll to position [1152, 0]
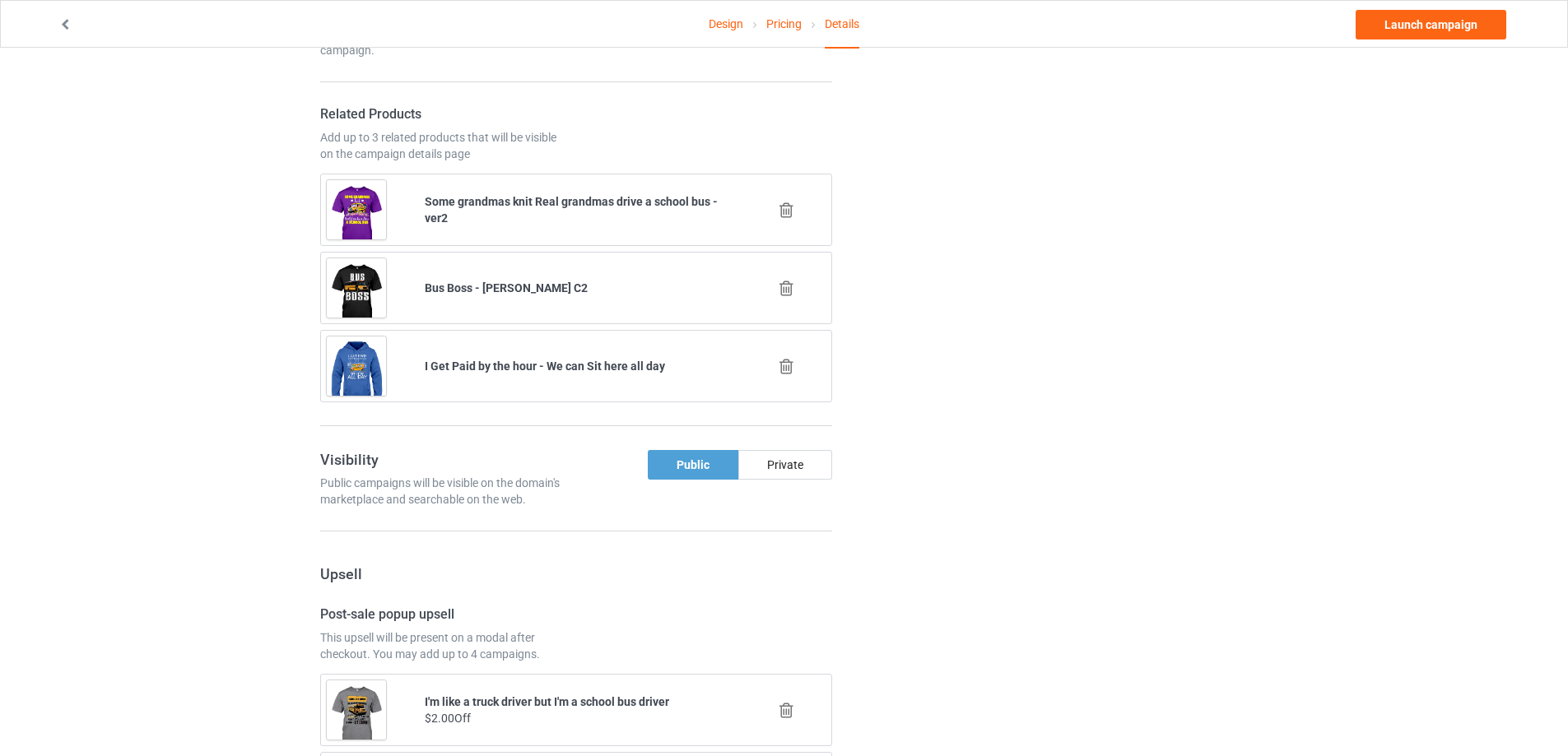
type input "smgaha5"
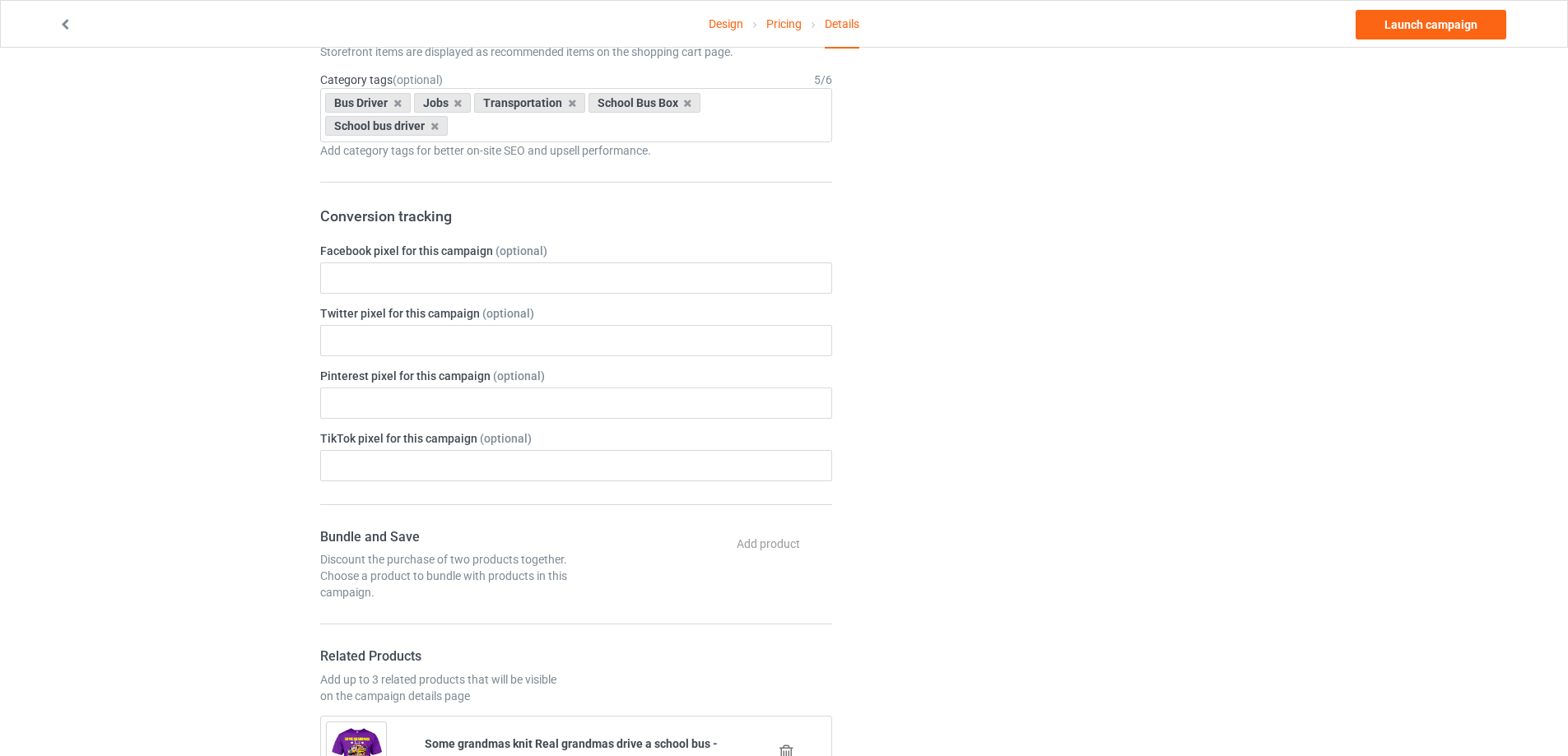
scroll to position [1021, 0]
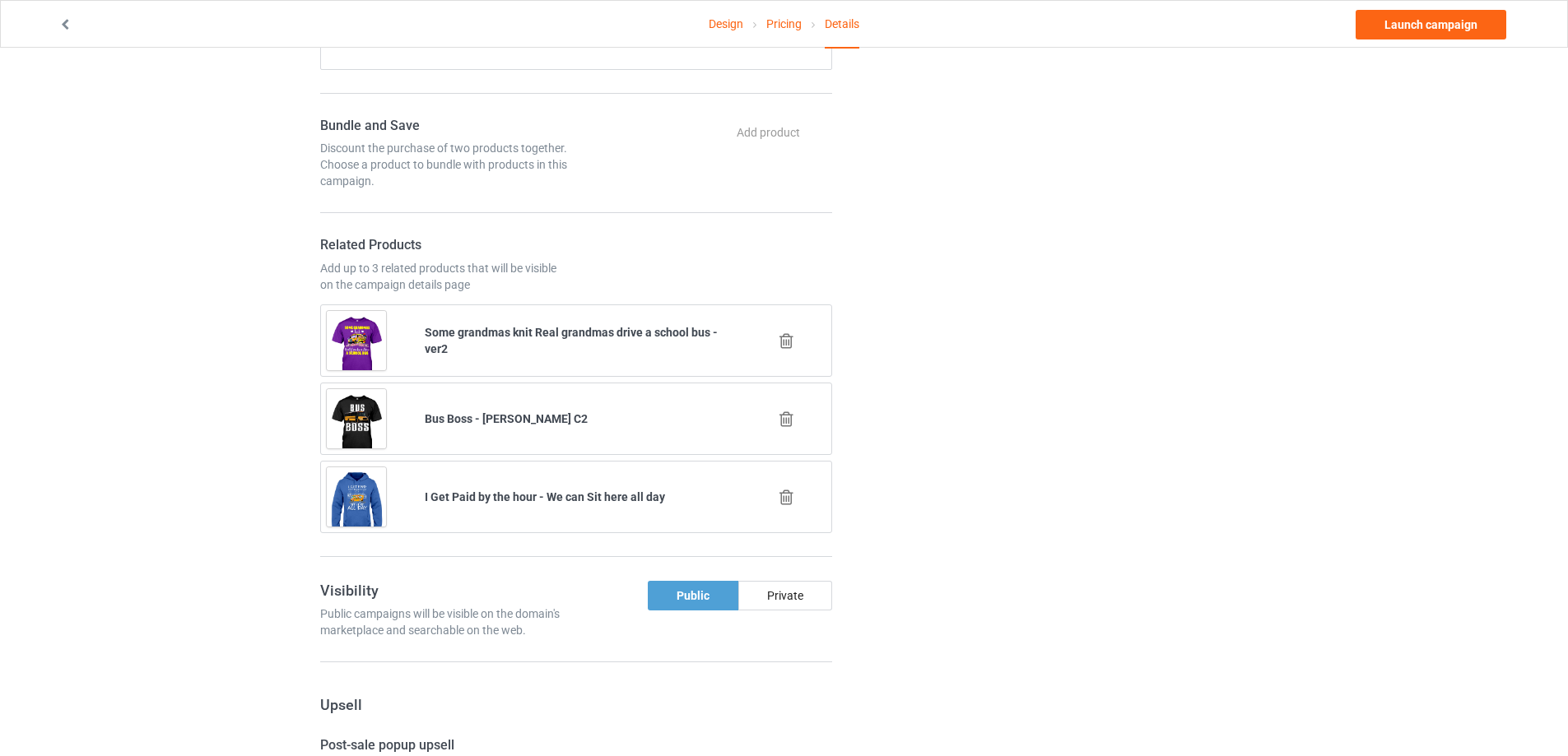
click at [785, 337] on icon at bounding box center [787, 341] width 21 height 18
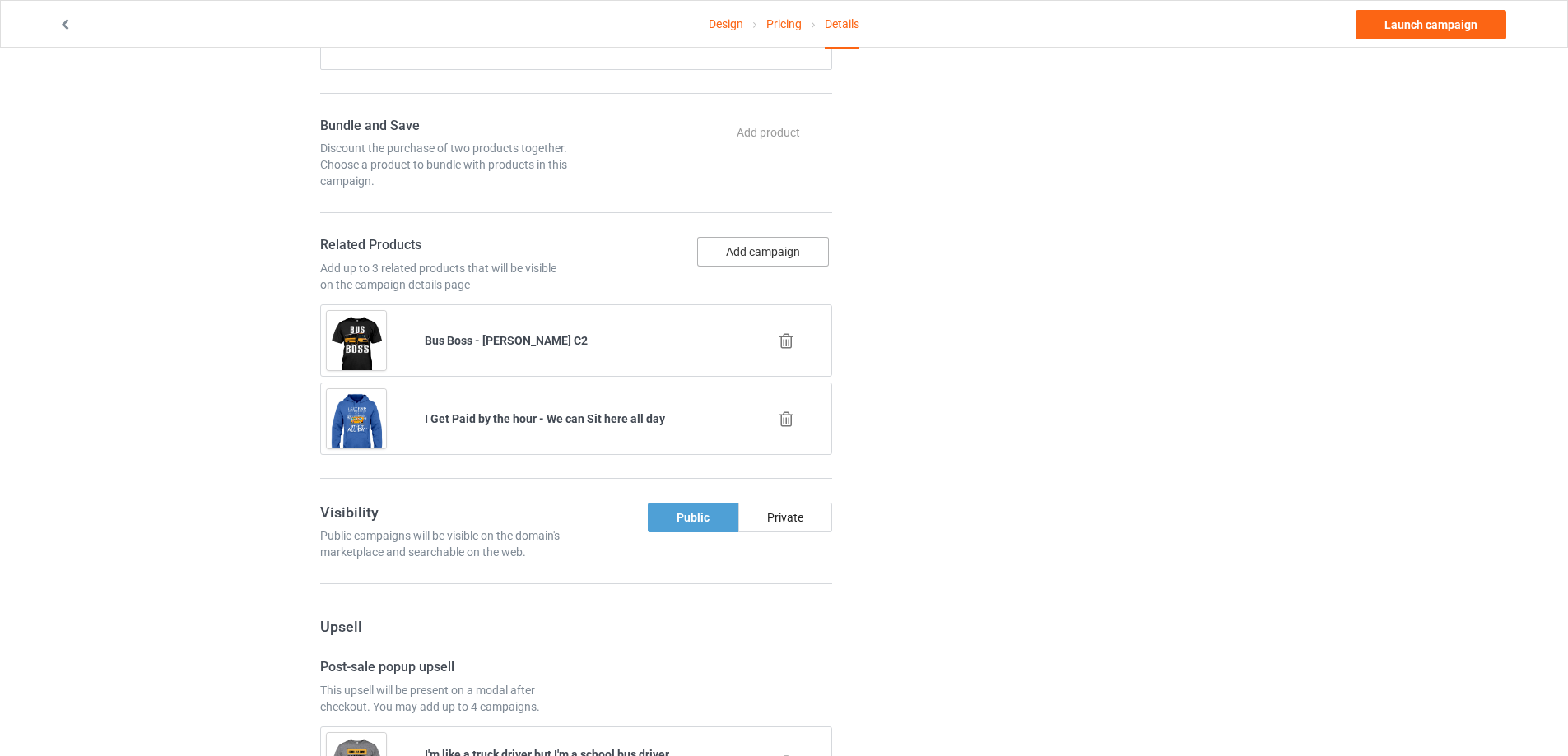
click at [766, 244] on button "Add campaign" at bounding box center [762, 251] width 132 height 29
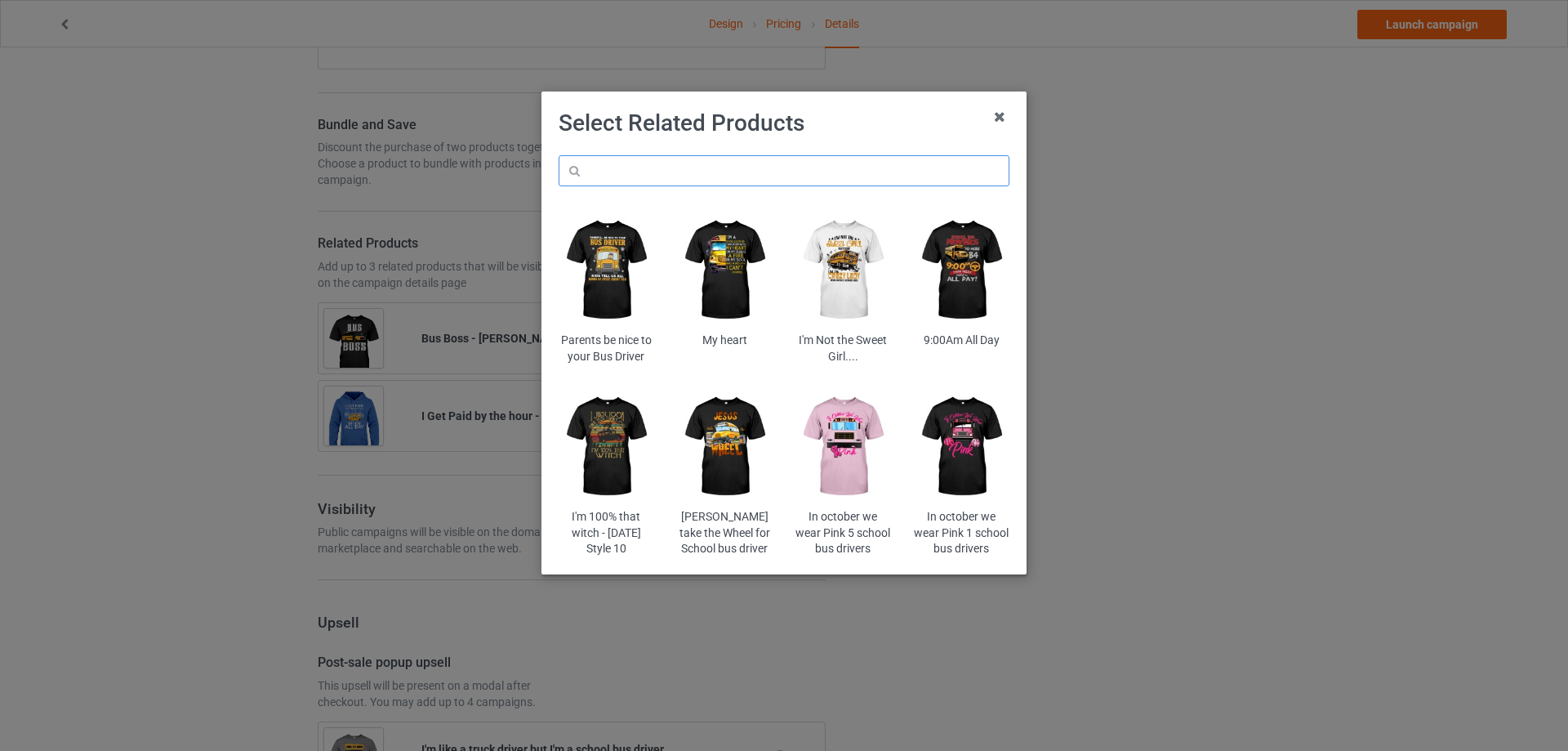
click at [731, 173] on input "text" at bounding box center [784, 170] width 451 height 31
paste input "myb"
type input "myb"
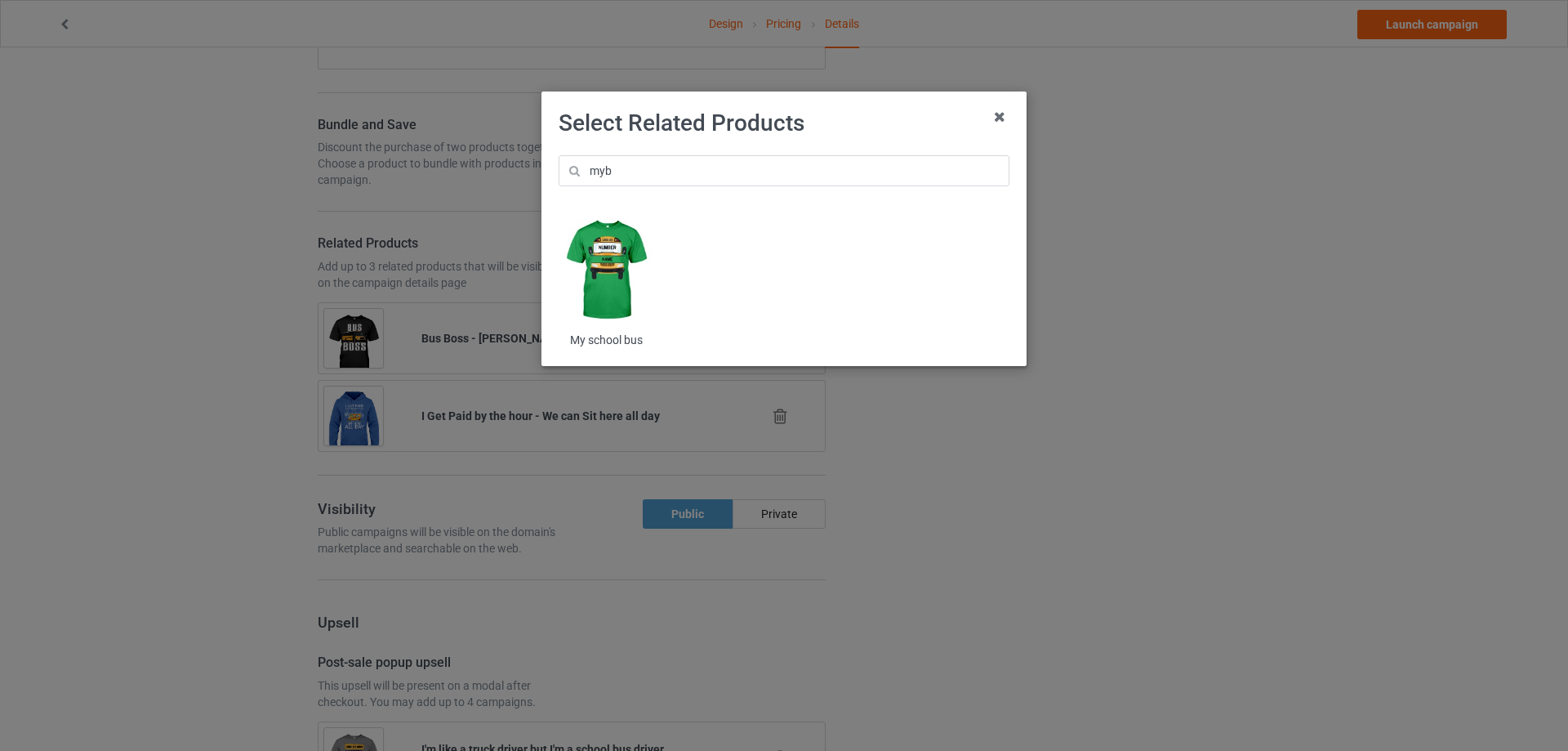
click at [633, 267] on img at bounding box center [607, 270] width 96 height 119
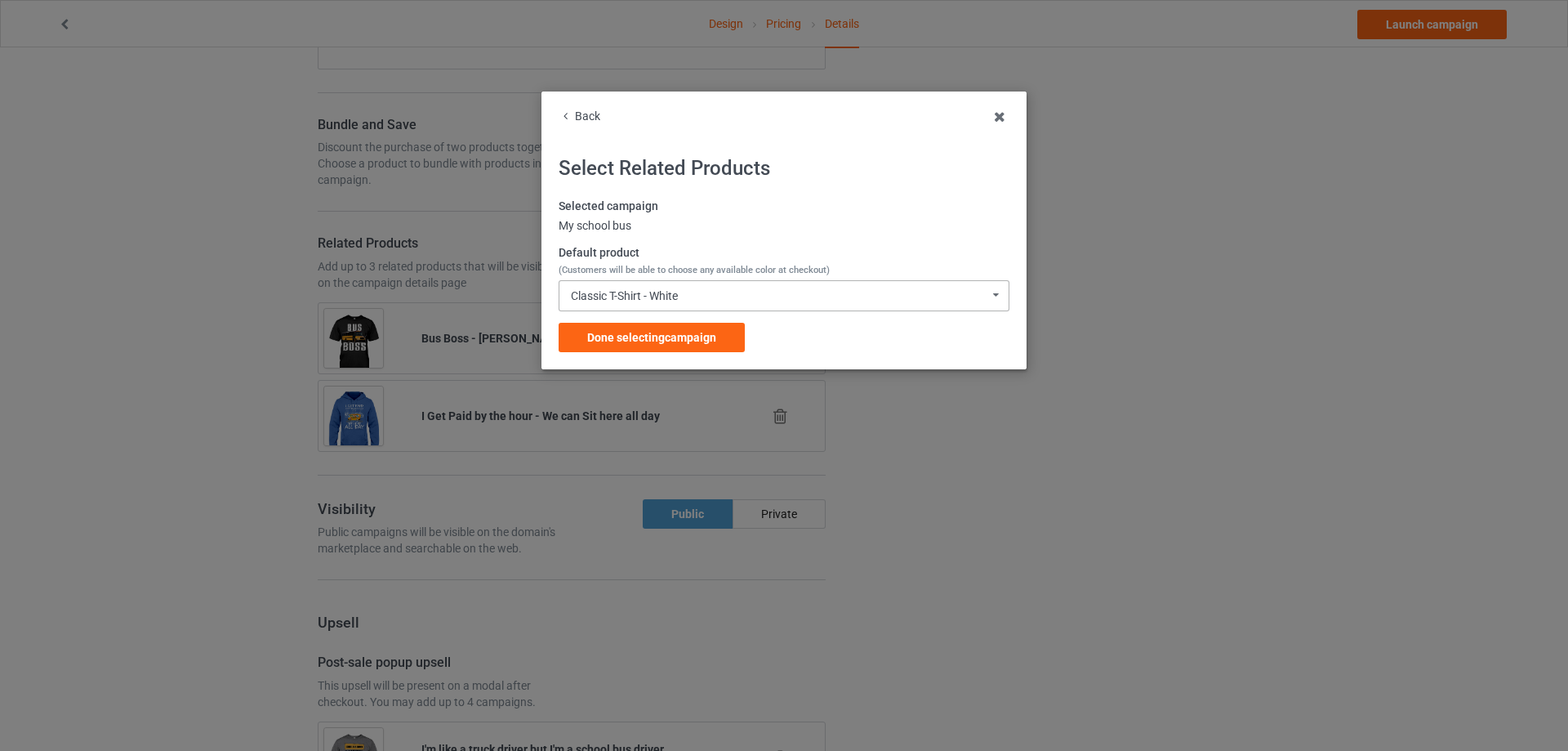
click at [658, 282] on div "Classic T-Shirt - White Classic T-Shirt - White Classic T-Shirt - Chocolate Cla…" at bounding box center [784, 295] width 451 height 31
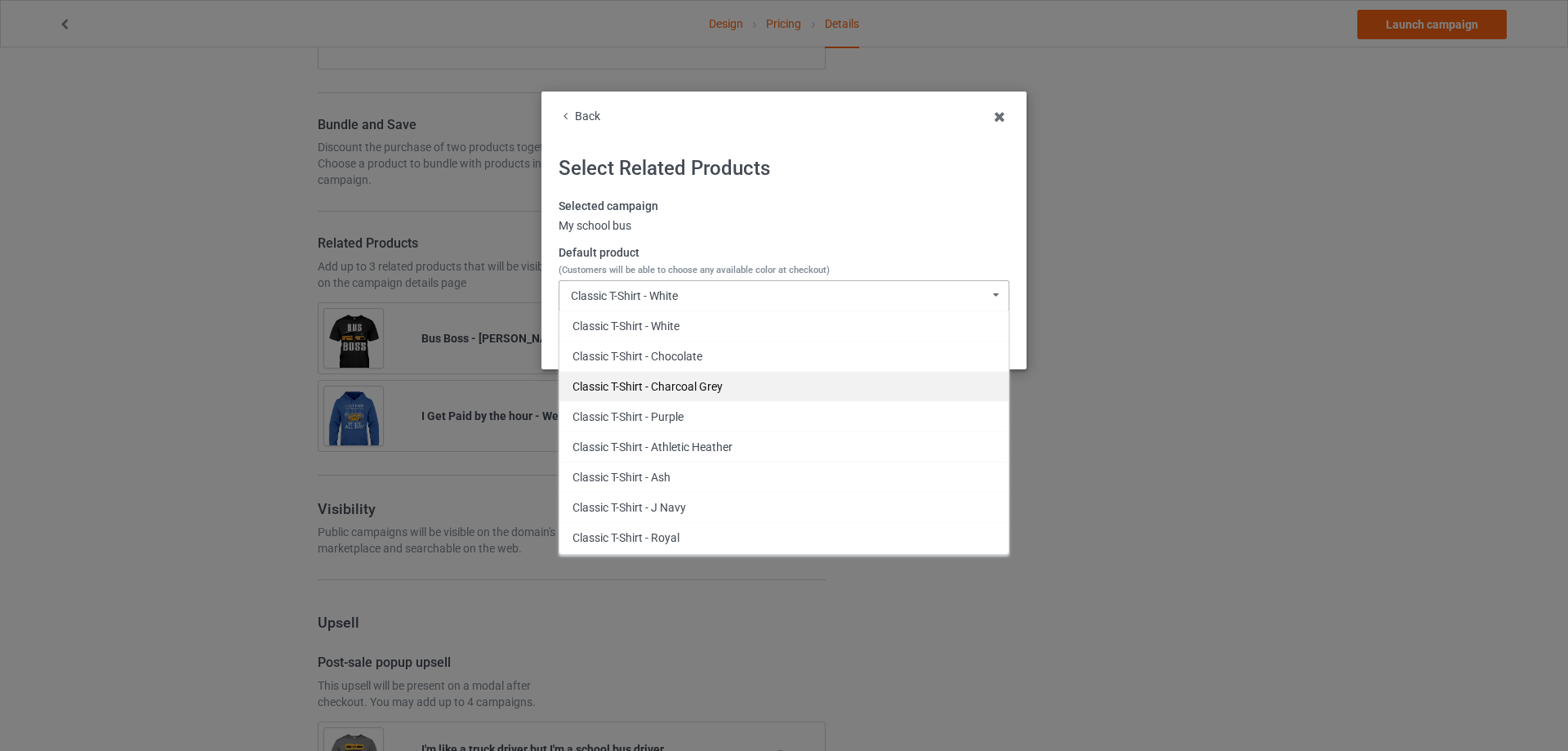
click at [730, 379] on div "Classic T-Shirt - Charcoal Grey" at bounding box center [784, 386] width 449 height 30
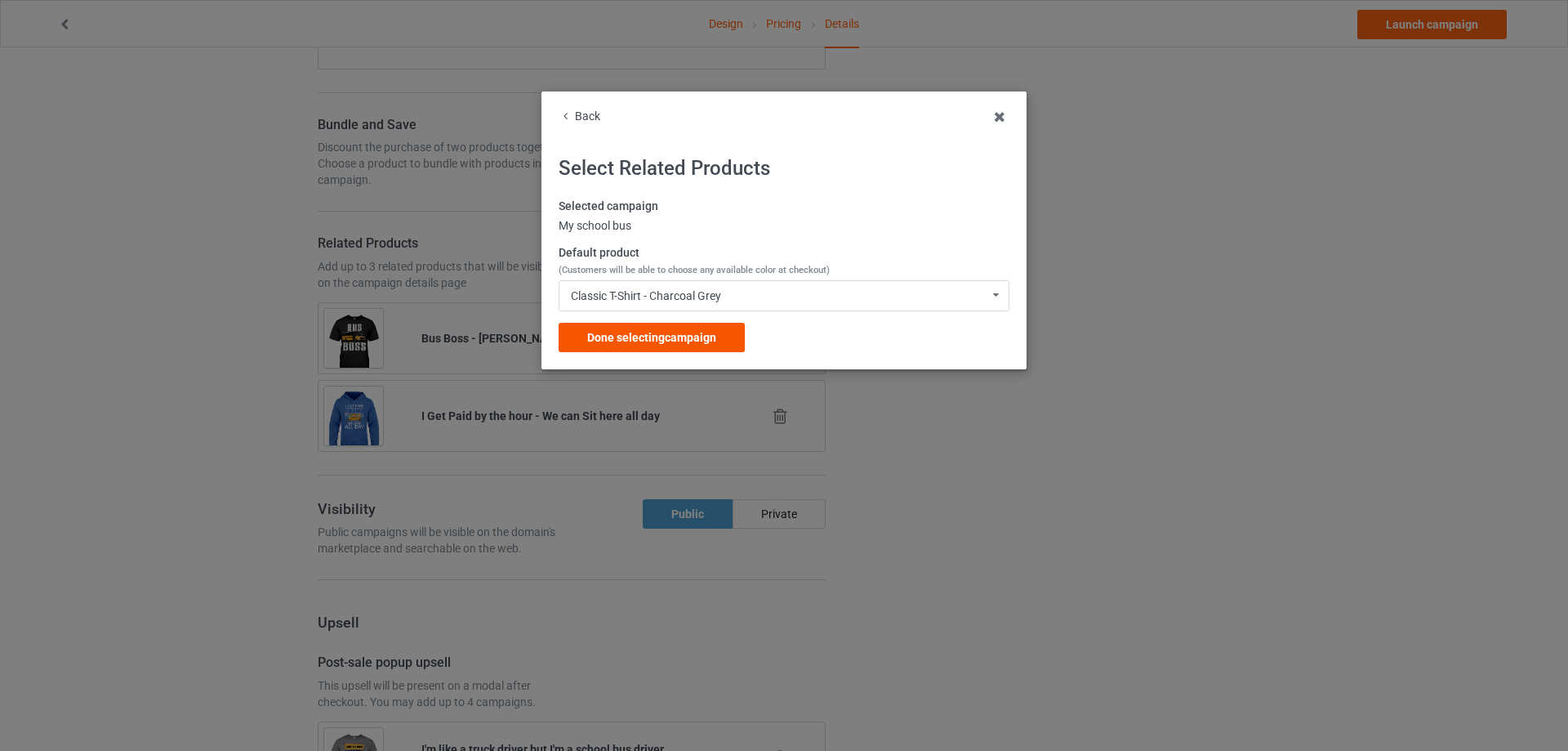
click at [682, 338] on span "Done selecting campaign" at bounding box center [652, 338] width 129 height 13
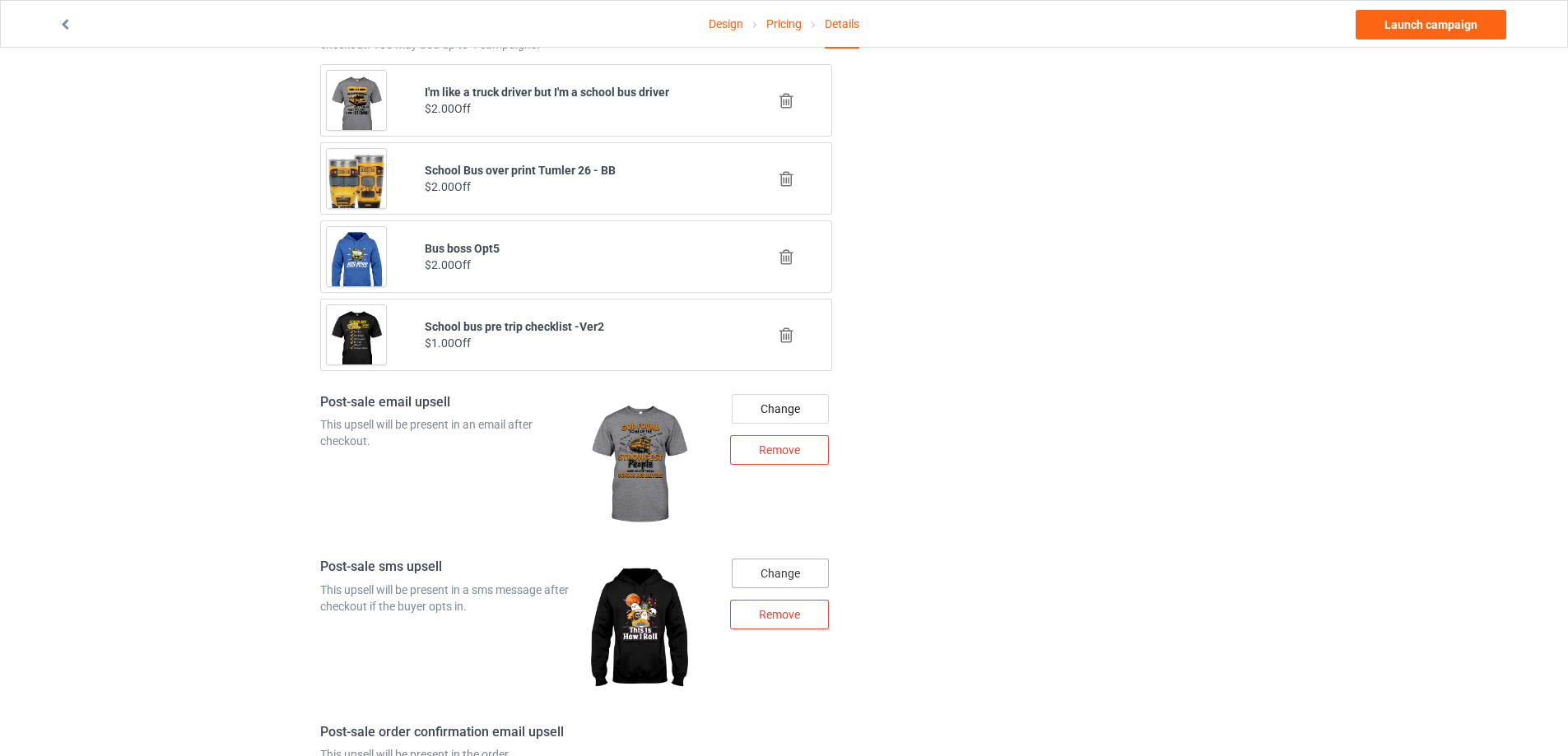
scroll to position [1679, 0]
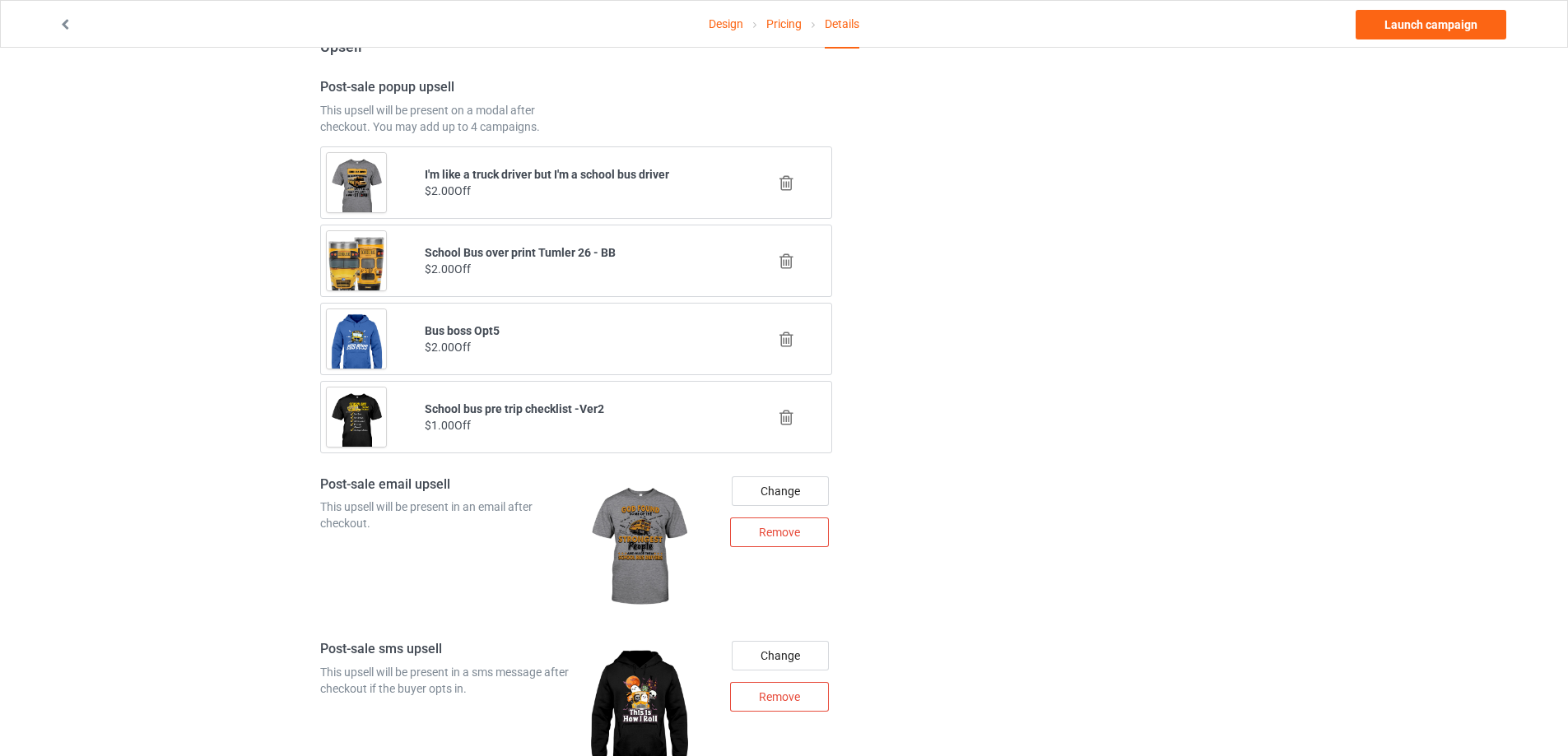
click at [790, 336] on icon at bounding box center [787, 339] width 21 height 18
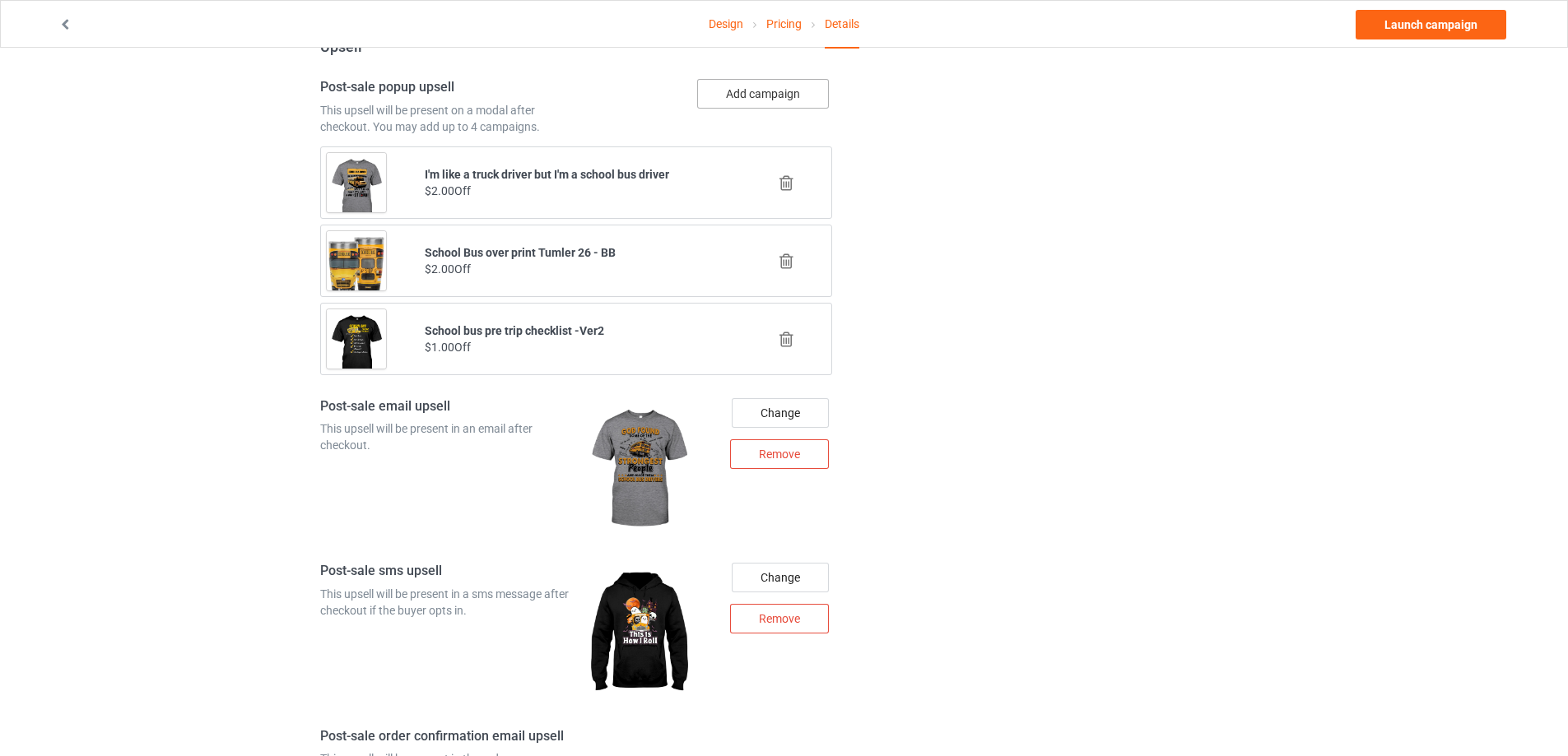
click at [760, 96] on button "Add campaign" at bounding box center [762, 93] width 132 height 29
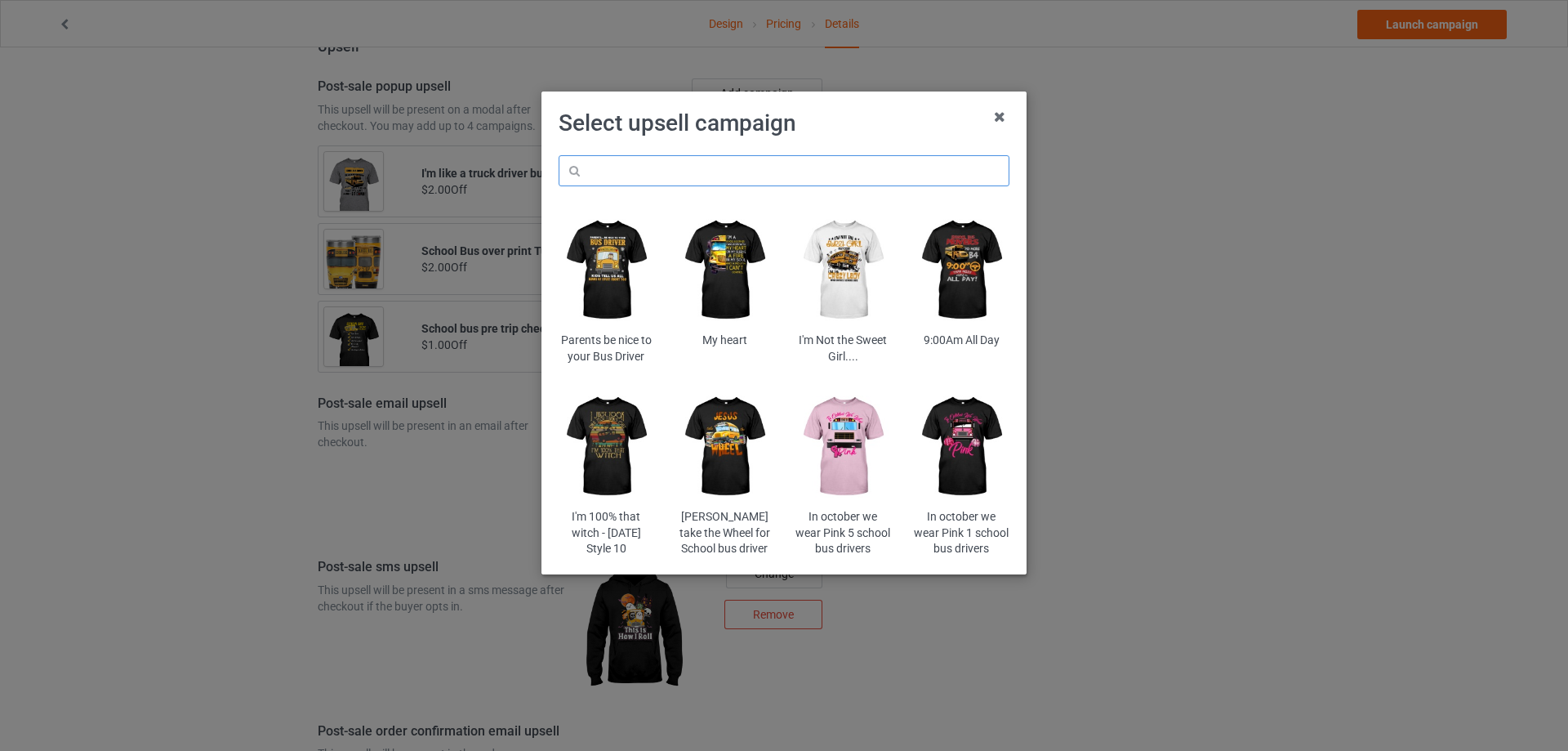
click at [734, 178] on input "text" at bounding box center [784, 170] width 451 height 31
paste input "lovisbd"
type input "lovisbd"
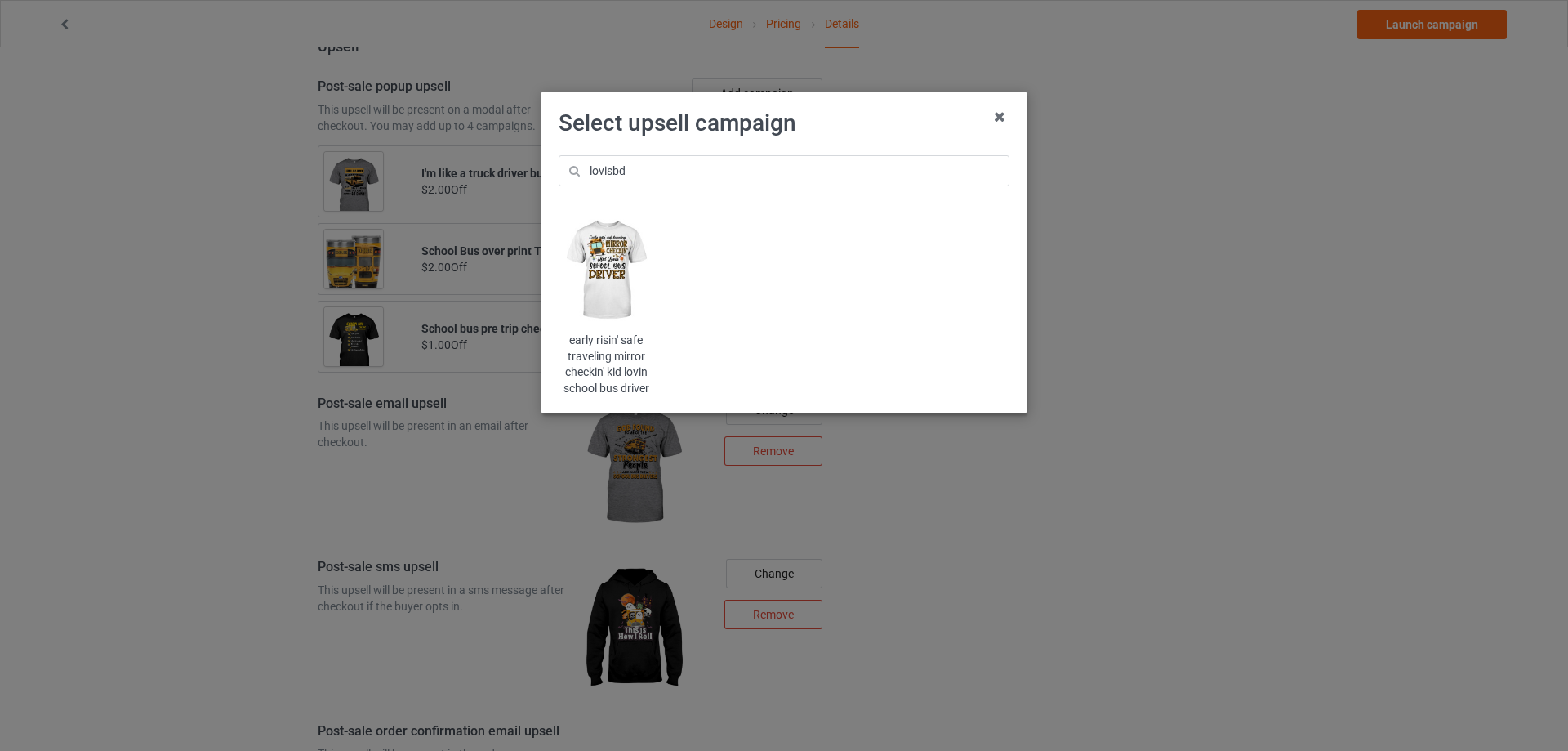
click at [620, 268] on img at bounding box center [607, 270] width 96 height 119
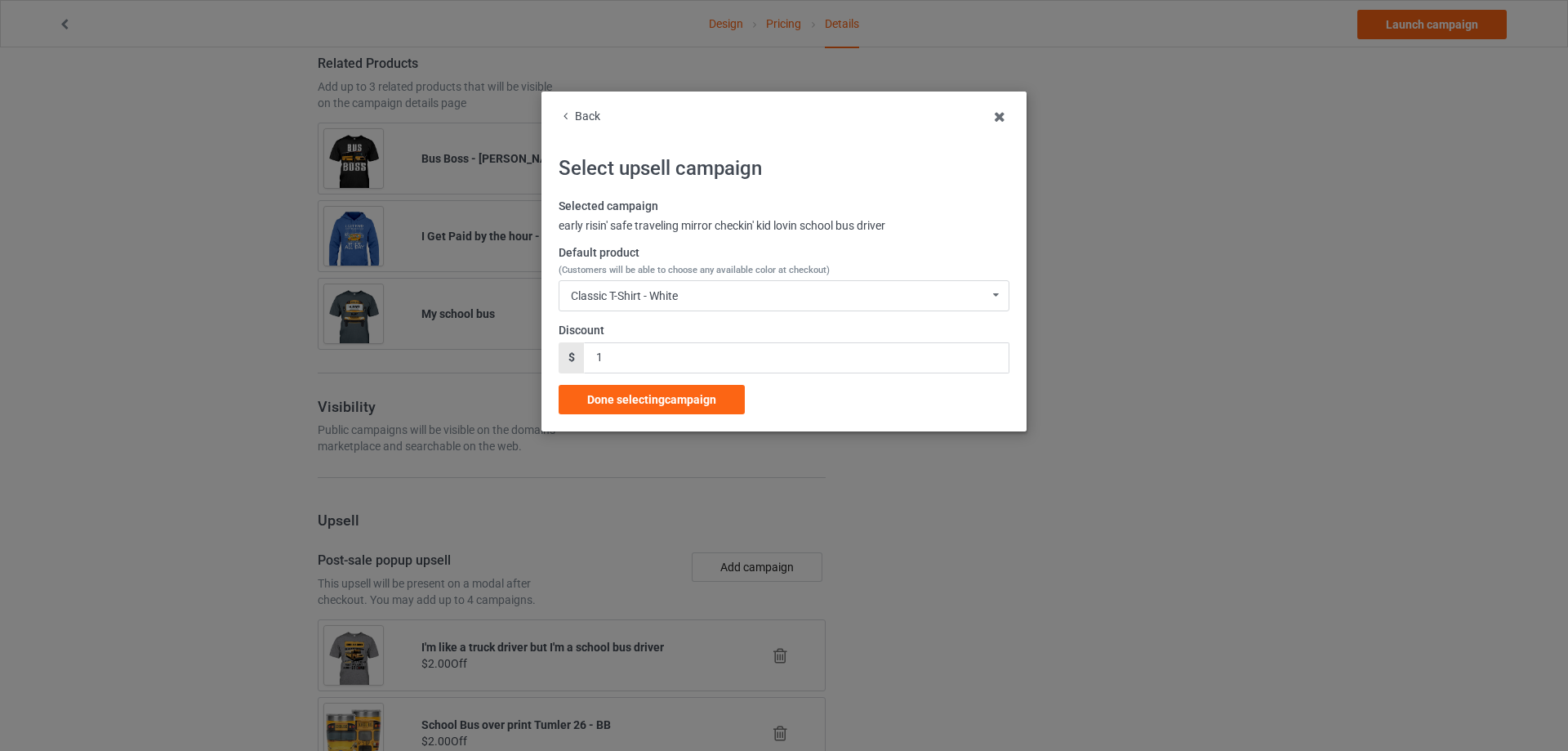
scroll to position [1668, 0]
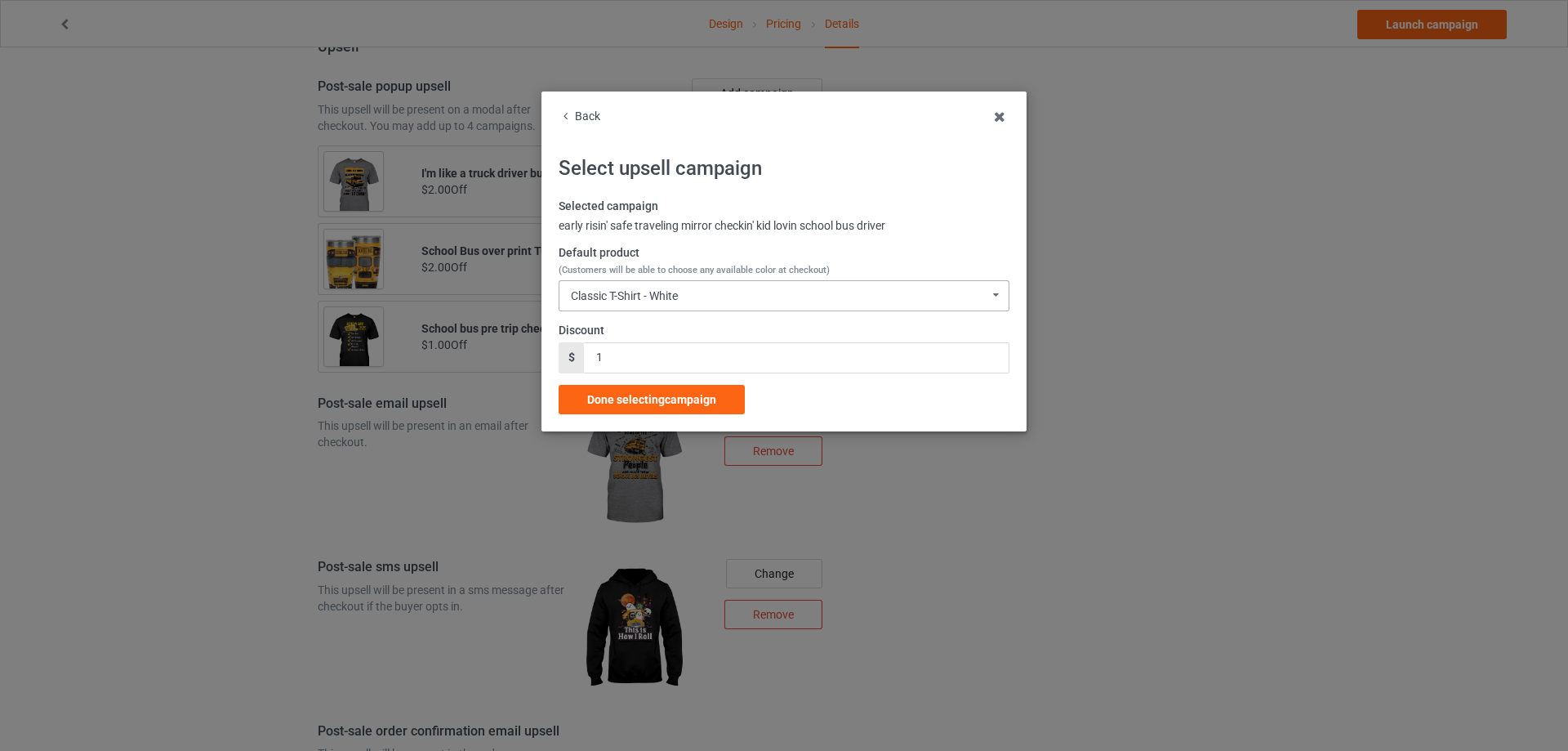
click at [627, 286] on div "Classic T-Shirt - White Classic T-Shirt - White Classic T-Shirt - Athletic Heat…" at bounding box center [784, 295] width 451 height 31
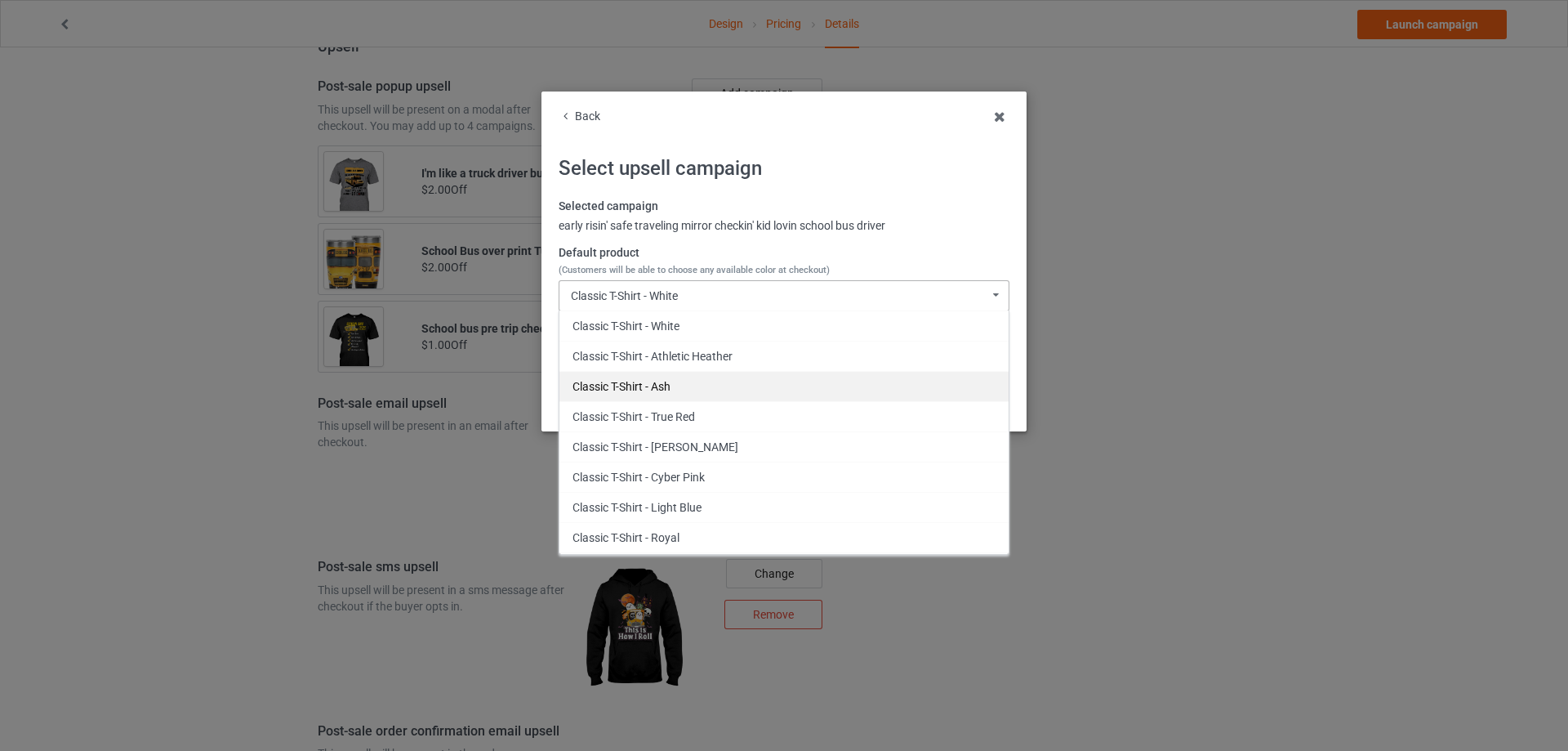
click at [662, 383] on div "Classic T-Shirt - Ash" at bounding box center [784, 386] width 449 height 30
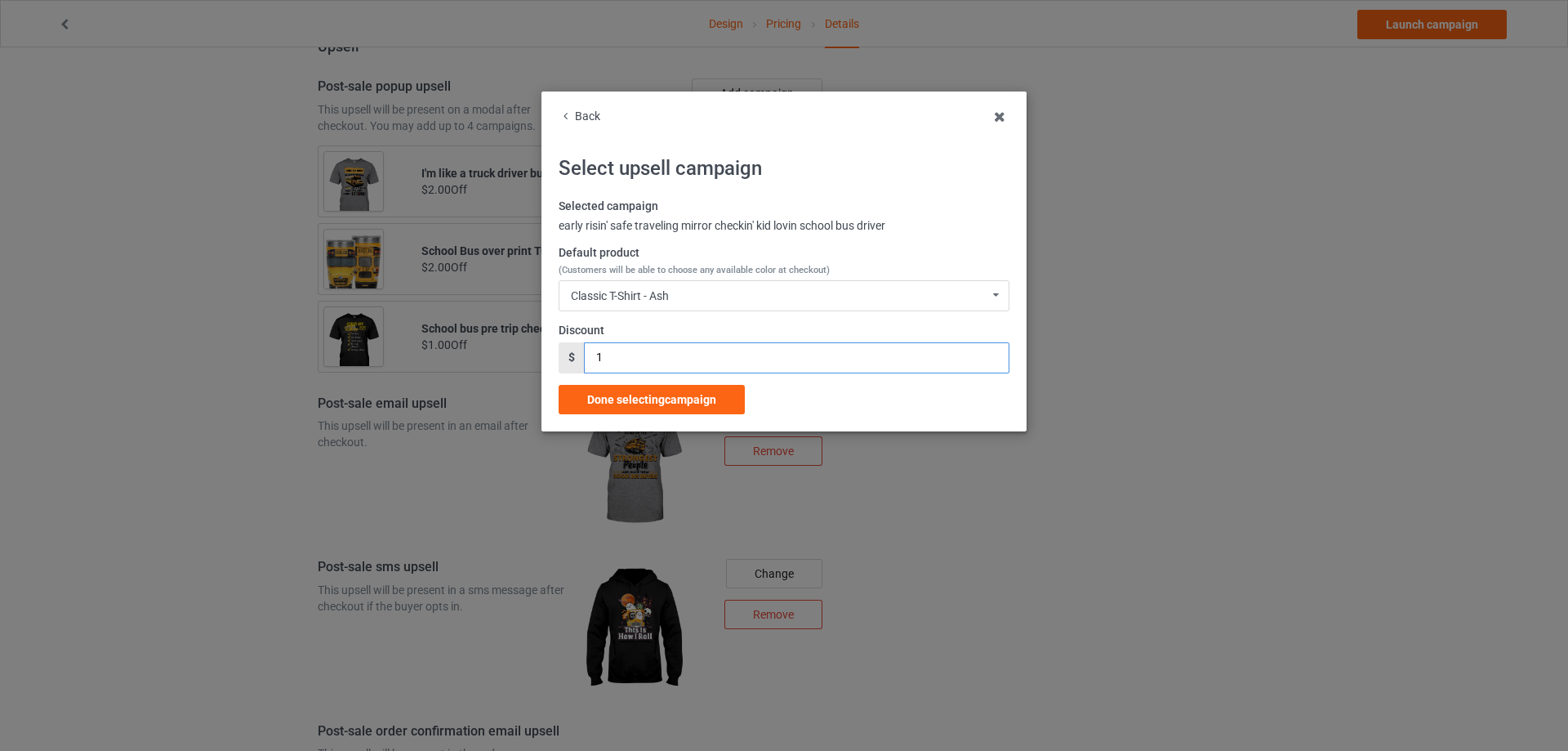
drag, startPoint x: 617, startPoint y: 351, endPoint x: 560, endPoint y: 355, distance: 57.1
click at [560, 355] on div "$ 1" at bounding box center [784, 358] width 451 height 31
type input "2"
drag, startPoint x: 665, startPoint y: 396, endPoint x: 764, endPoint y: 387, distance: 99.4
click at [664, 396] on span "Done selecting campaign" at bounding box center [652, 400] width 129 height 13
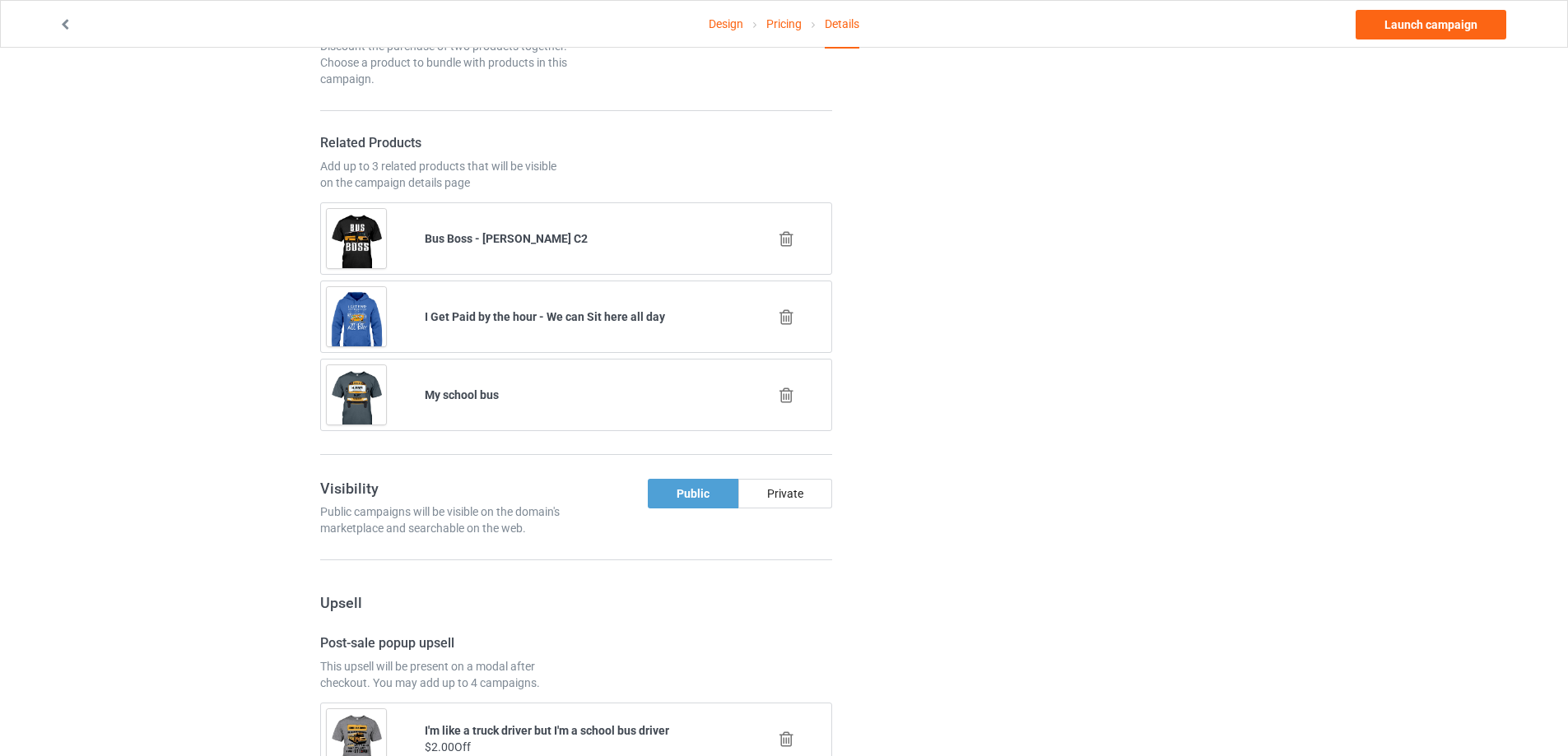
scroll to position [876, 0]
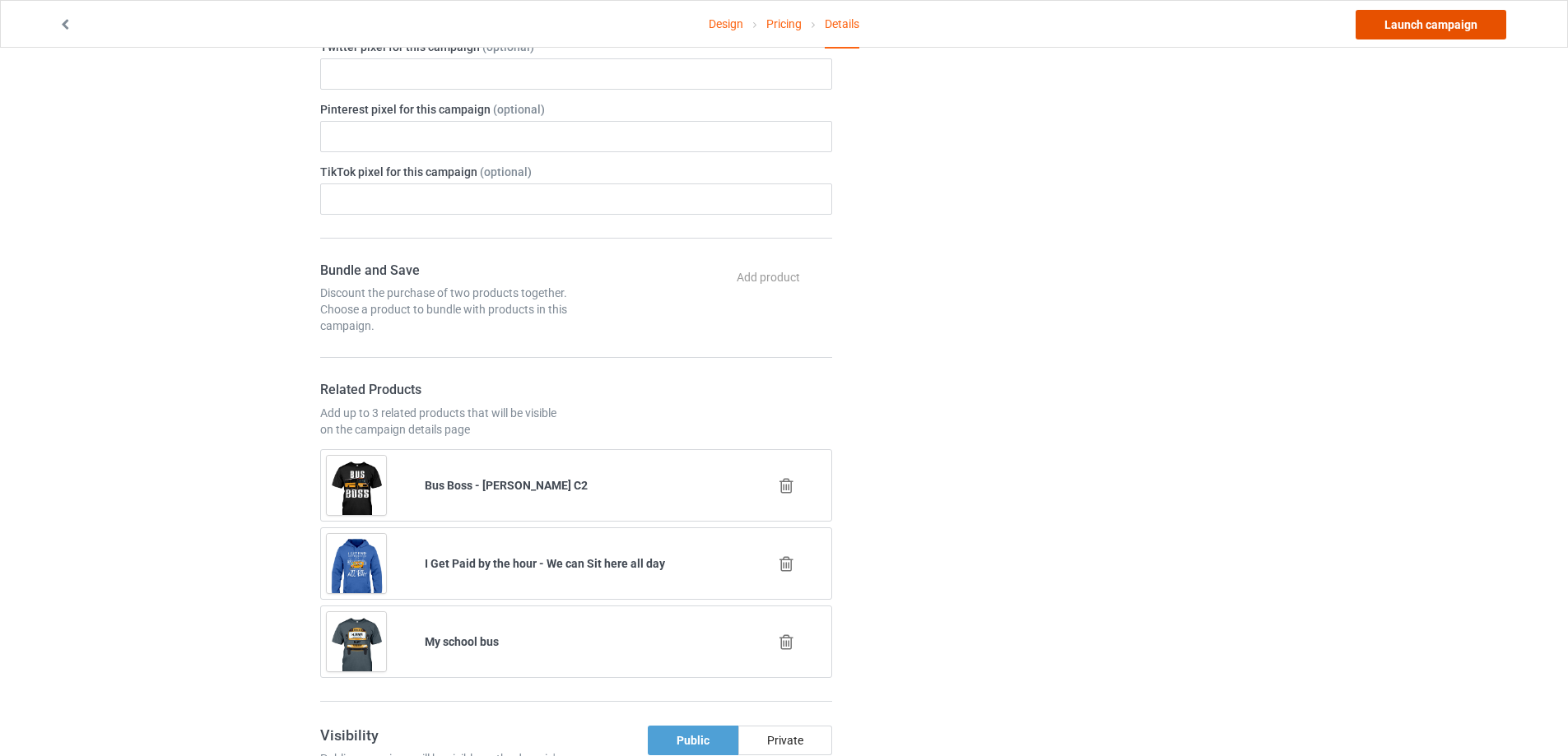
click at [1396, 30] on link "Launch campaign" at bounding box center [1430, 24] width 150 height 29
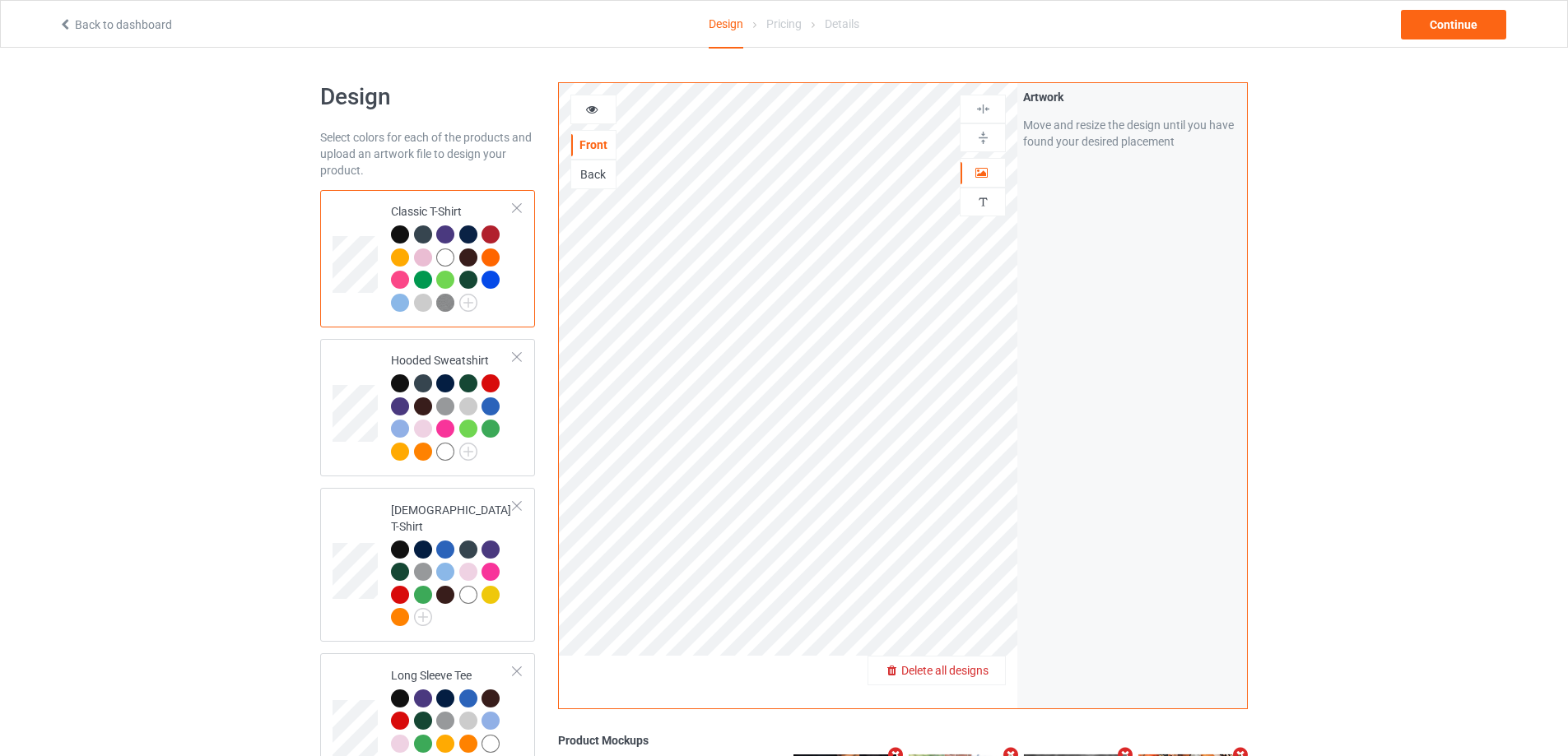
click at [977, 669] on span "Delete all designs" at bounding box center [945, 670] width 87 height 13
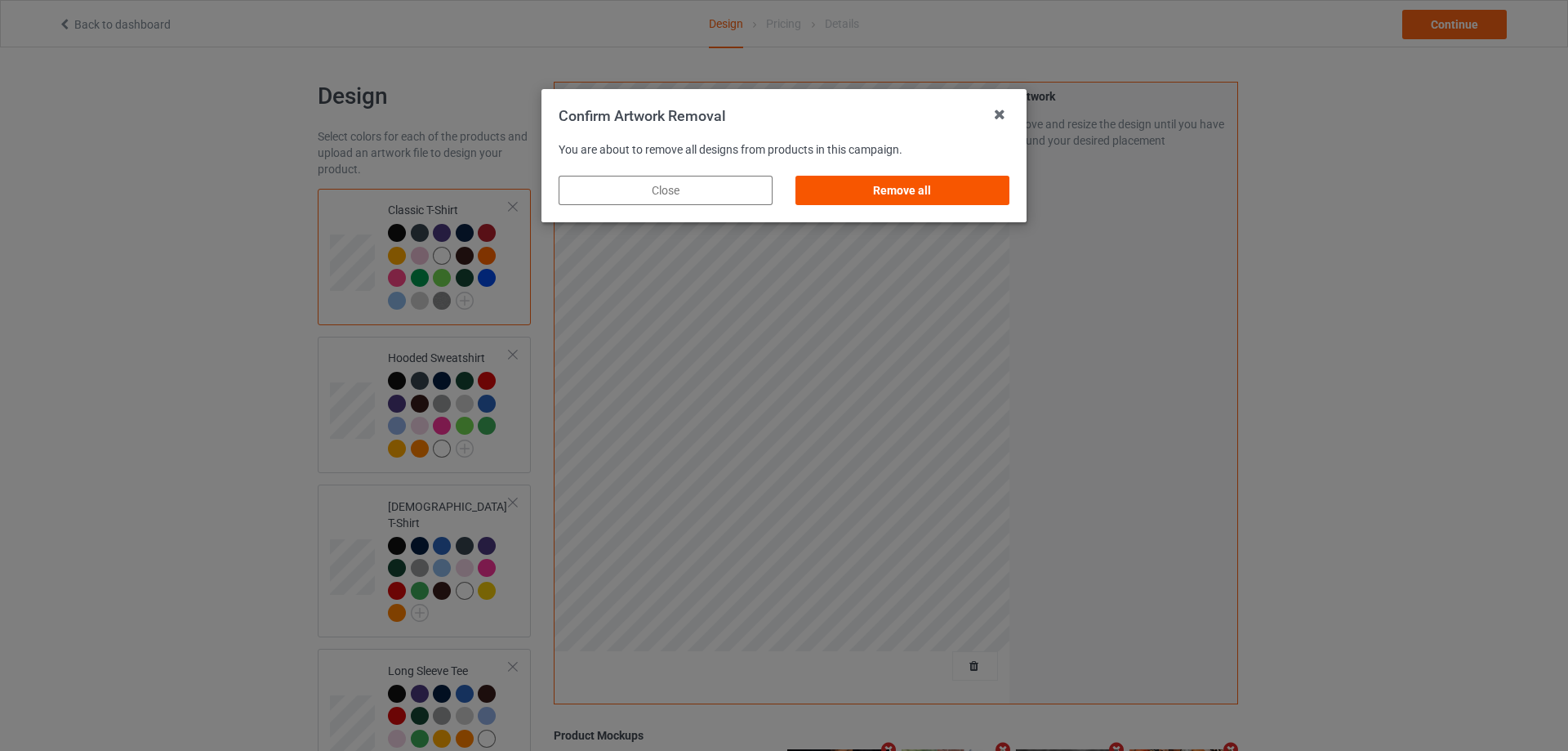
click at [863, 188] on div "Remove all" at bounding box center [902, 190] width 214 height 29
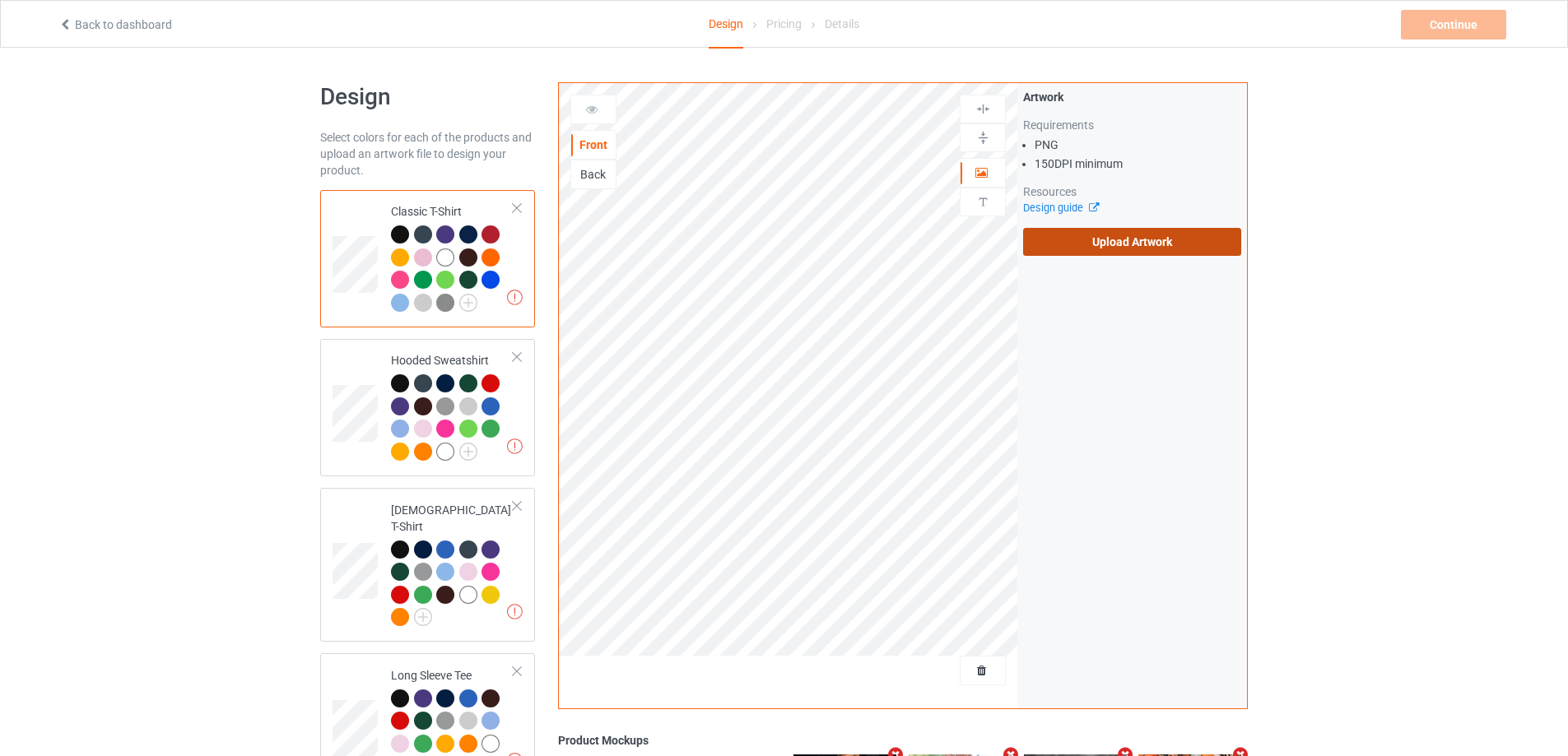
click at [1070, 232] on label "Upload Artwork" at bounding box center [1132, 242] width 218 height 28
click at [0, 0] on input "Upload Artwork" at bounding box center [0, 0] width 0 height 0
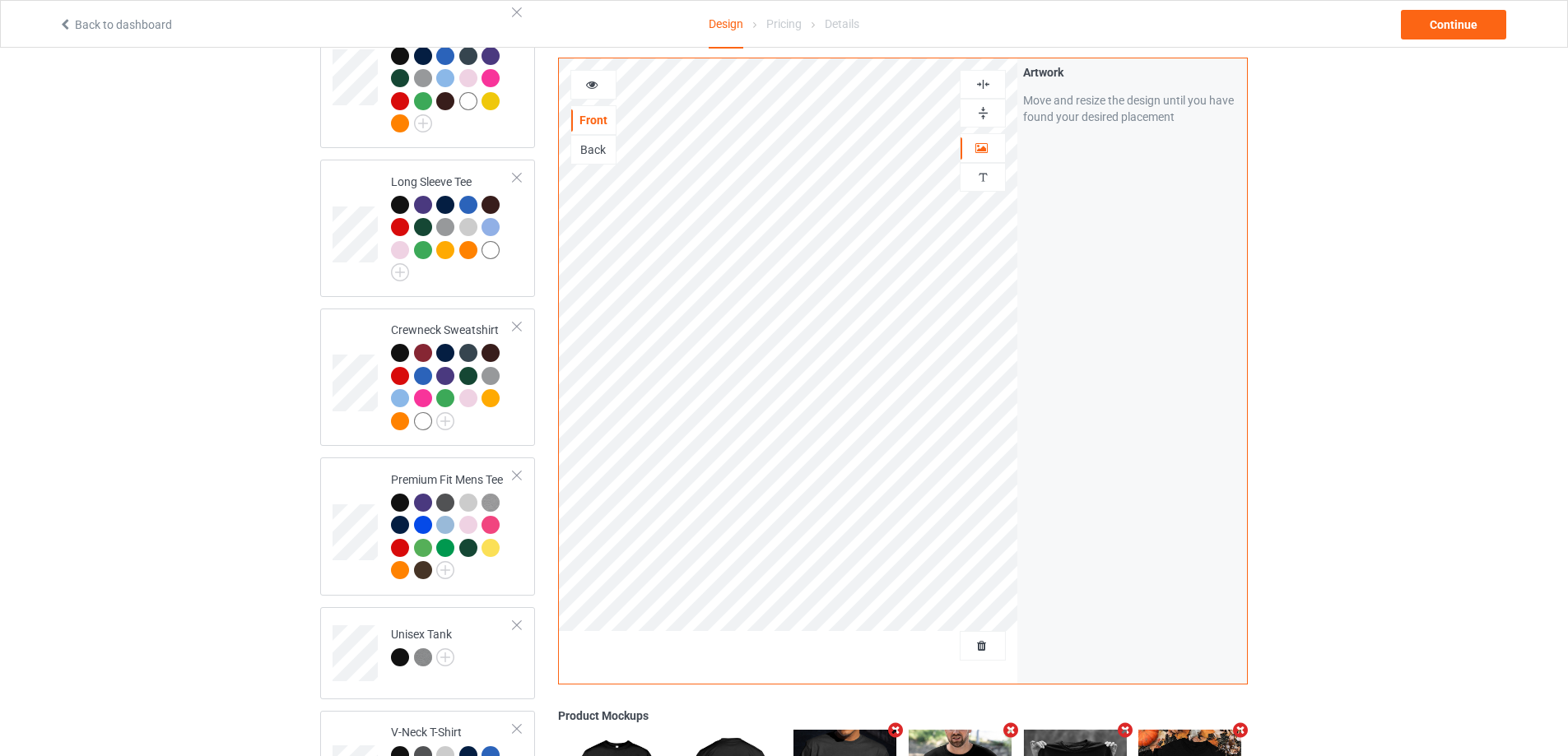
scroll to position [905, 0]
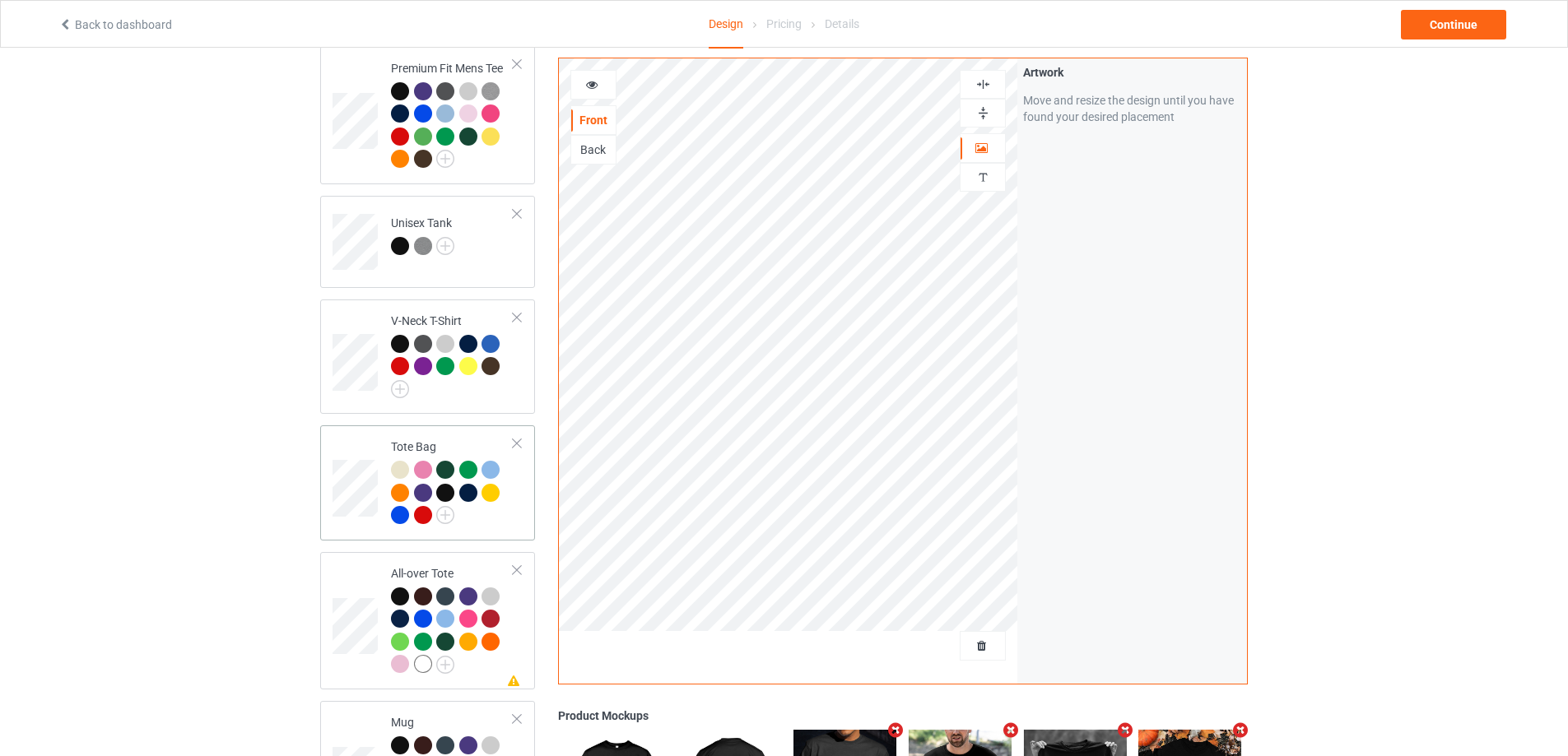
click at [518, 509] on td "Tote Bag" at bounding box center [452, 483] width 141 height 102
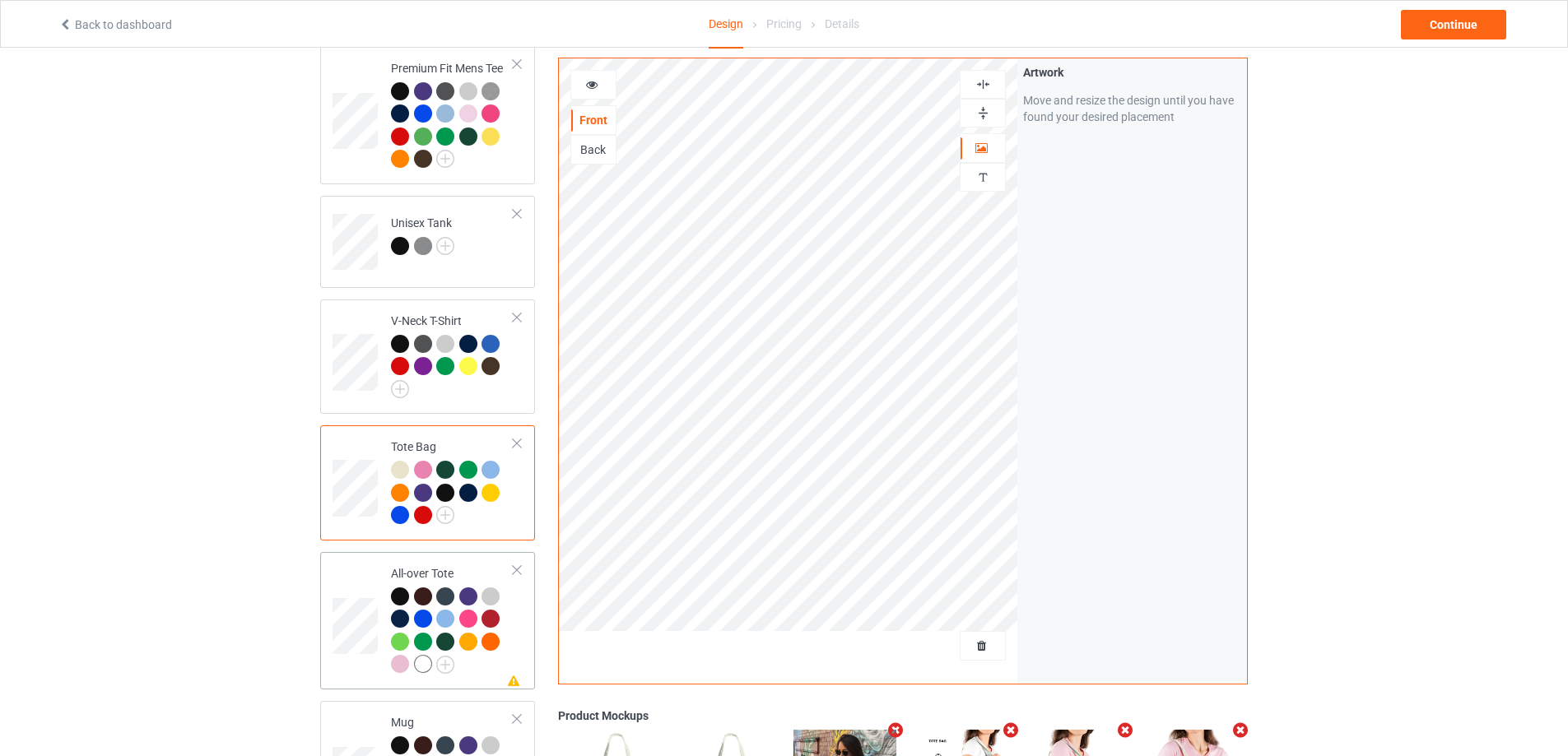
click at [525, 622] on div "Missing artwork on 1 side(s) All-over Tote" at bounding box center [427, 621] width 215 height 138
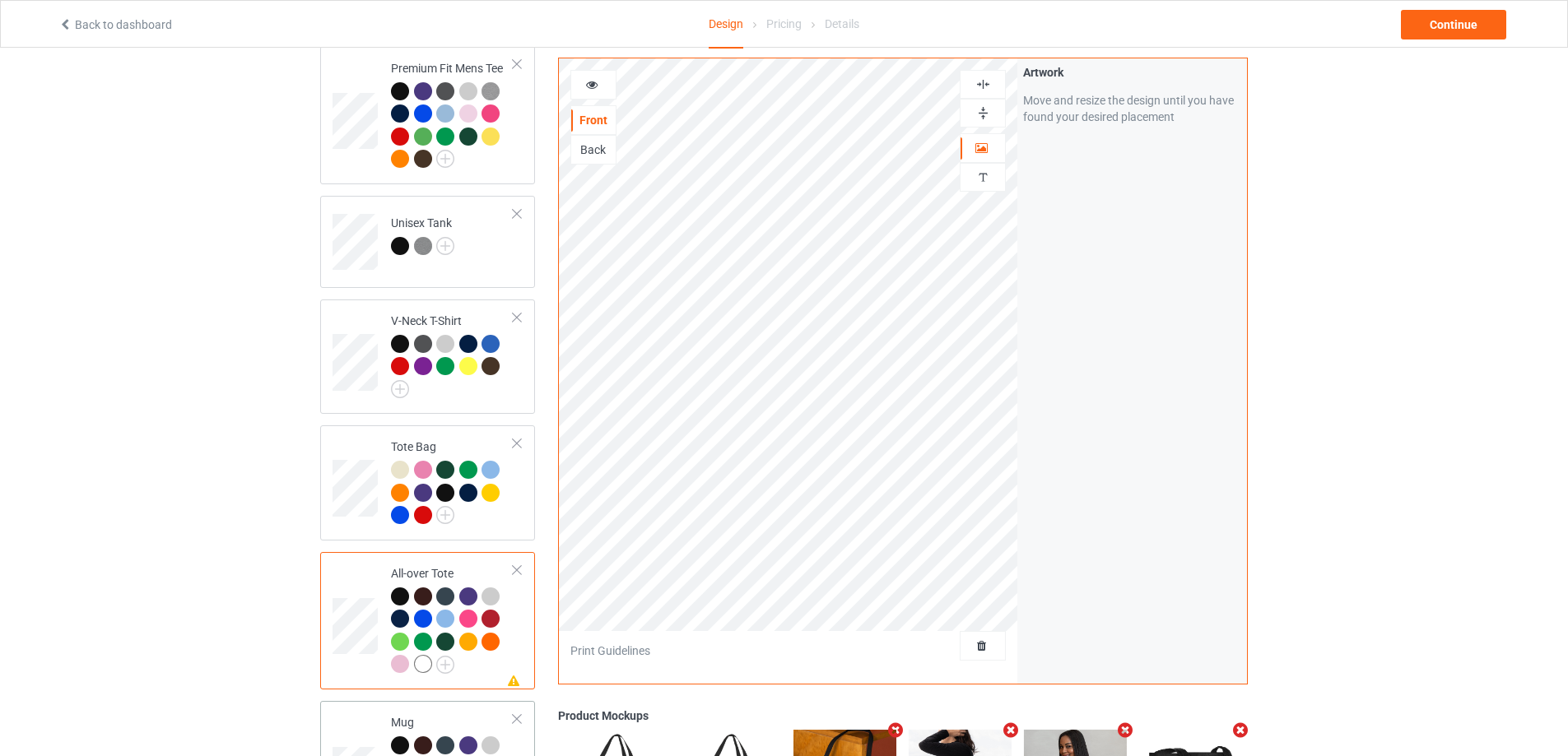
scroll to position [1316, 0]
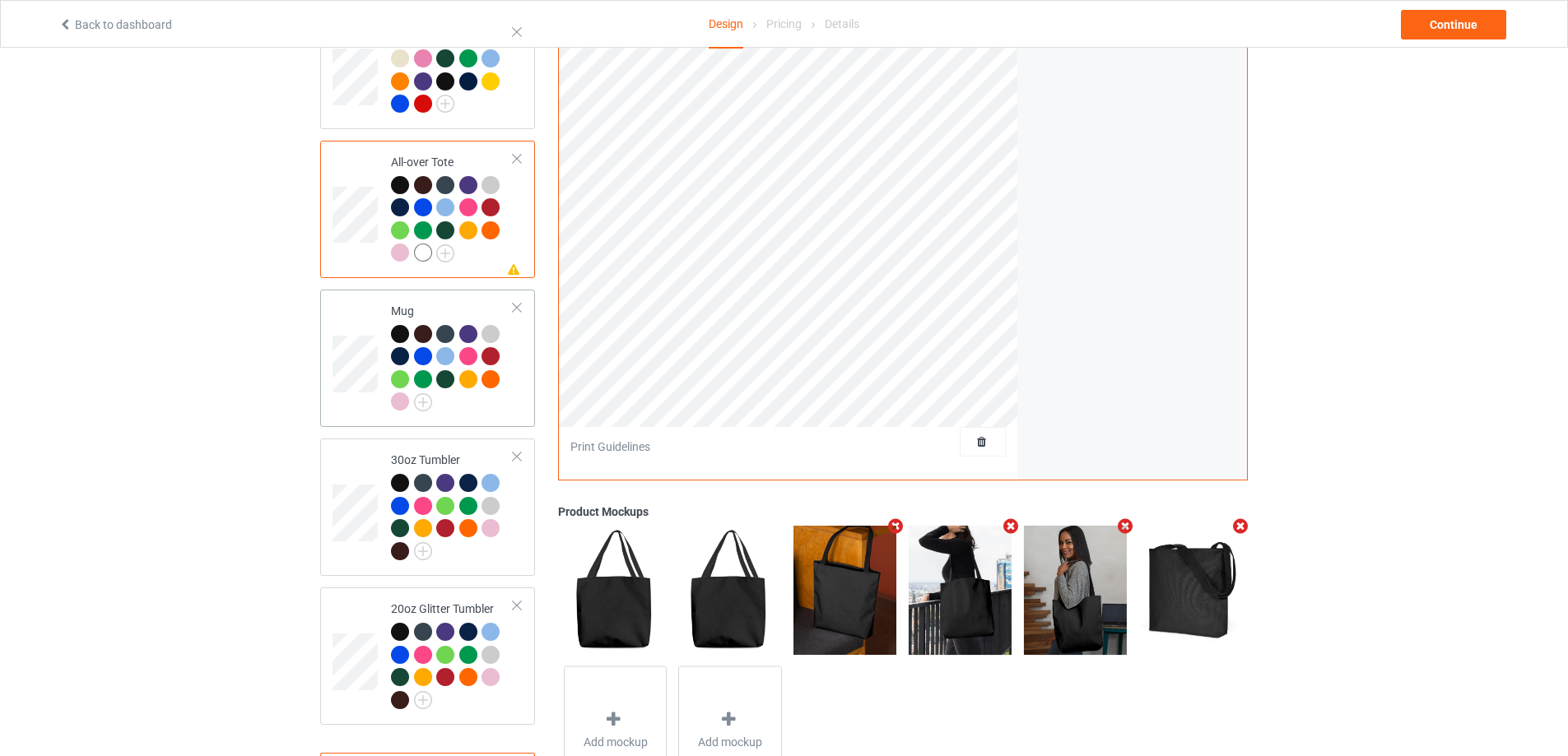
click at [489, 417] on div "Mug" at bounding box center [427, 358] width 215 height 138
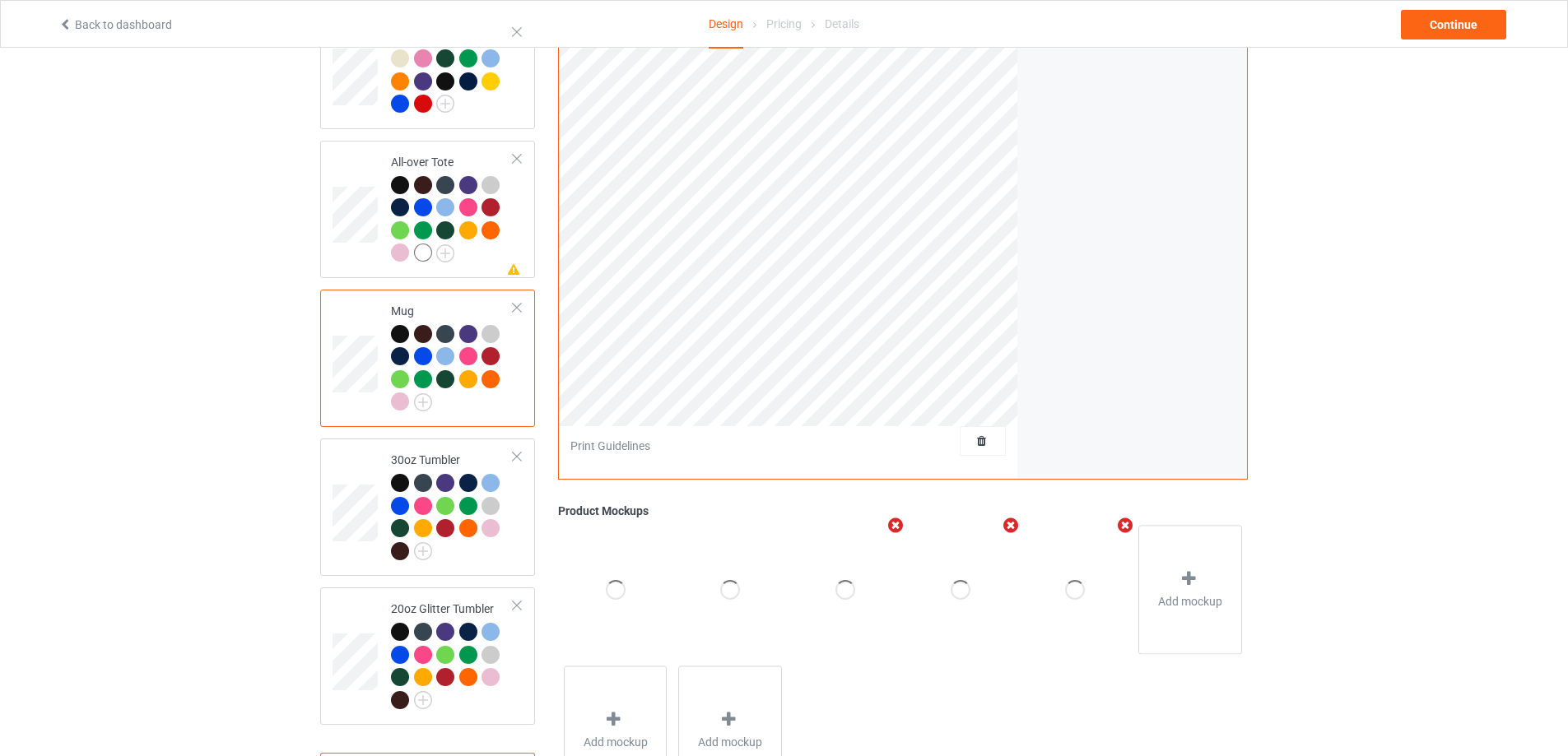
scroll to position [1070, 0]
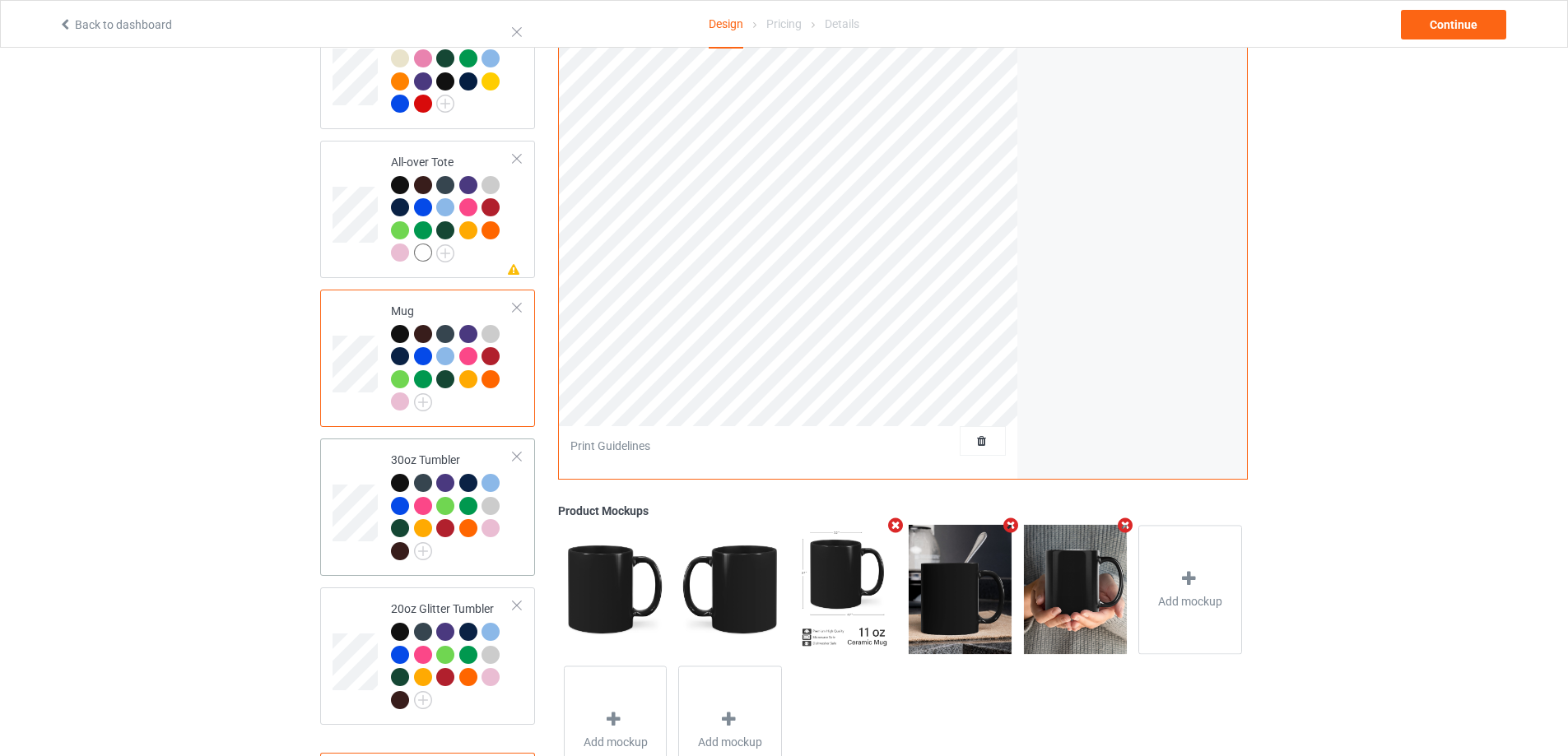
click at [510, 556] on div at bounding box center [452, 519] width 123 height 91
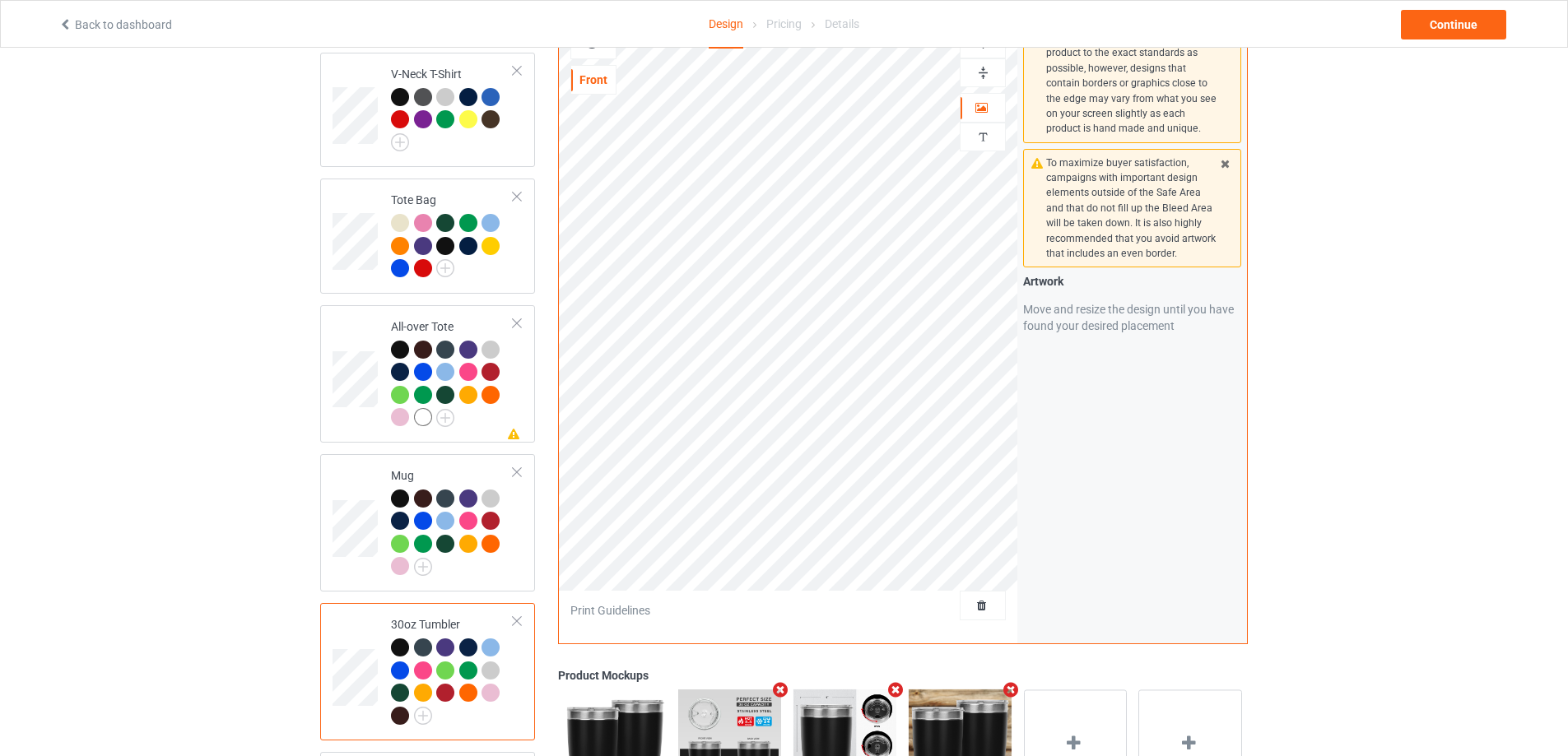
scroll to position [1316, 0]
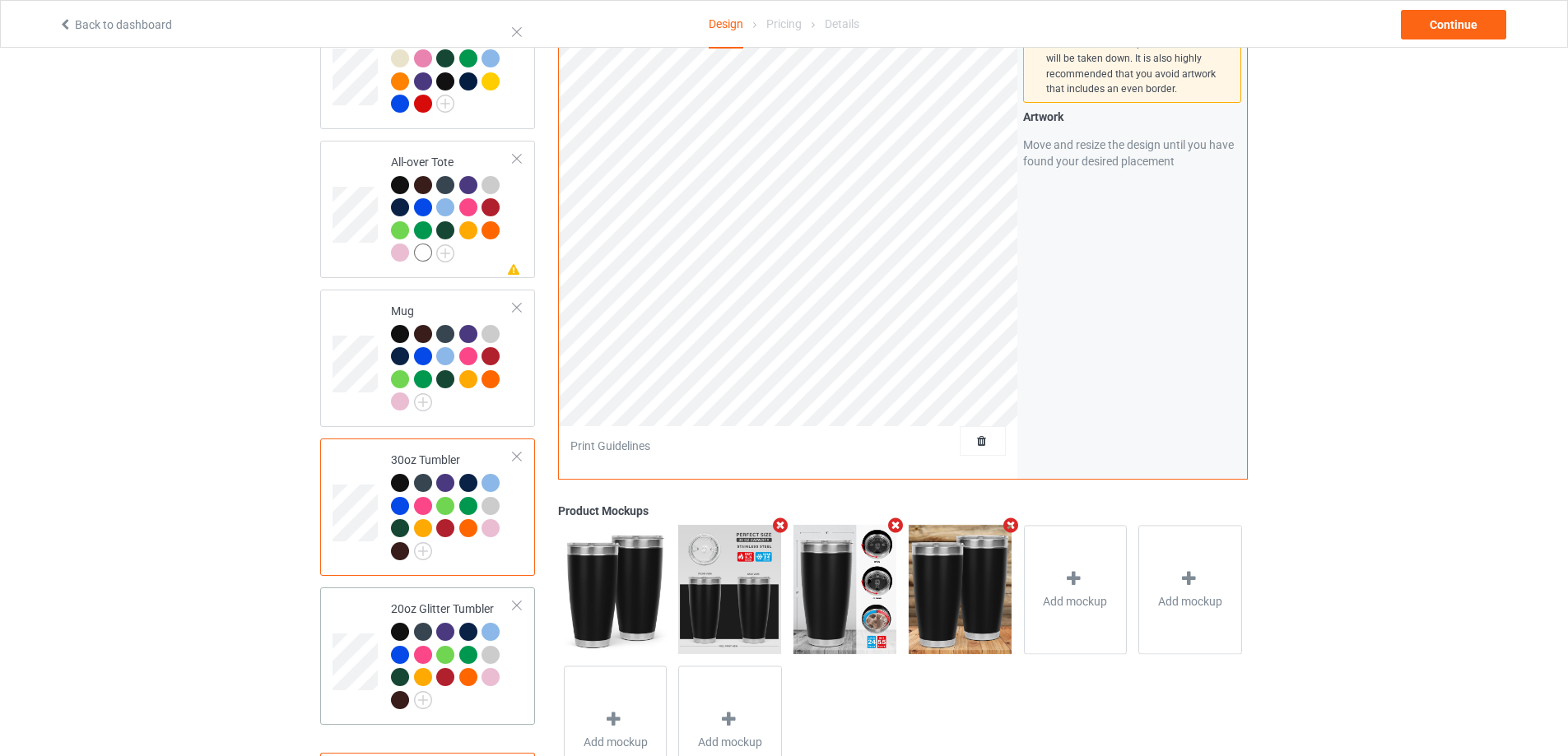
click at [504, 691] on div at bounding box center [452, 668] width 123 height 91
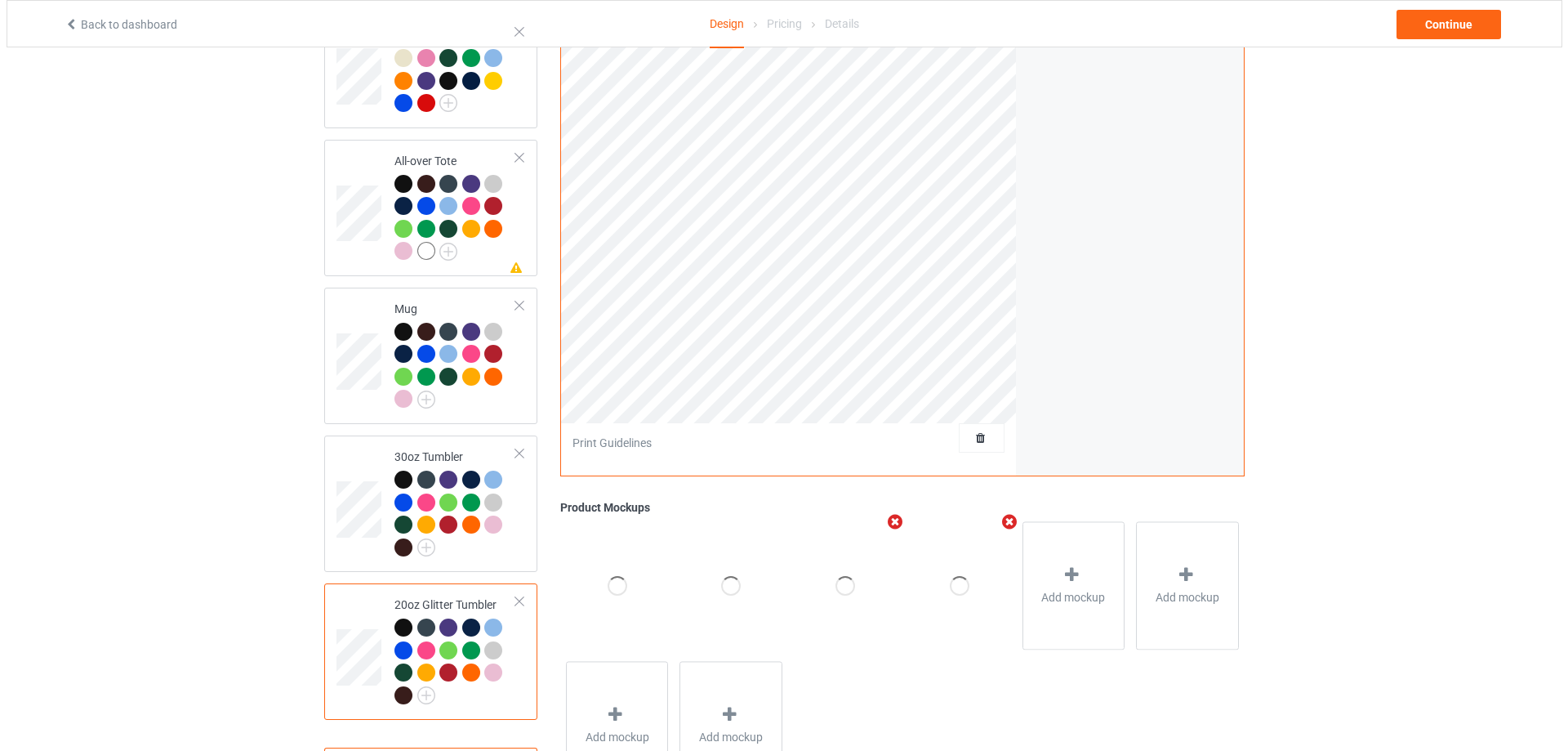
scroll to position [1063, 0]
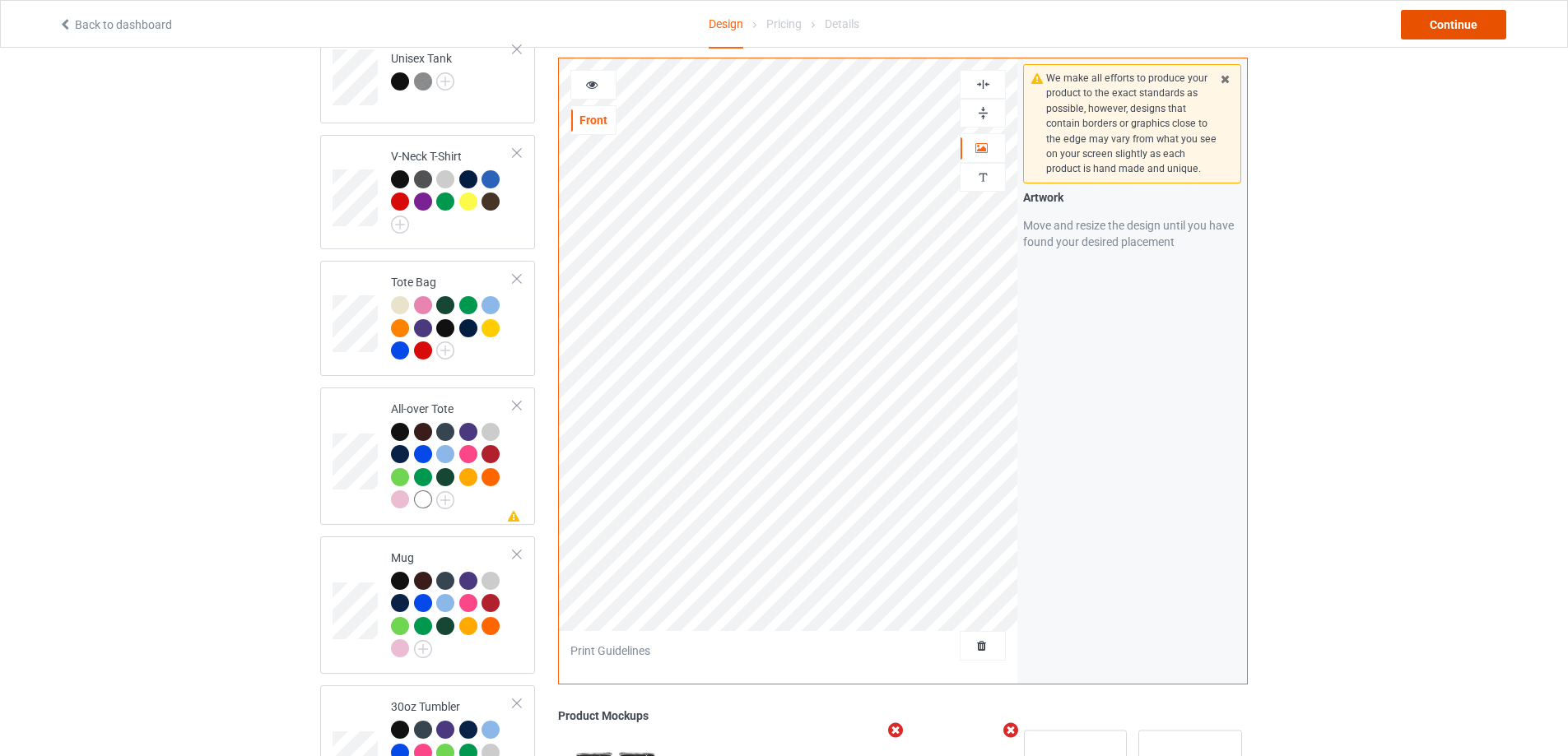
click at [1452, 23] on div "Continue" at bounding box center [1453, 24] width 105 height 29
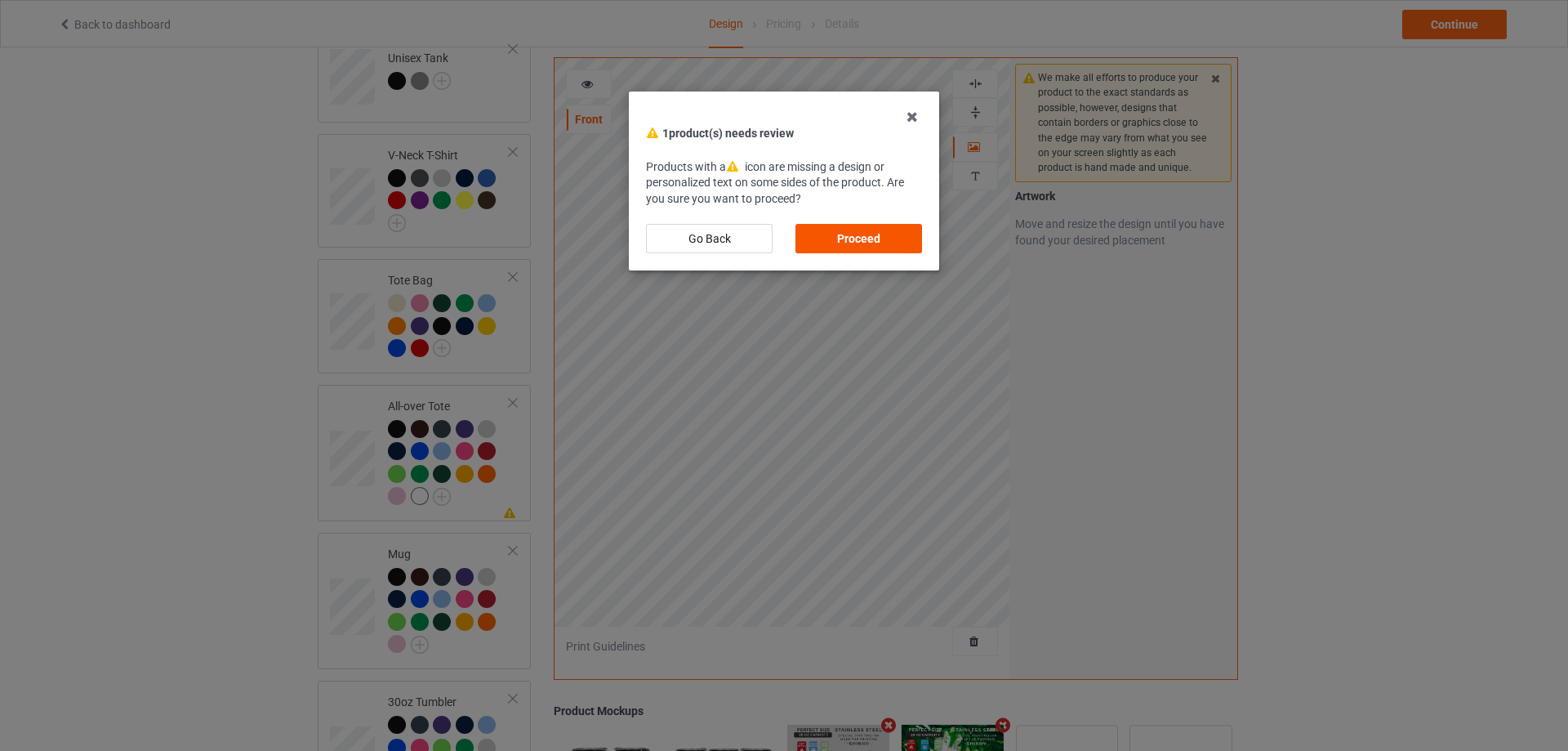
click at [854, 234] on div "Proceed" at bounding box center [859, 238] width 127 height 29
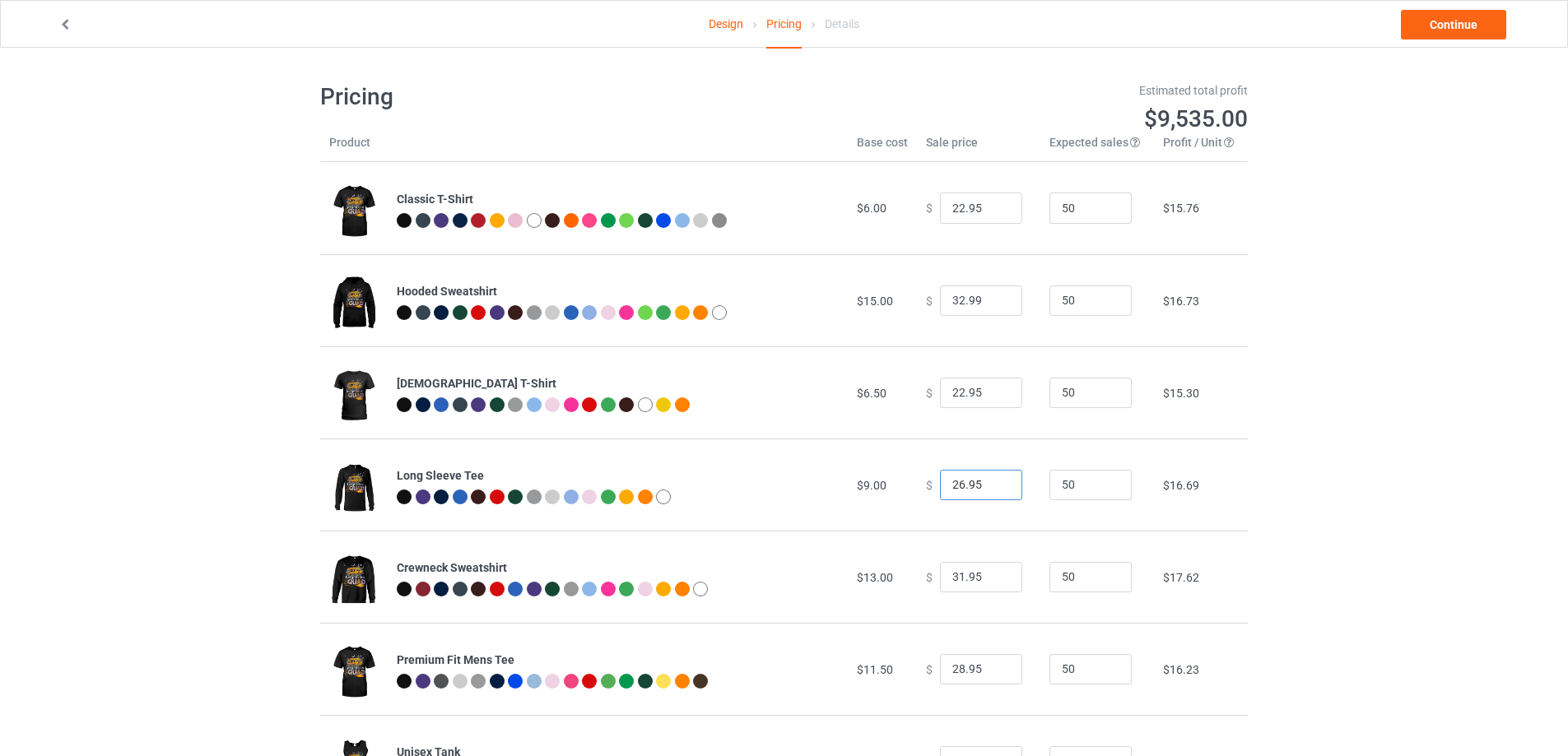
click at [974, 489] on input "26.95" at bounding box center [981, 485] width 82 height 31
type input "26.99"
drag, startPoint x: 966, startPoint y: 575, endPoint x: 978, endPoint y: 578, distance: 12.4
click at [978, 578] on input "31.95" at bounding box center [981, 577] width 82 height 31
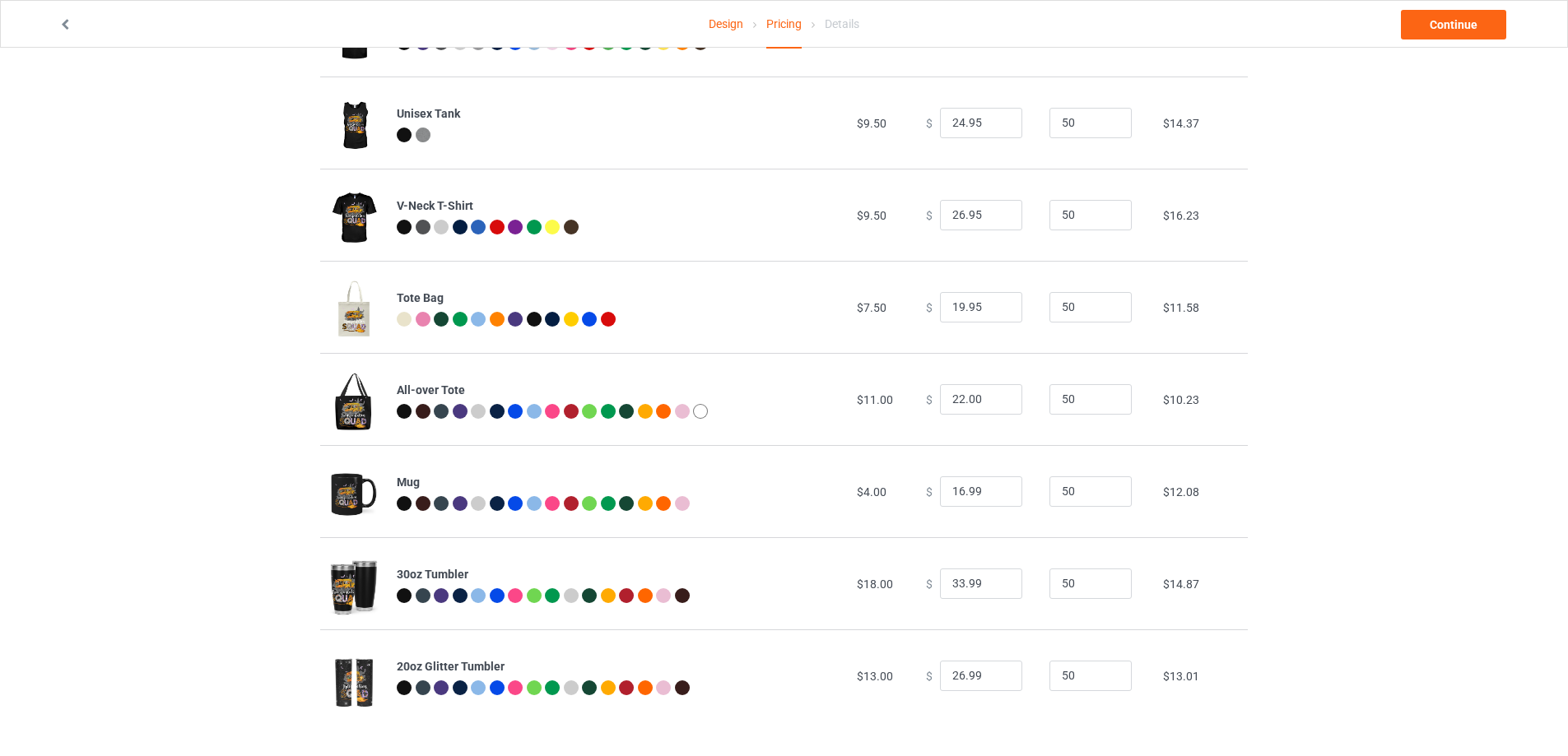
scroll to position [310, 0]
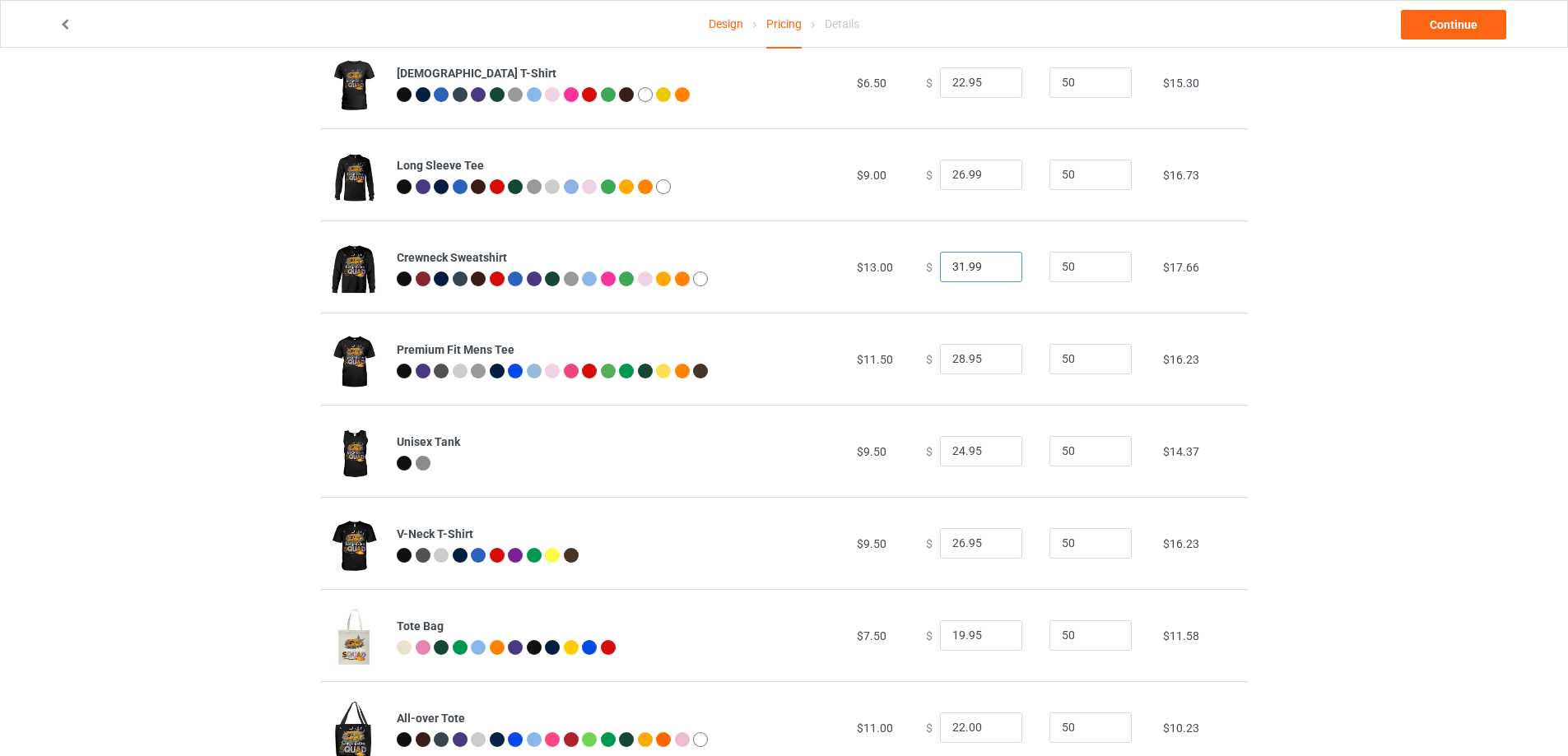
type input "31.99"
drag, startPoint x: 967, startPoint y: 85, endPoint x: 973, endPoint y: 94, distance: 10.8
click at [973, 94] on input "22.95" at bounding box center [981, 82] width 82 height 31
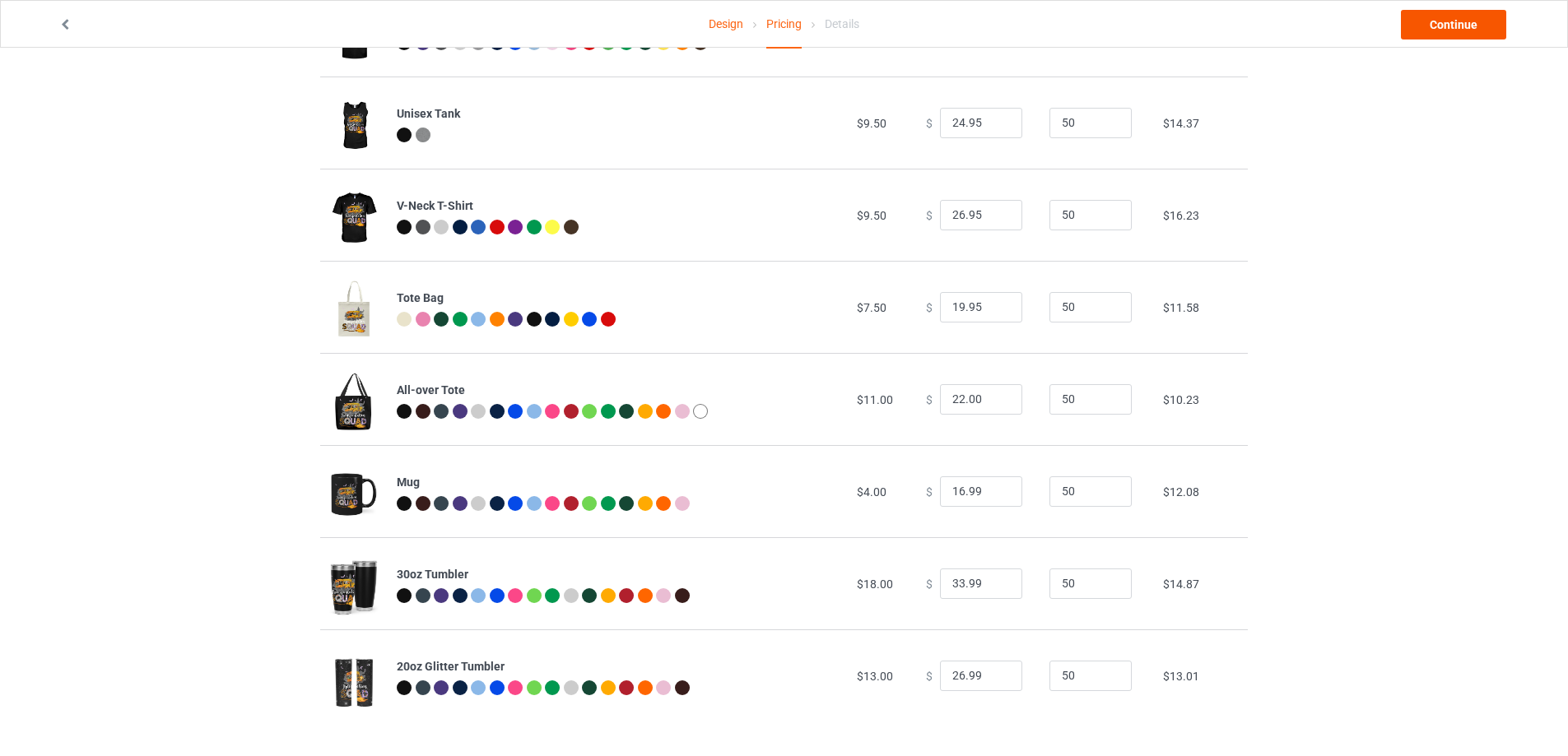
type input "22.99"
click at [1445, 25] on link "Continue" at bounding box center [1453, 24] width 105 height 29
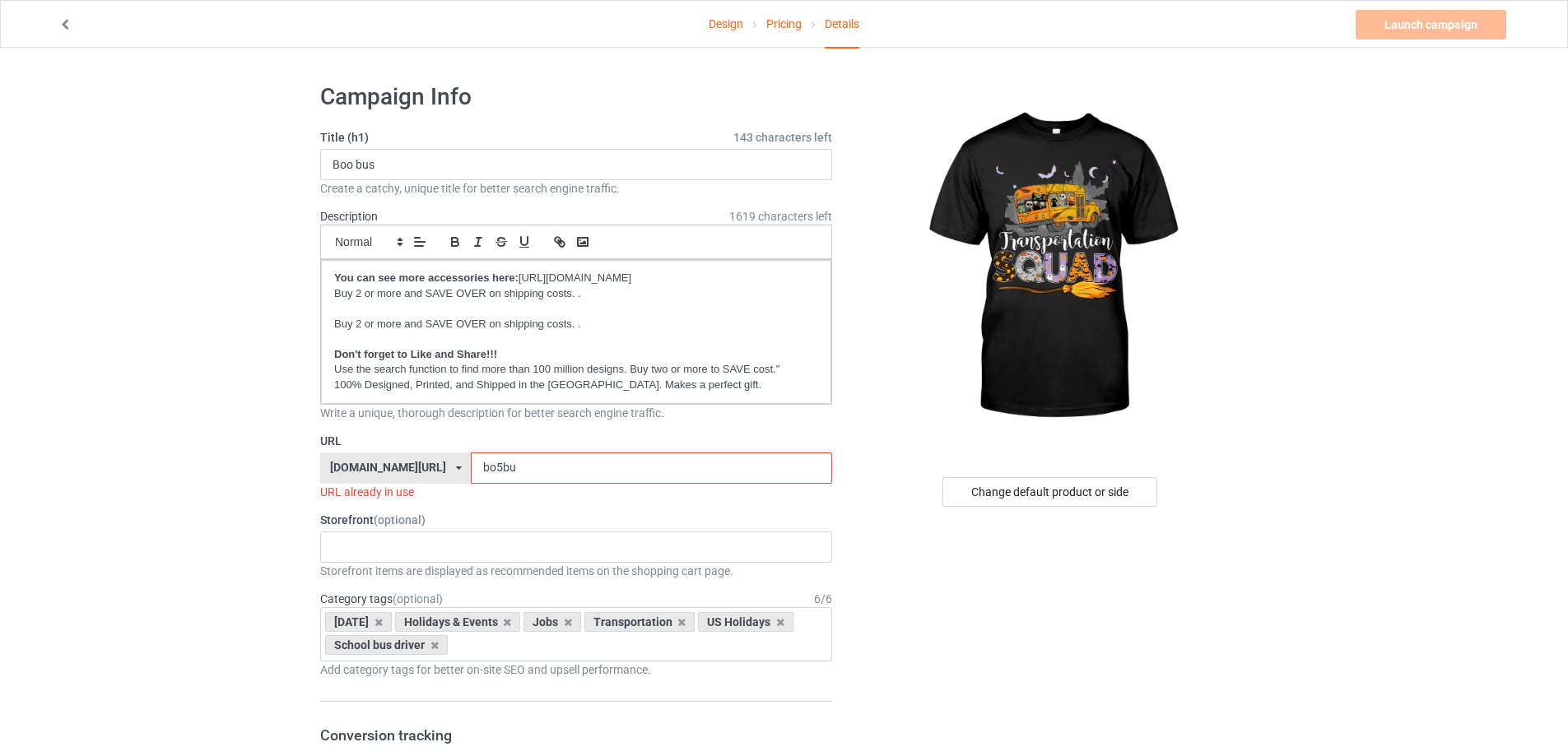
click at [581, 469] on input "bo5bu" at bounding box center [651, 467] width 360 height 31
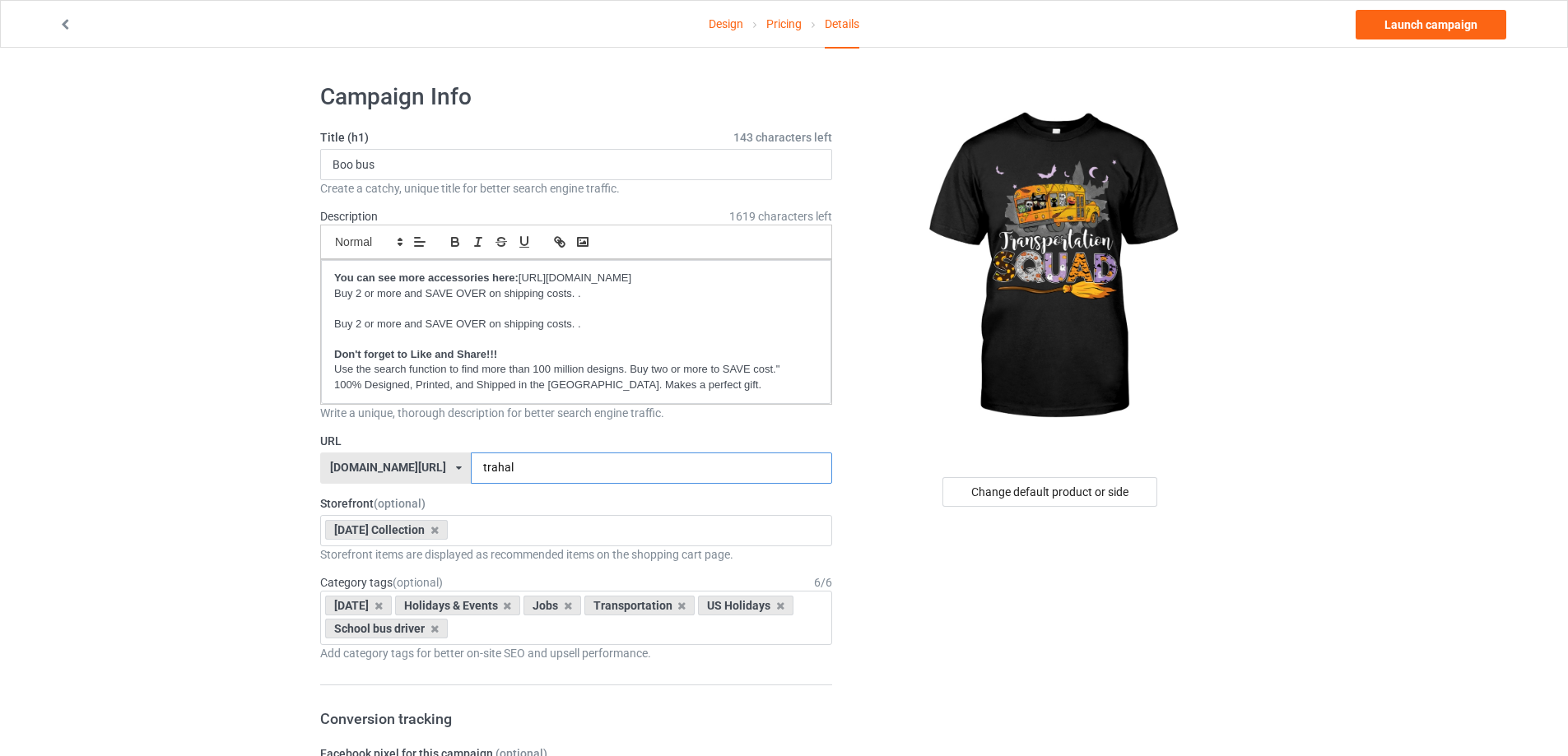
type input "trahal"
click at [389, 163] on input "Boo bus" at bounding box center [576, 164] width 512 height 31
type input "Transoprtation squad with [DATE] style"
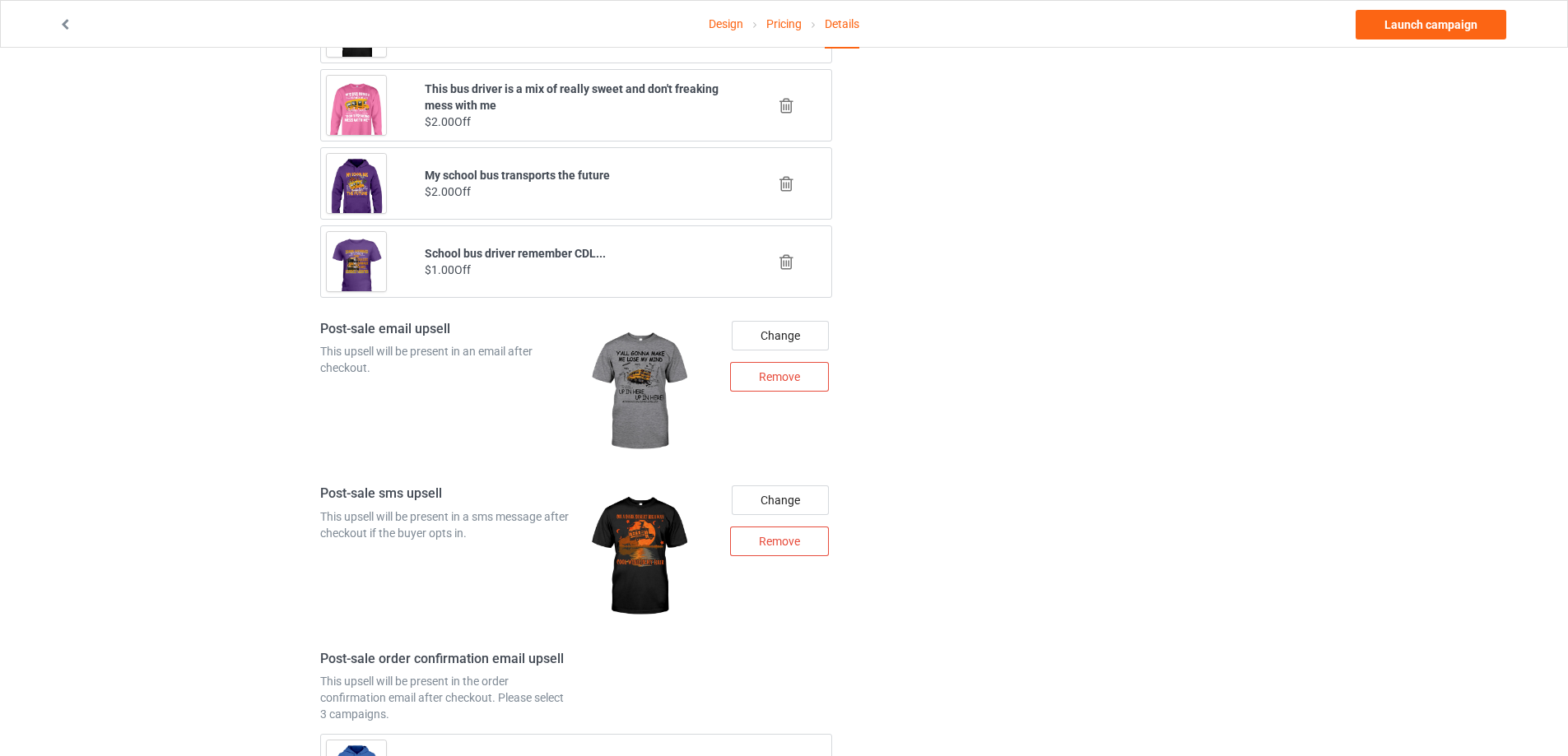
scroll to position [2066, 0]
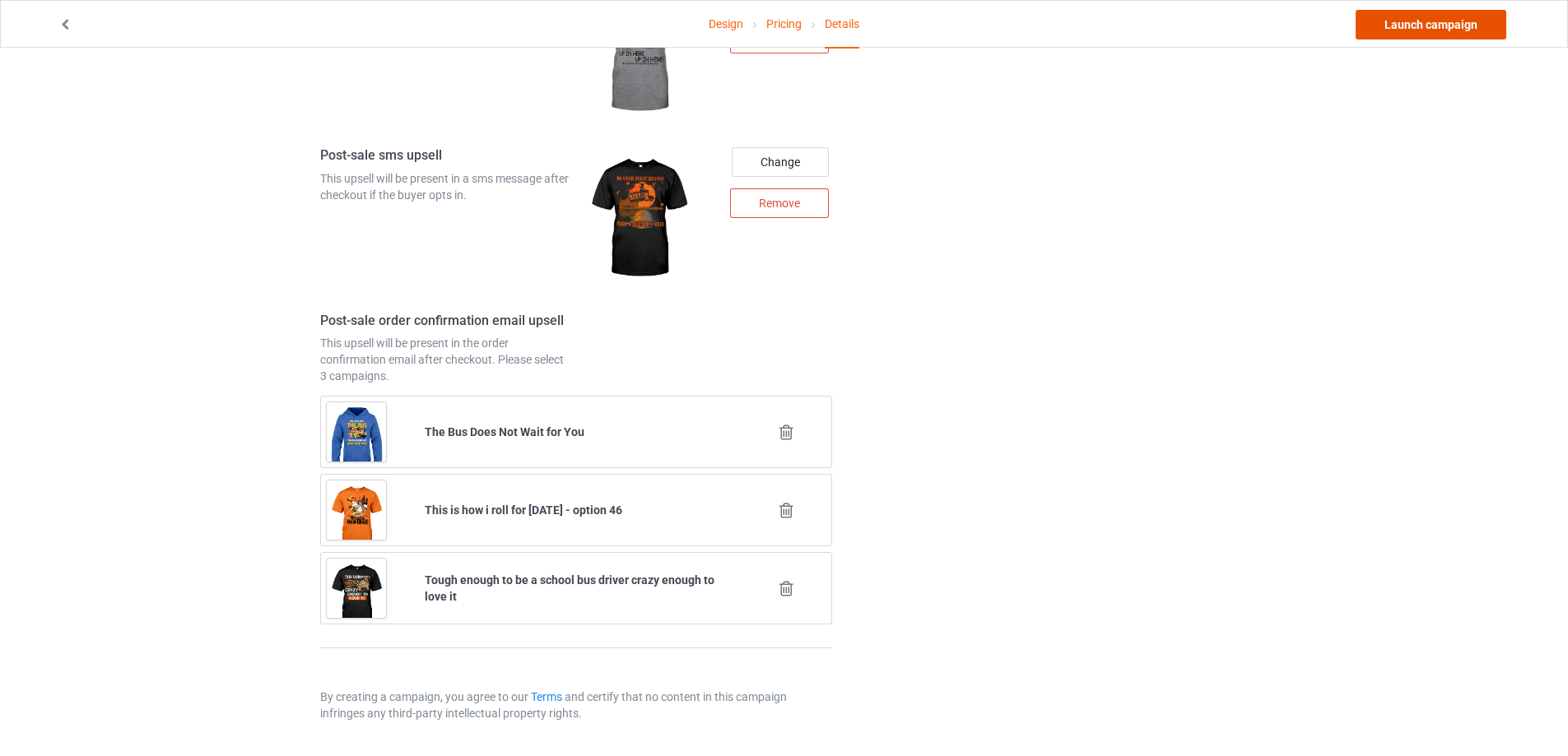
click at [1489, 29] on link "Launch campaign" at bounding box center [1430, 24] width 150 height 29
